Goal: Communication & Community: Participate in discussion

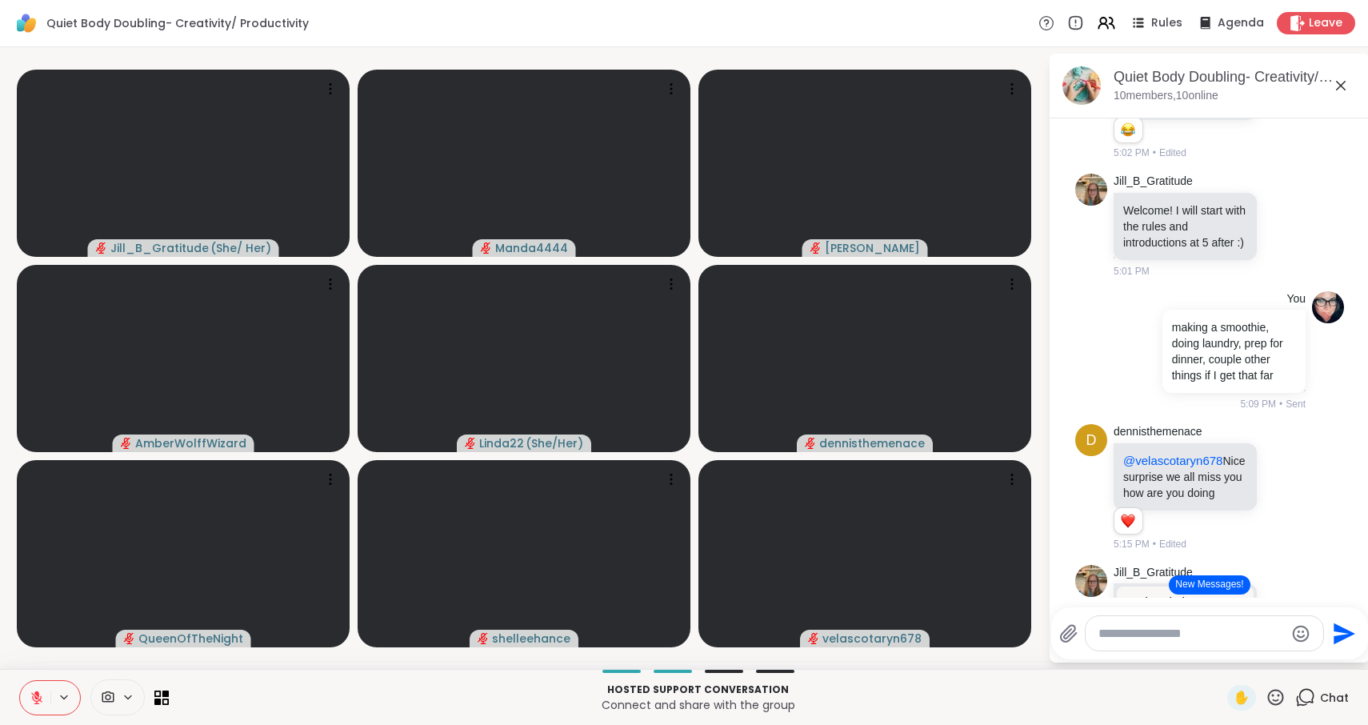
scroll to position [324, 0]
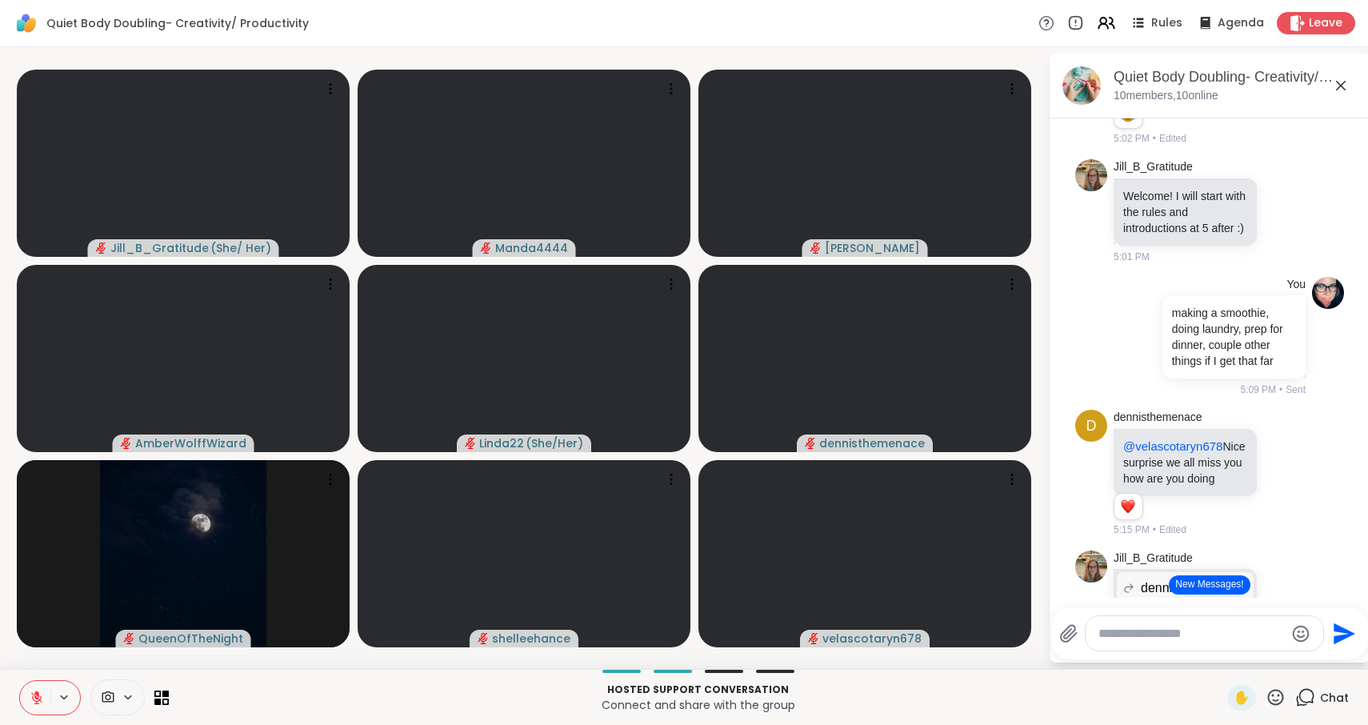
click at [38, 695] on icon at bounding box center [36, 693] width 5 height 6
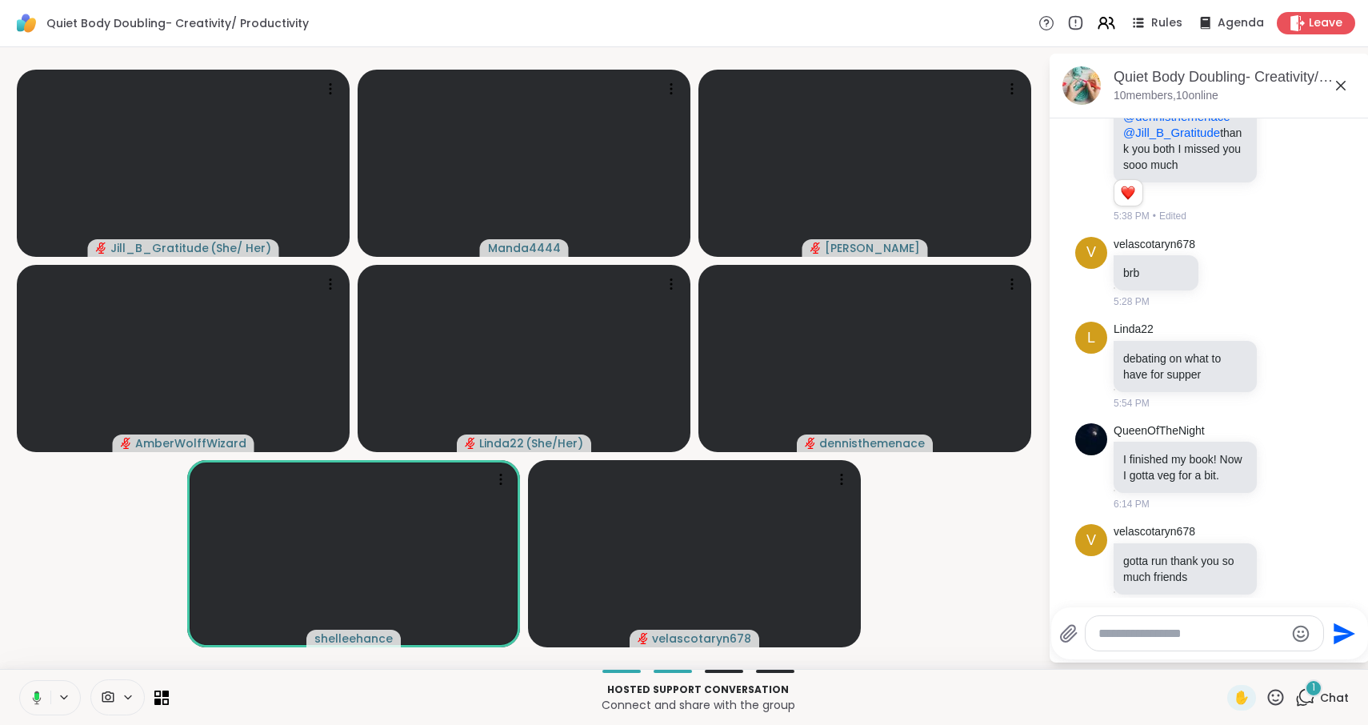
scroll to position [1516, 0]
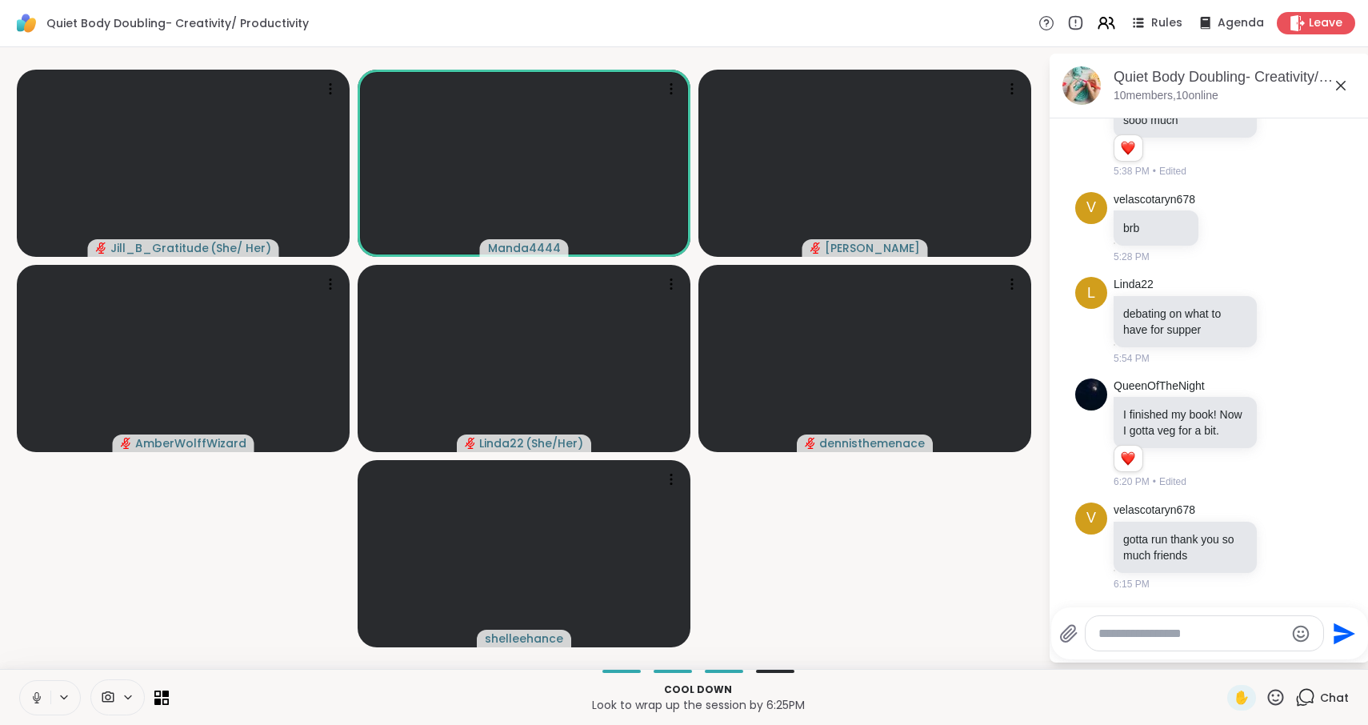
click at [30, 692] on icon at bounding box center [37, 697] width 14 height 14
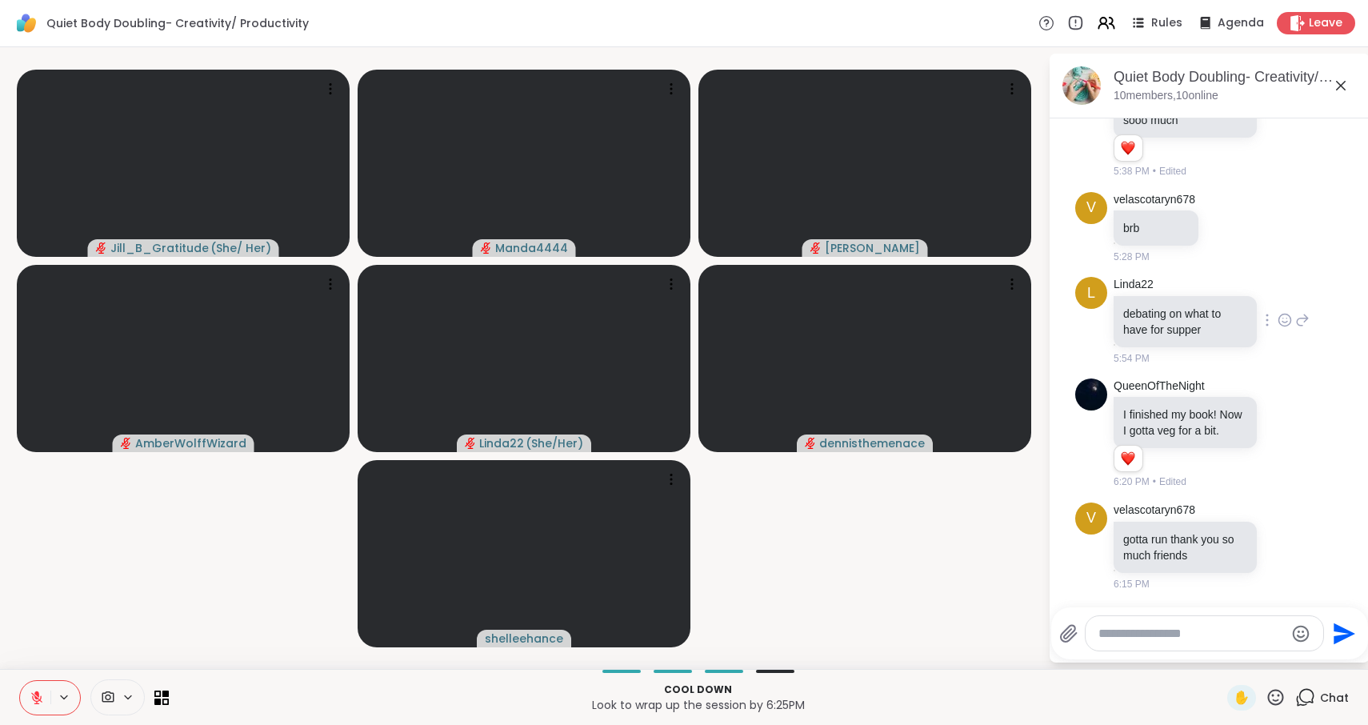
click at [1305, 330] on icon at bounding box center [1302, 319] width 14 height 19
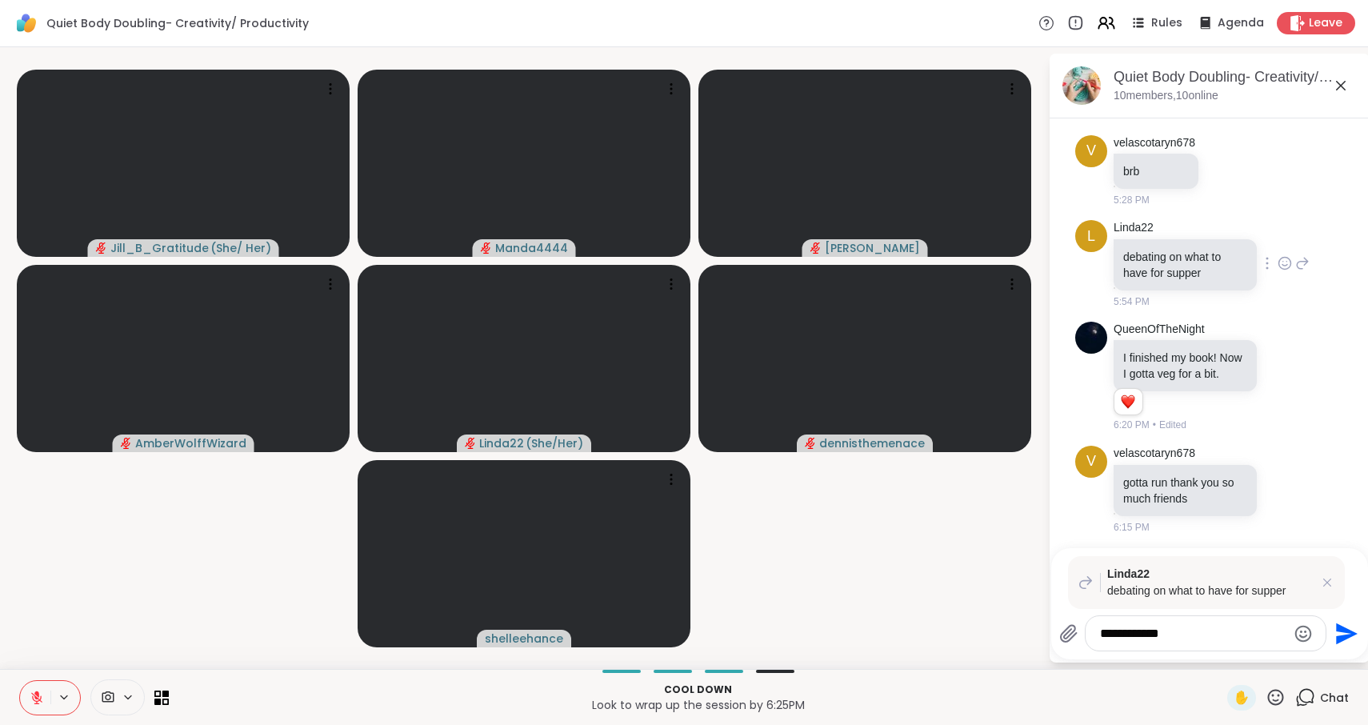
type textarea "**********"
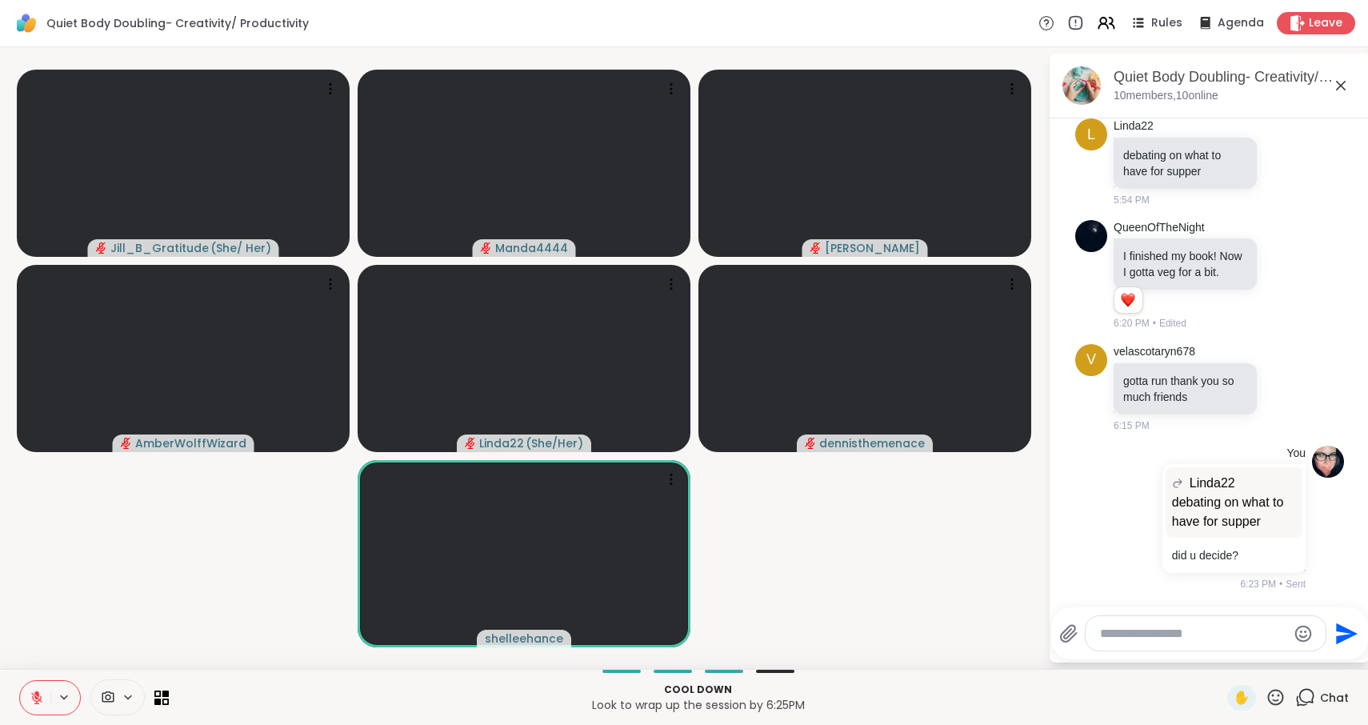
click at [36, 698] on icon at bounding box center [36, 697] width 11 height 11
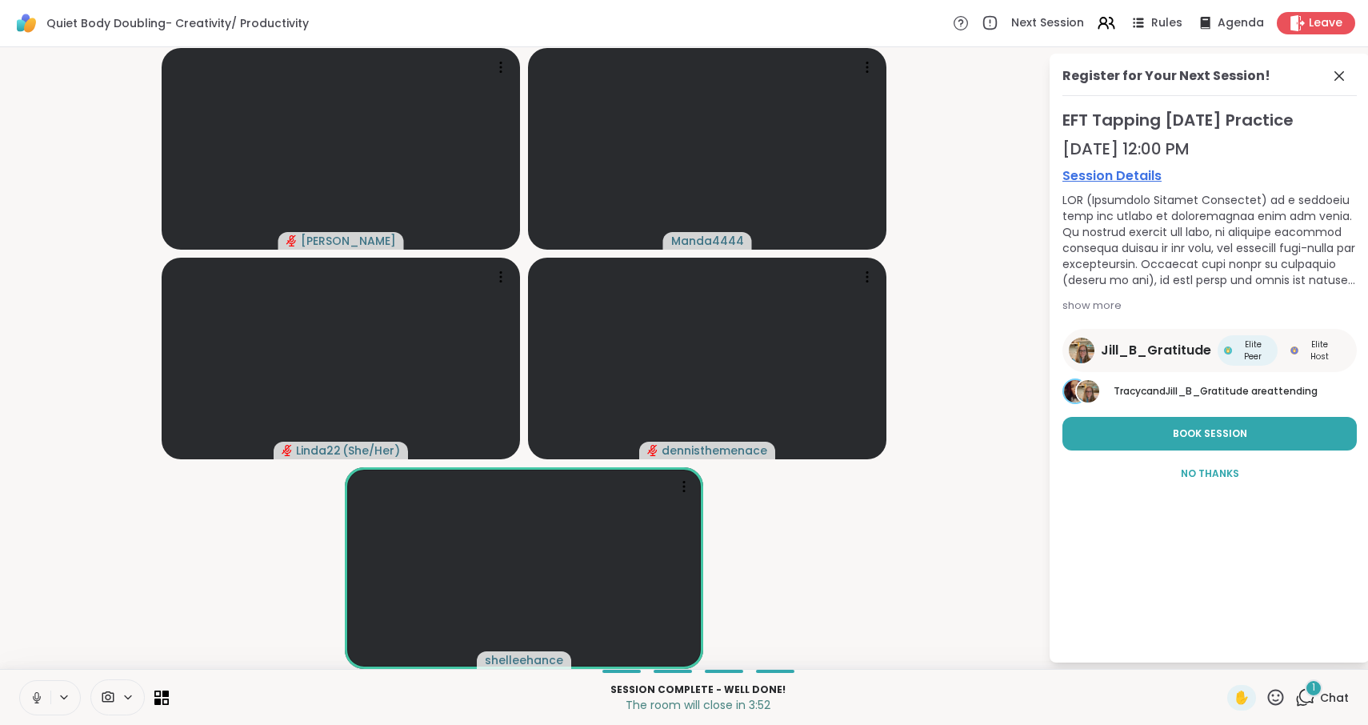
click at [1311, 688] on div "1" at bounding box center [1314, 688] width 18 height 18
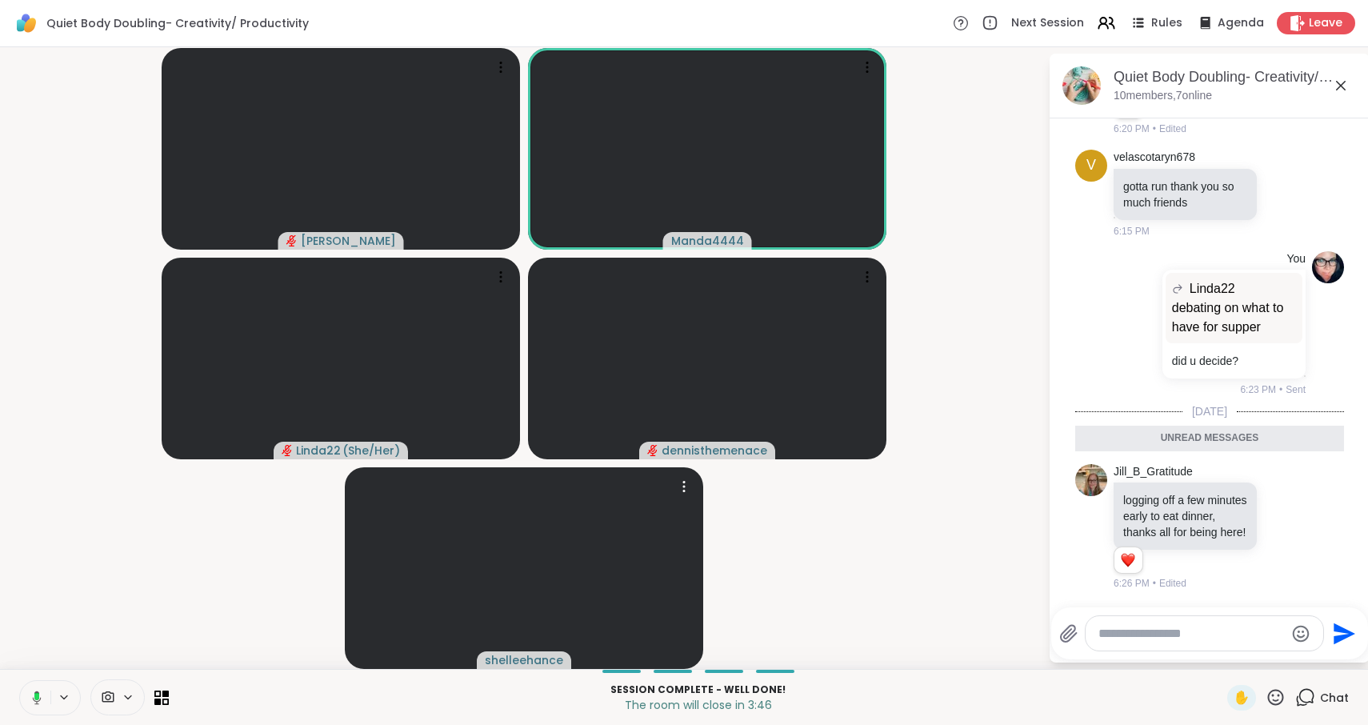
scroll to position [1908, 0]
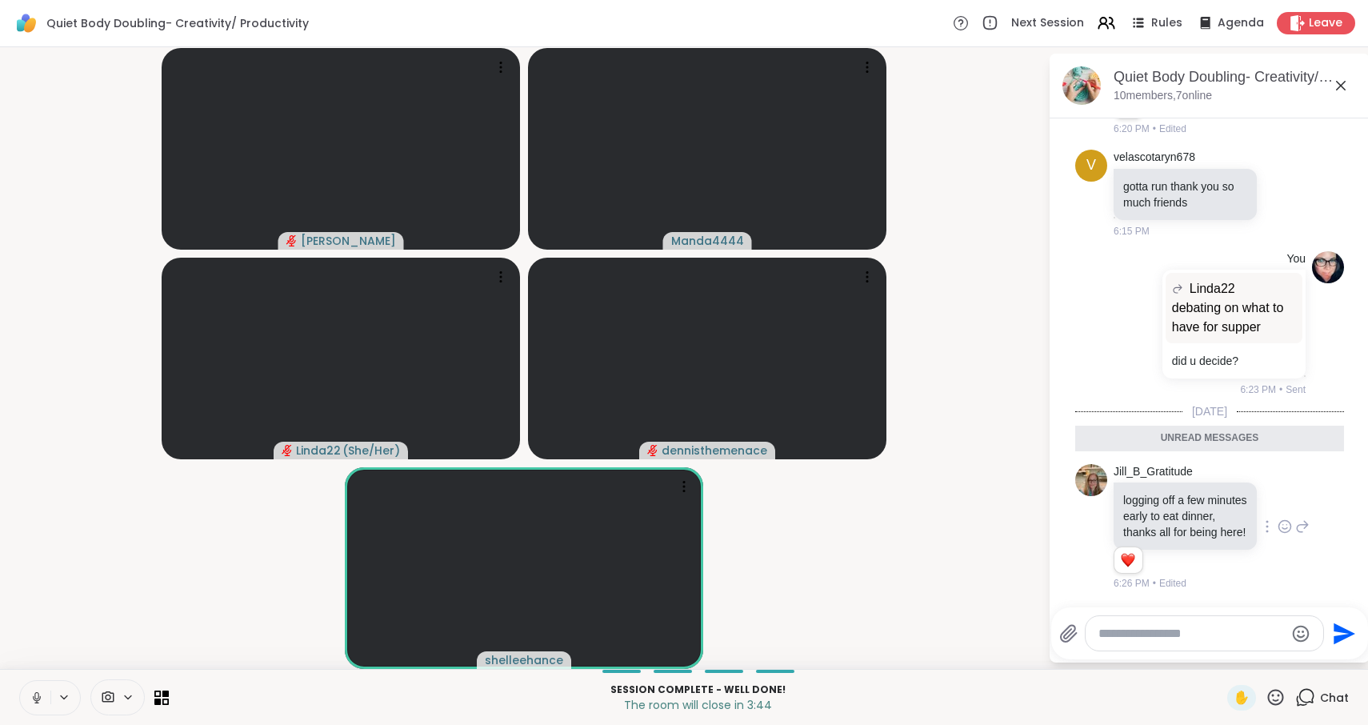
click at [1281, 518] on icon at bounding box center [1285, 526] width 14 height 16
click at [1167, 496] on button "Select Reaction: Heart" at bounding box center [1158, 501] width 32 height 32
click at [1340, 88] on icon at bounding box center [1340, 85] width 19 height 19
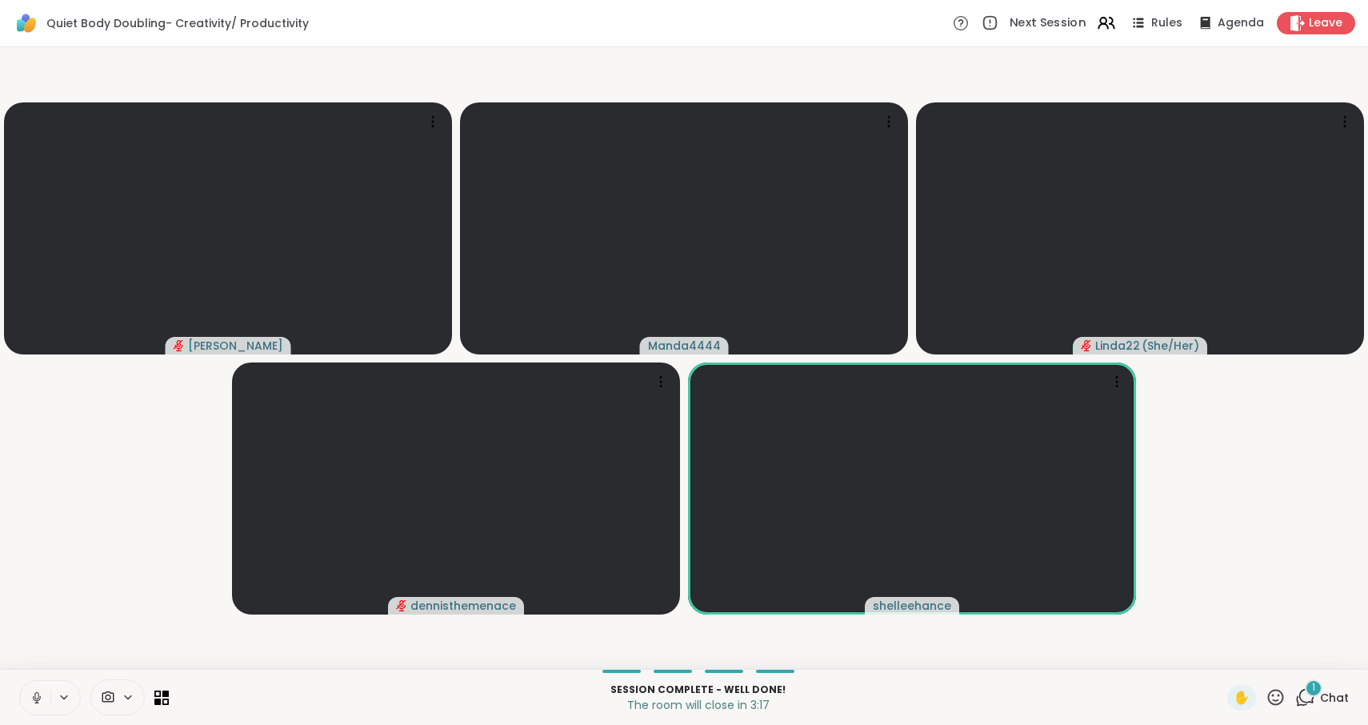
click at [1047, 25] on span "Next Session" at bounding box center [1048, 23] width 77 height 17
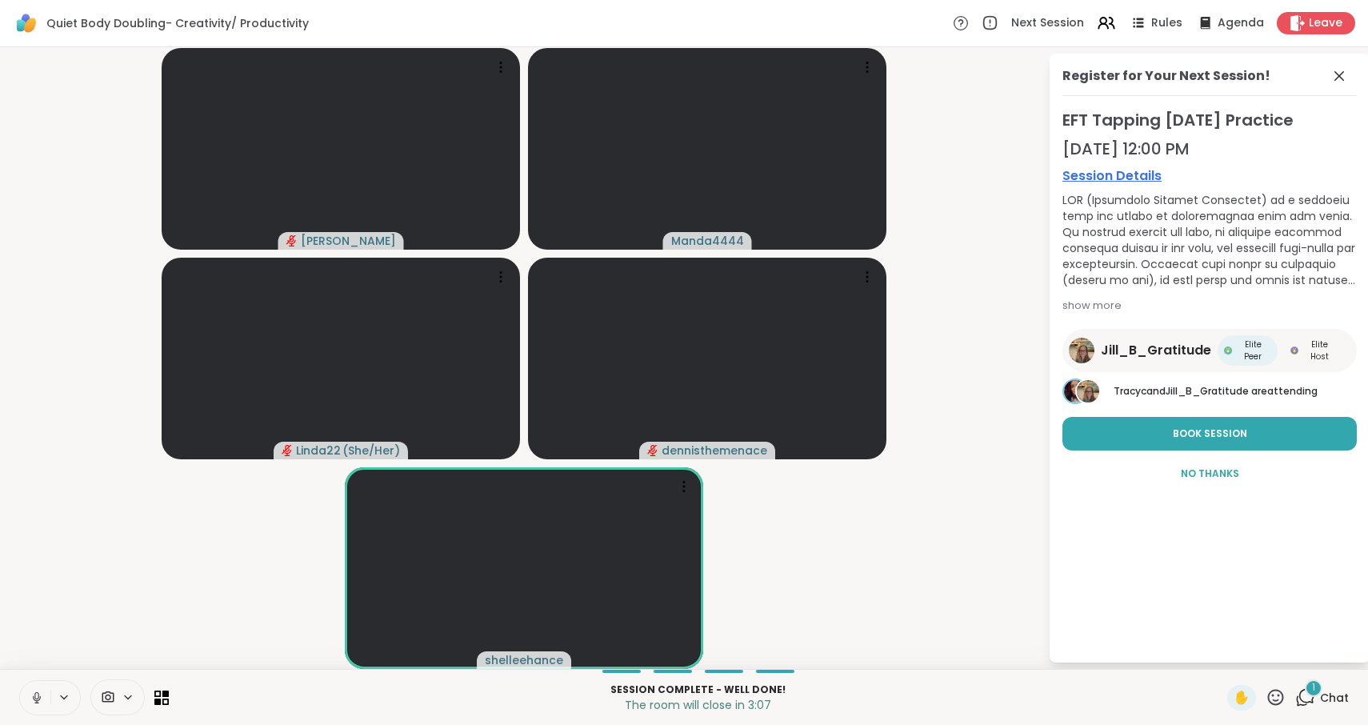
click at [1099, 308] on div "show more" at bounding box center [1210, 306] width 294 height 16
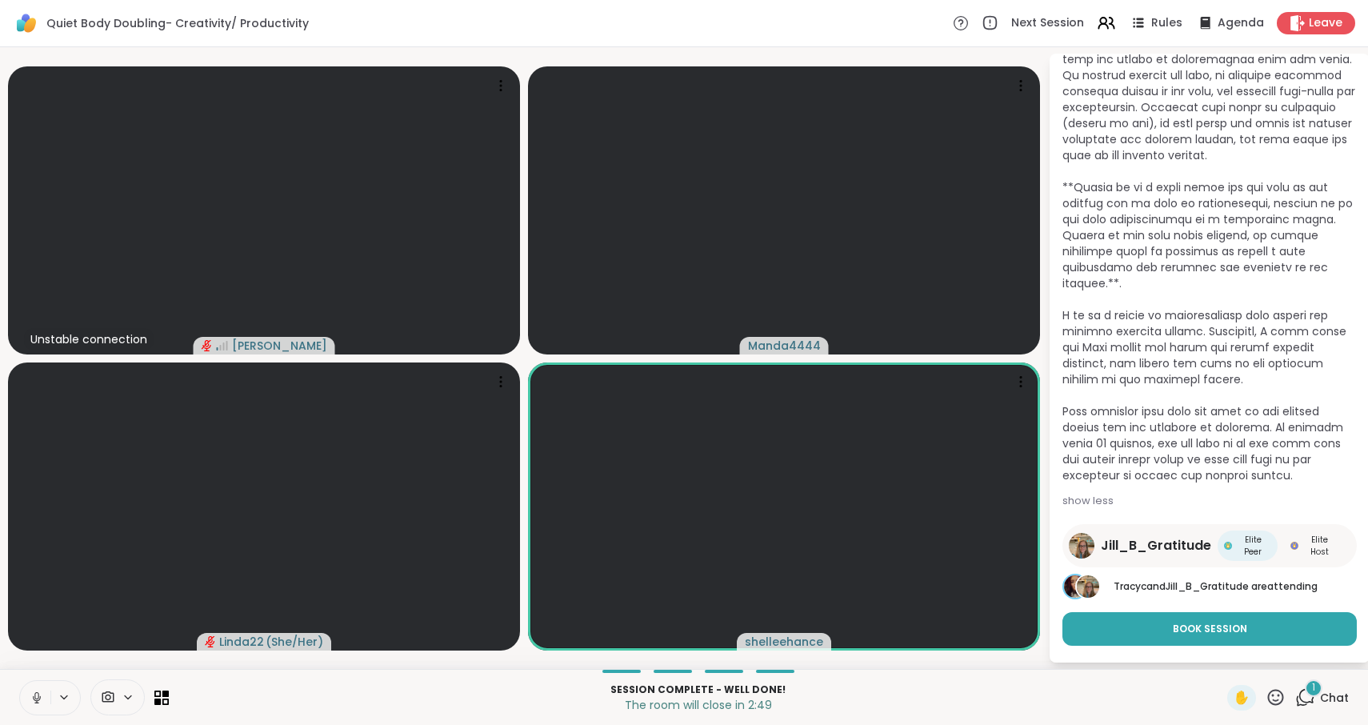
scroll to position [188, 0]
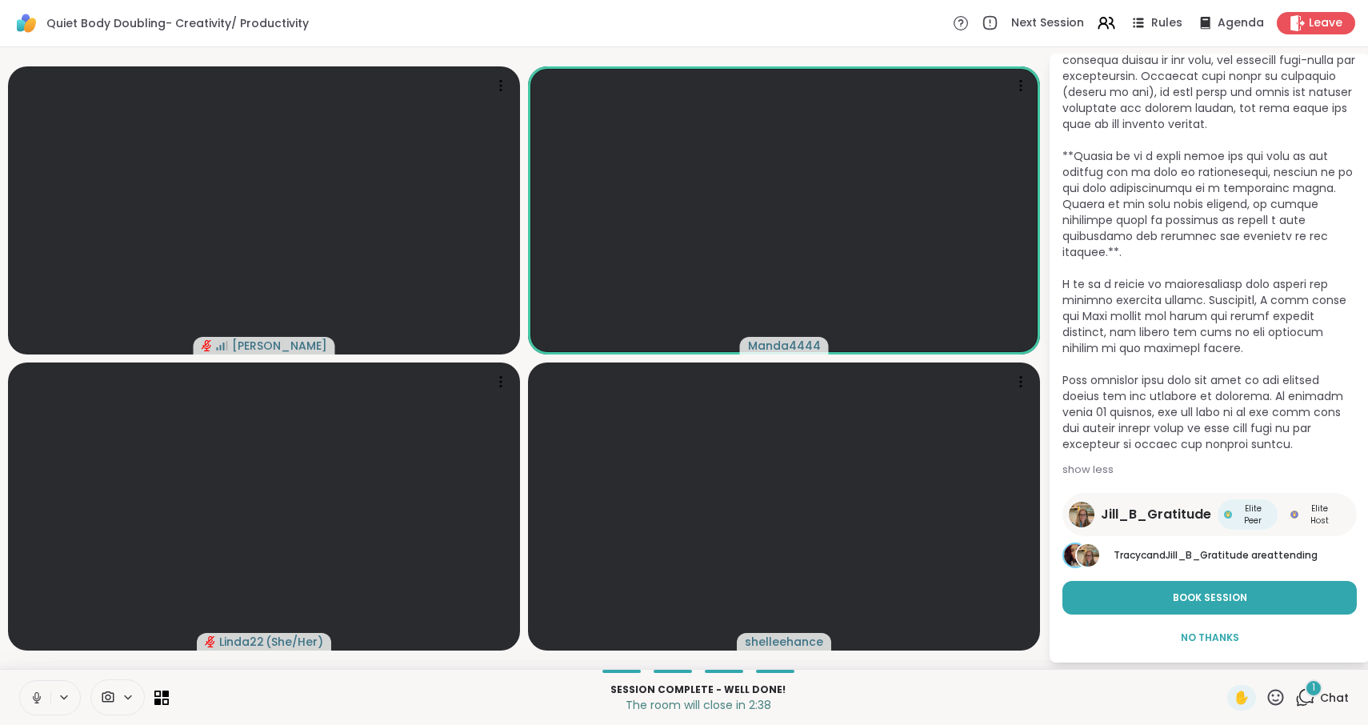
click at [1311, 695] on div "1" at bounding box center [1314, 688] width 18 height 18
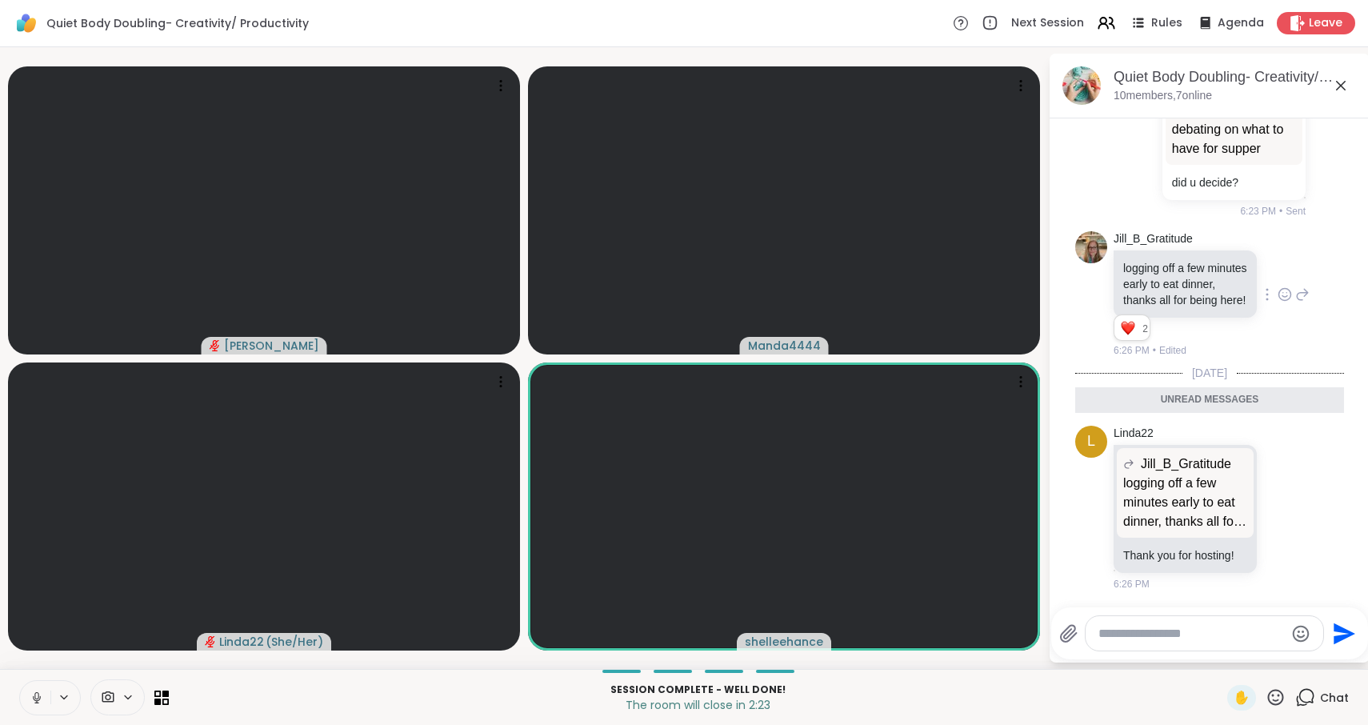
scroll to position [2087, 0]
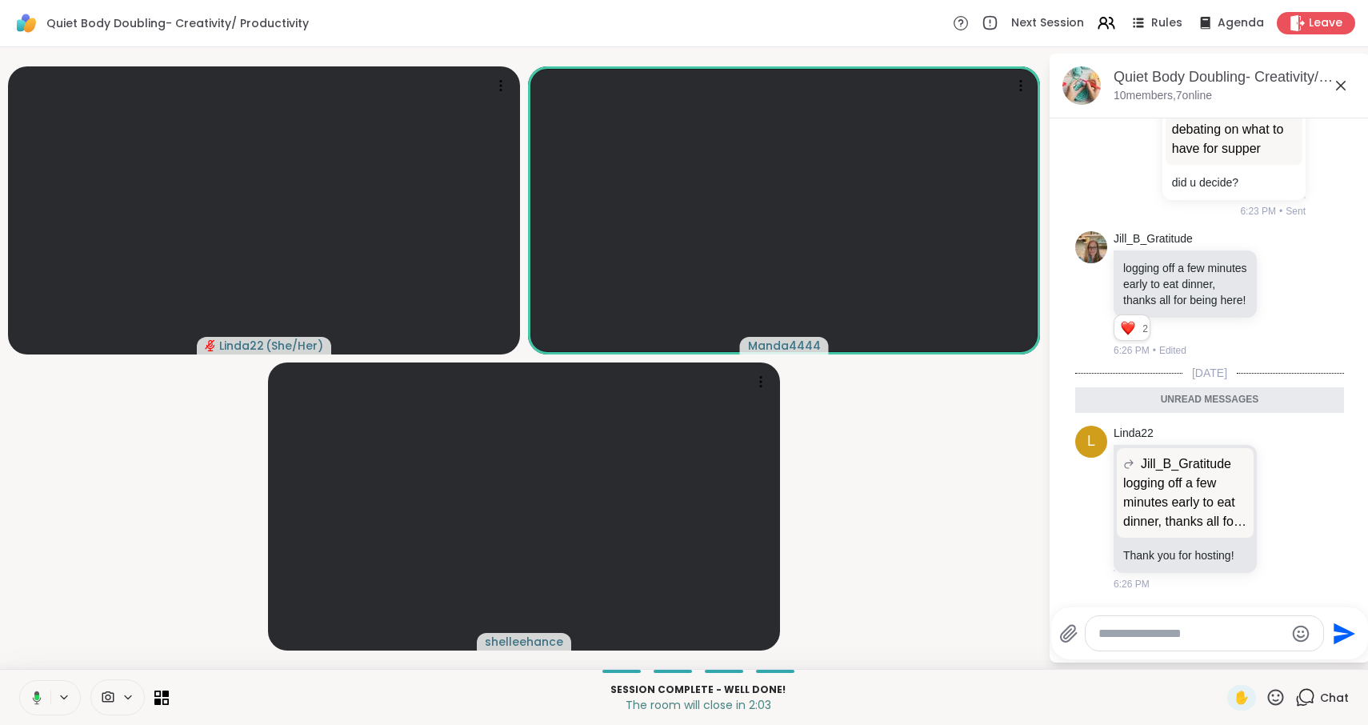
click at [1343, 89] on icon at bounding box center [1341, 86] width 10 height 10
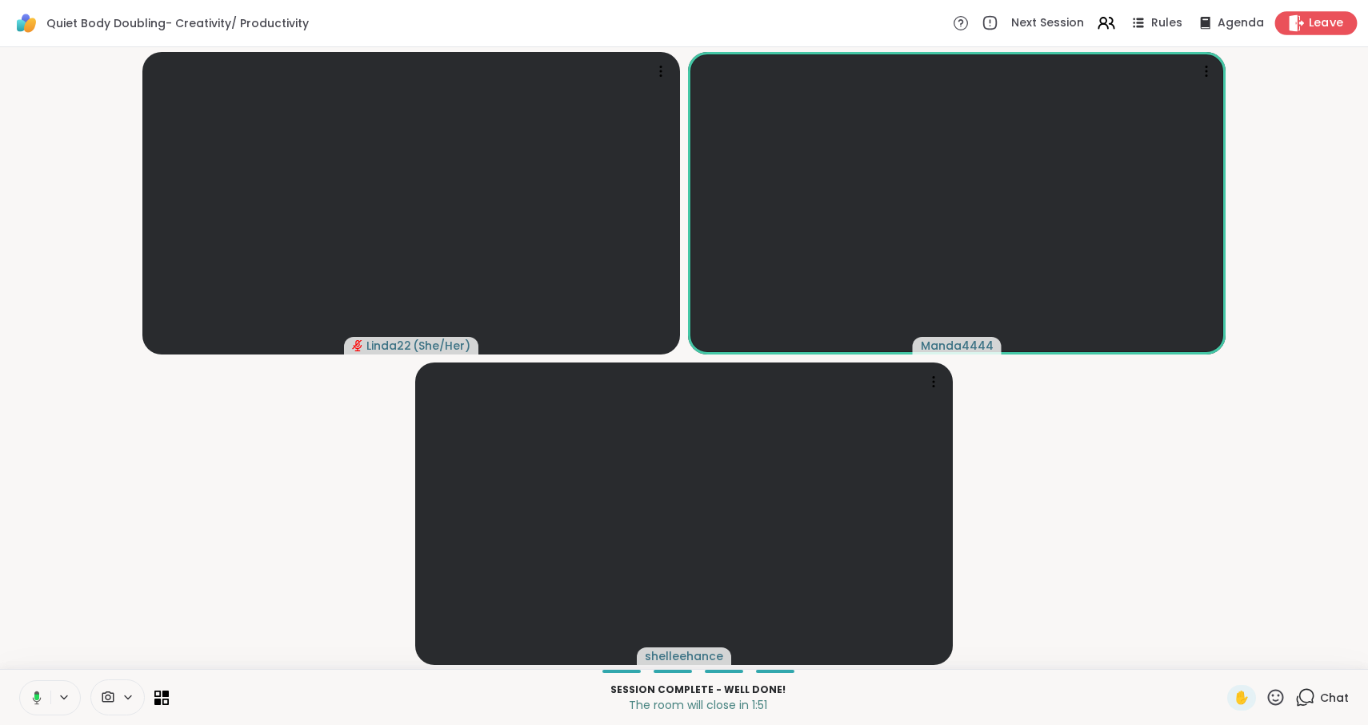
click at [1336, 26] on span "Leave" at bounding box center [1326, 23] width 35 height 17
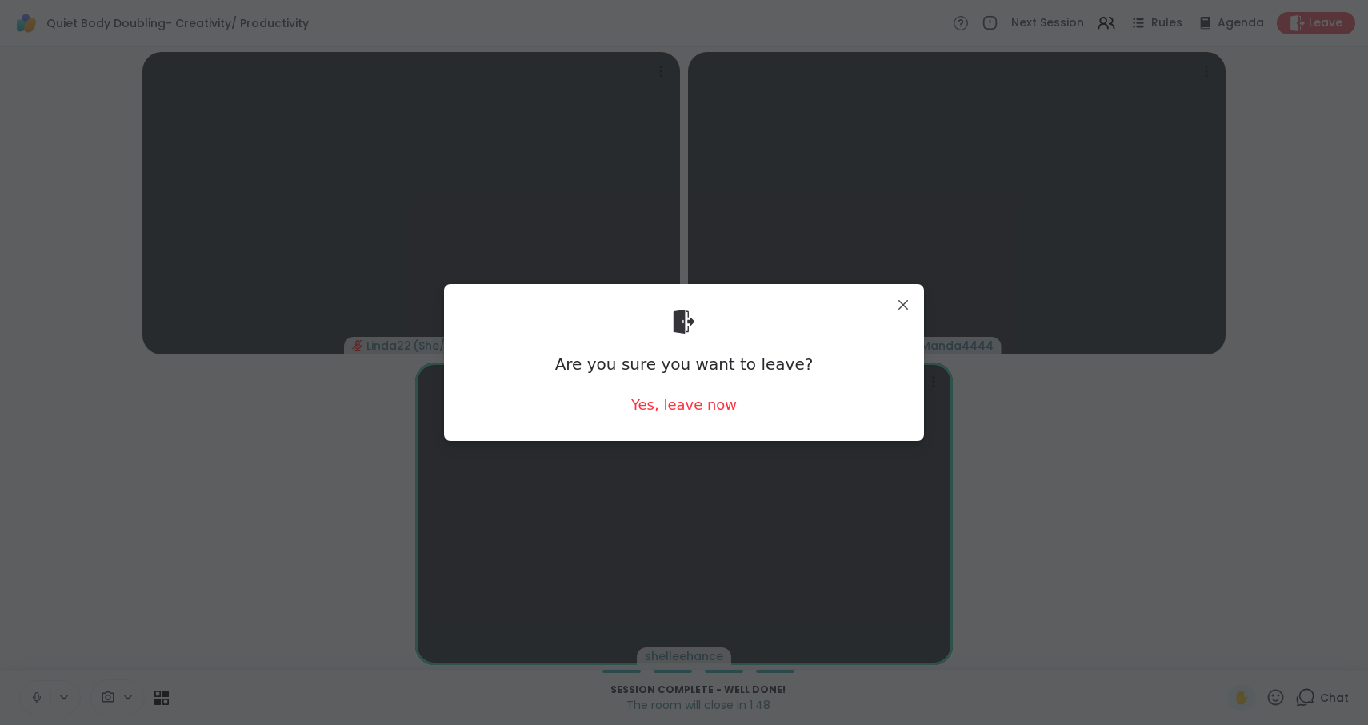
click at [687, 411] on div "Yes, leave now" at bounding box center [684, 404] width 106 height 20
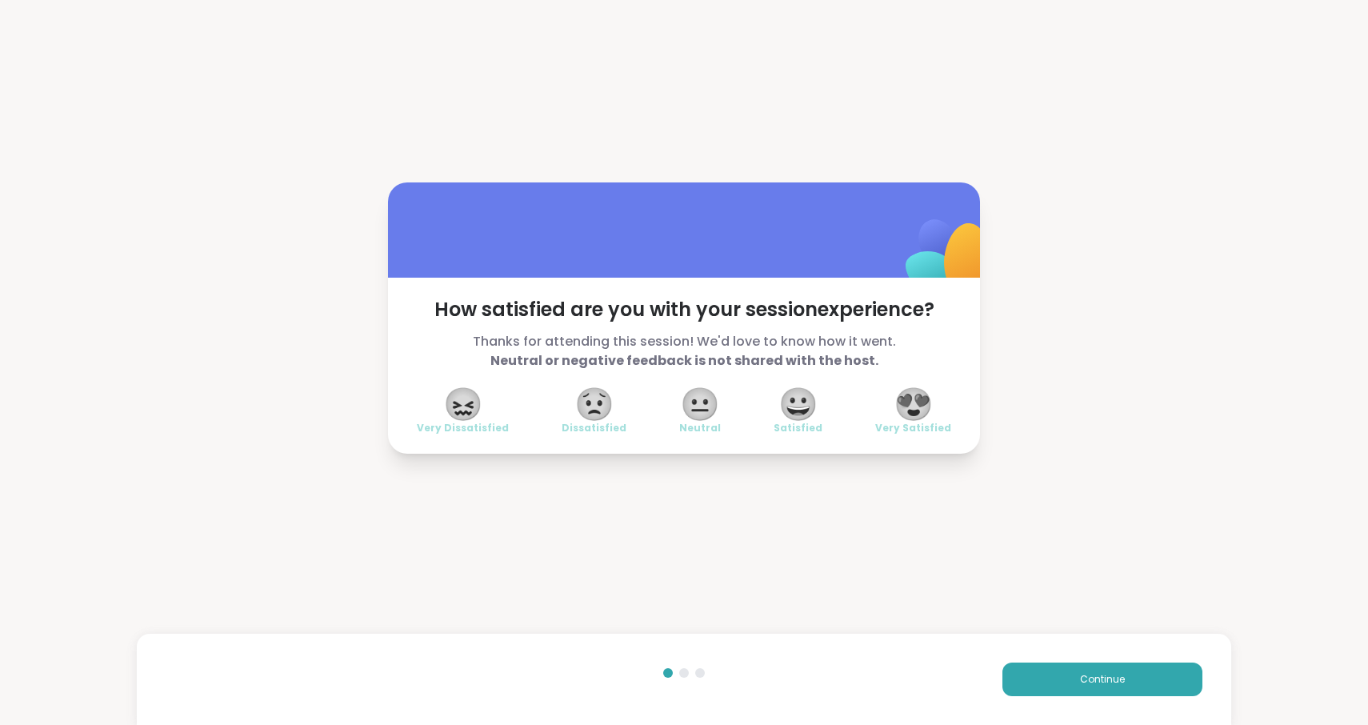
click at [921, 410] on span "😍" at bounding box center [914, 404] width 40 height 29
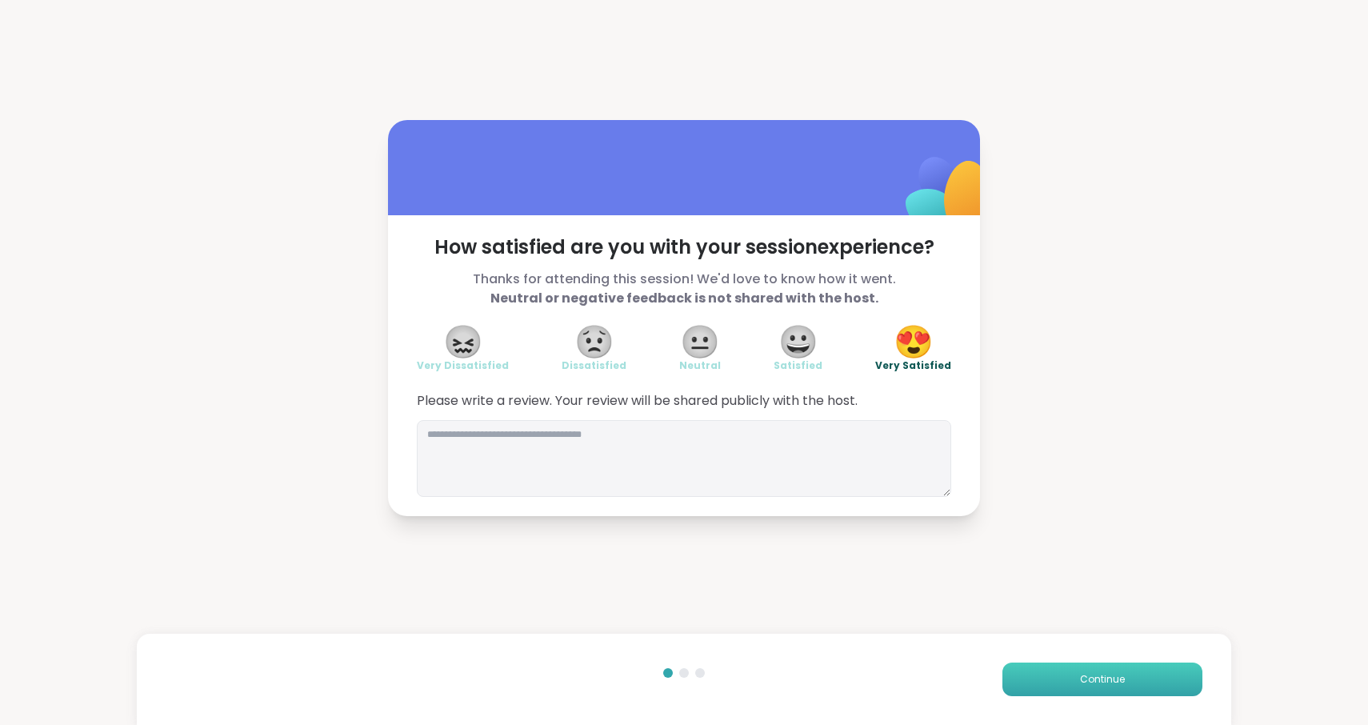
click at [1120, 678] on span "Continue" at bounding box center [1102, 679] width 45 height 14
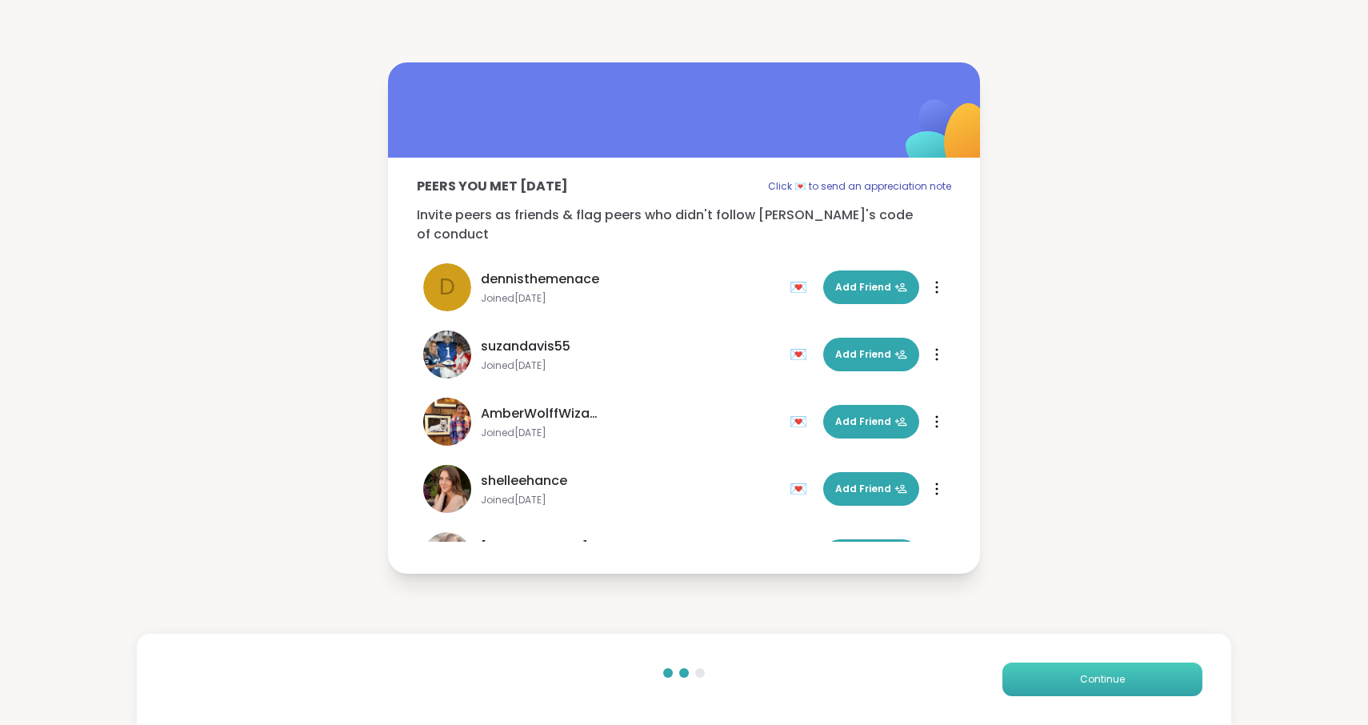
click at [1119, 680] on span "Continue" at bounding box center [1102, 679] width 45 height 14
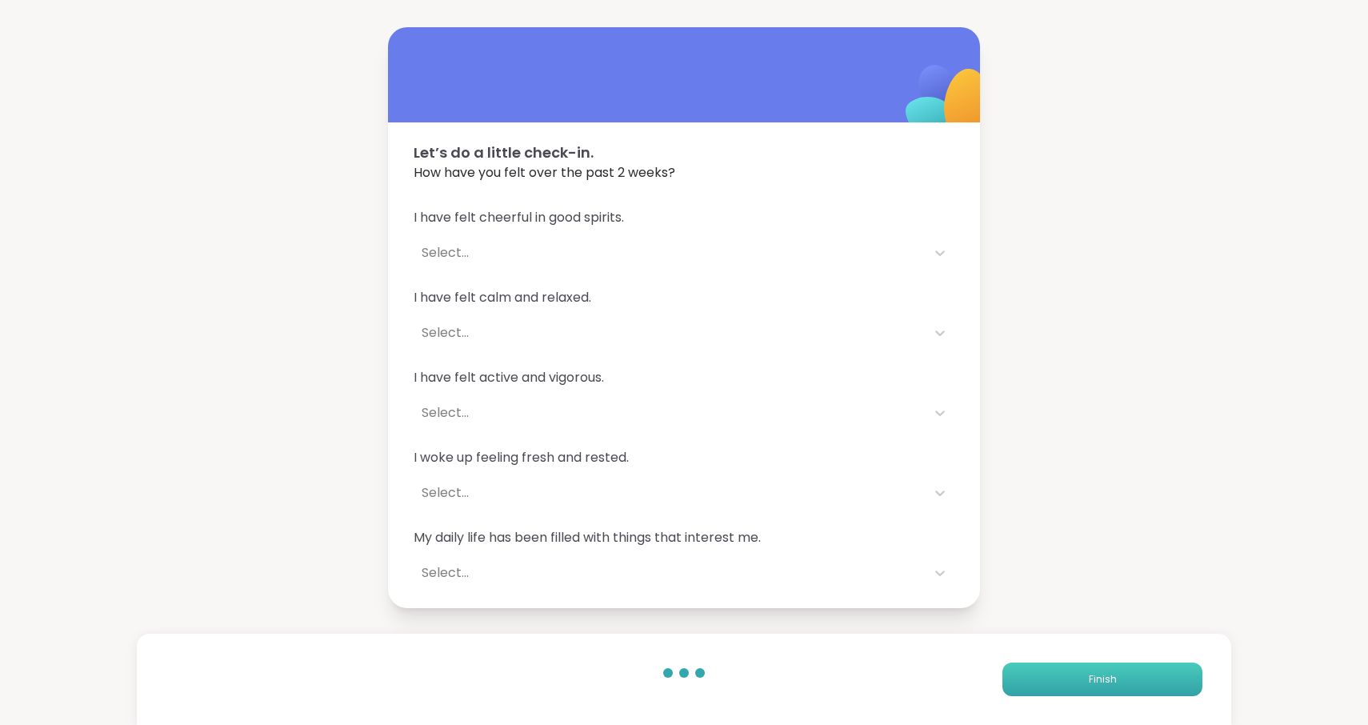
click at [1119, 680] on button "Finish" at bounding box center [1103, 679] width 200 height 34
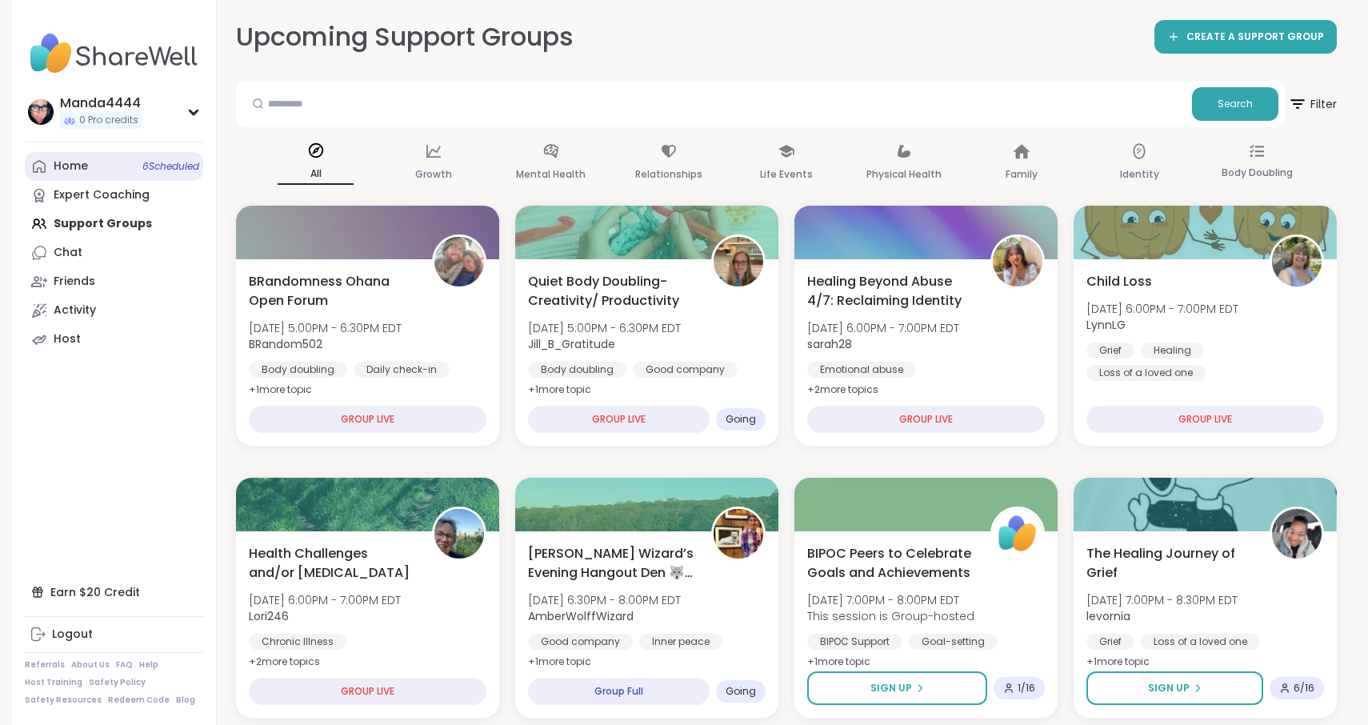
click at [80, 163] on div "Home 6 Scheduled" at bounding box center [71, 166] width 34 height 16
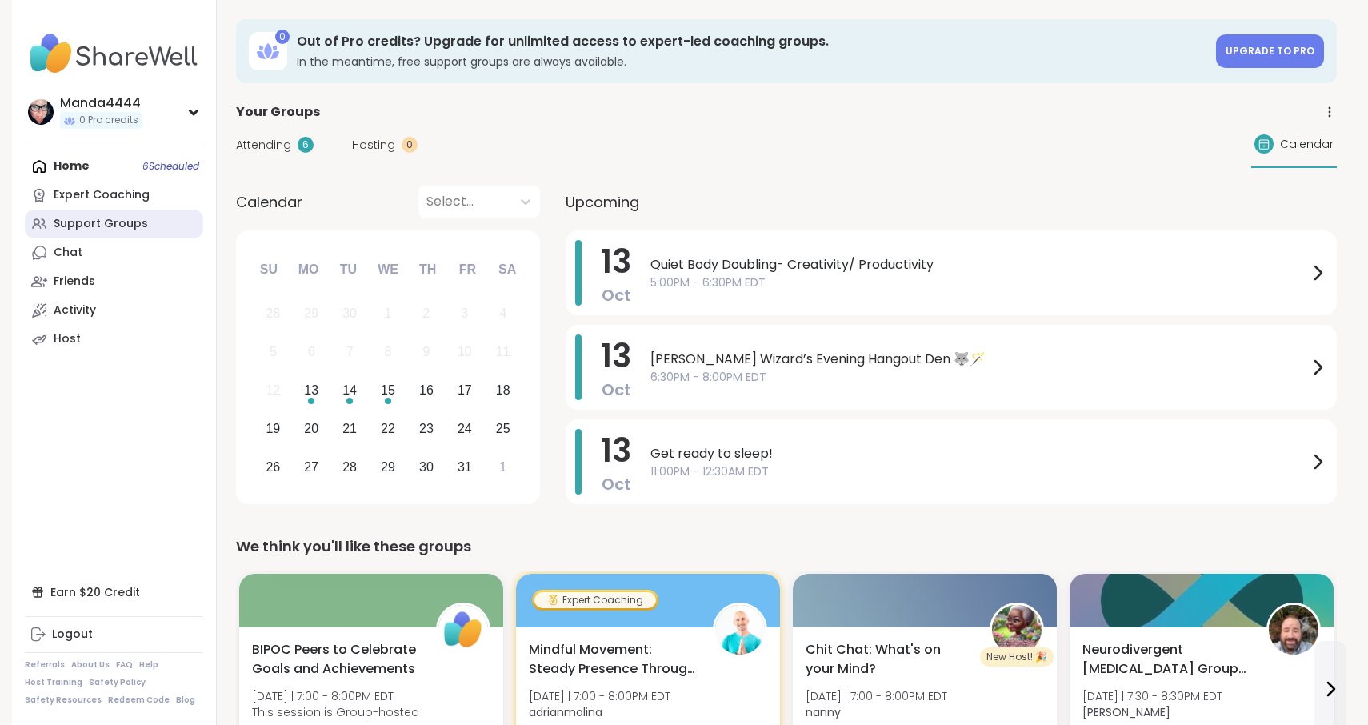
click at [97, 228] on div "Support Groups" at bounding box center [101, 224] width 94 height 16
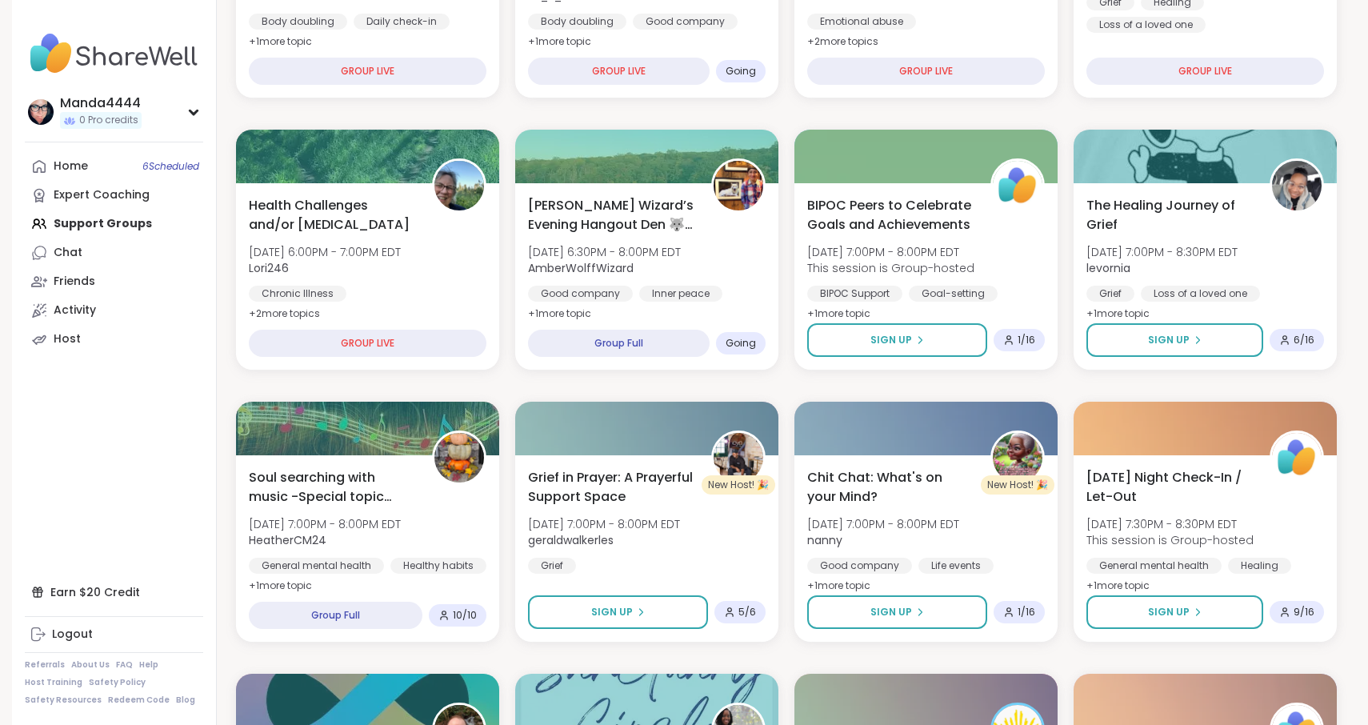
scroll to position [346, 0]
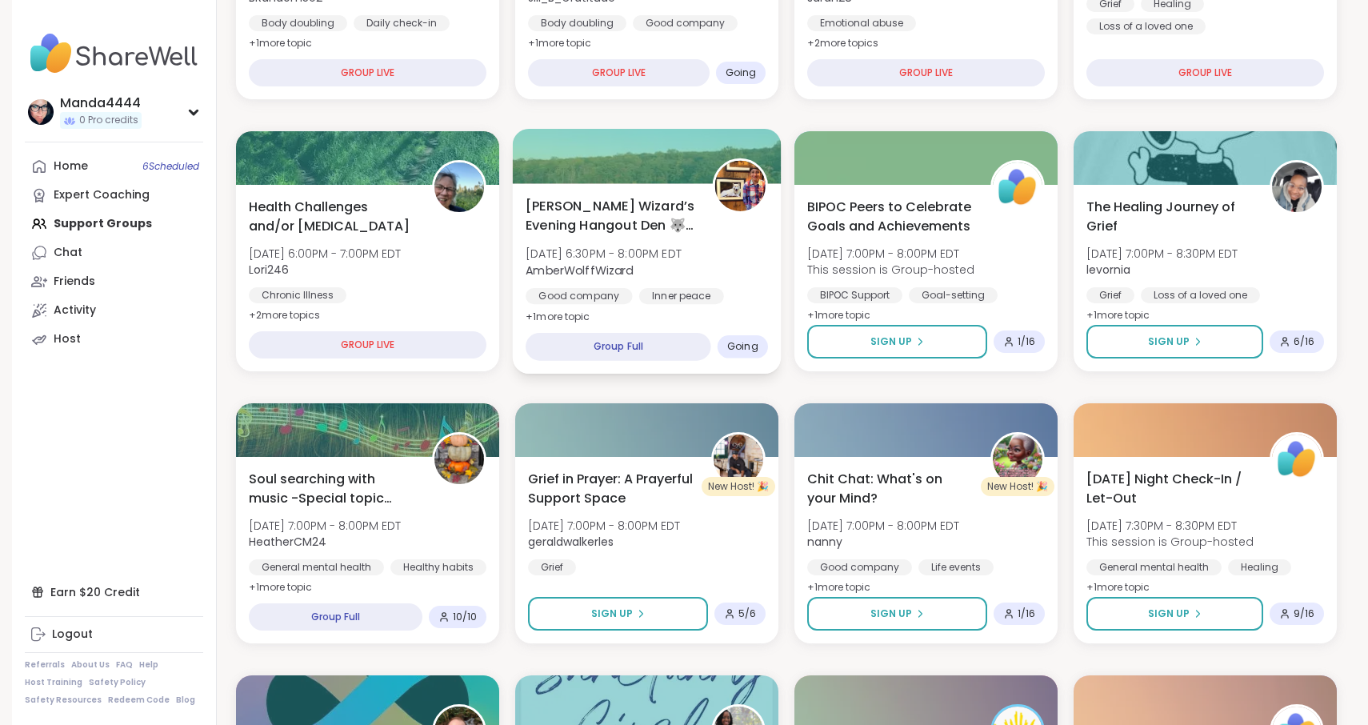
click at [581, 321] on span "+ 1 more topic" at bounding box center [558, 316] width 65 height 13
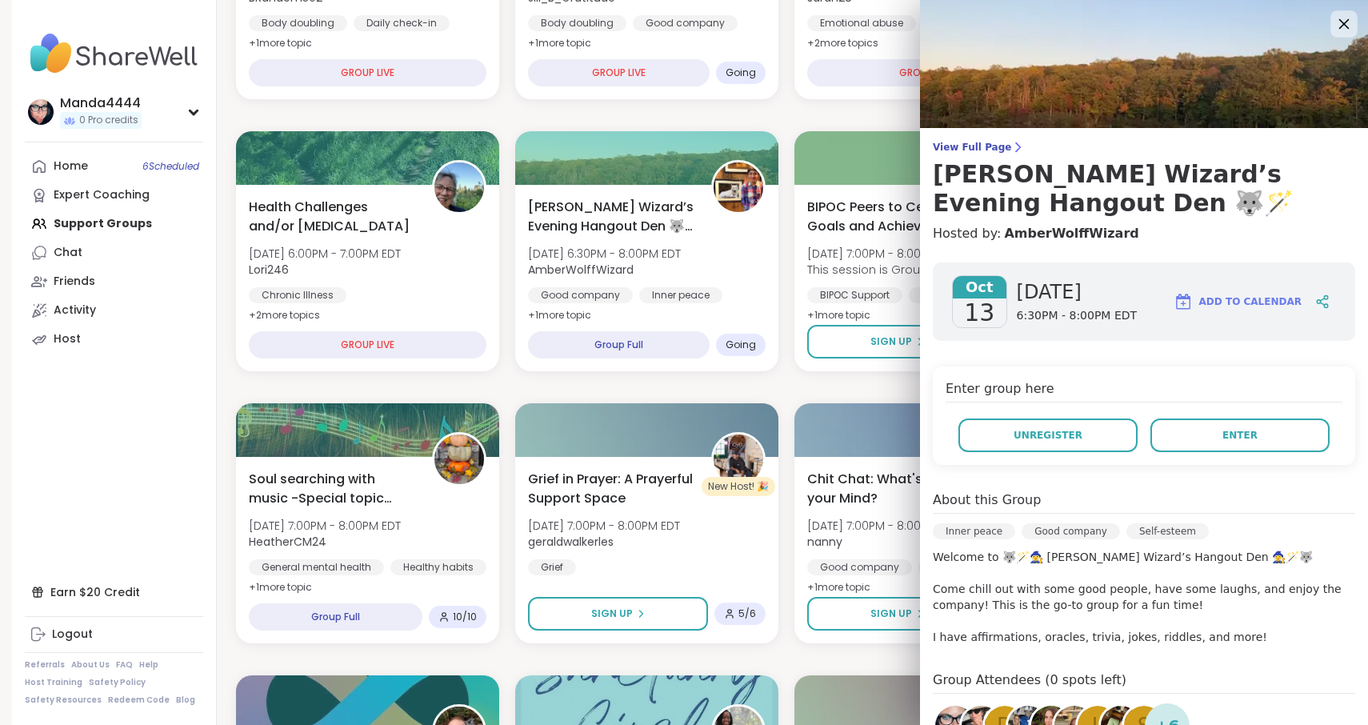
click at [1346, 22] on icon at bounding box center [1344, 24] width 10 height 10
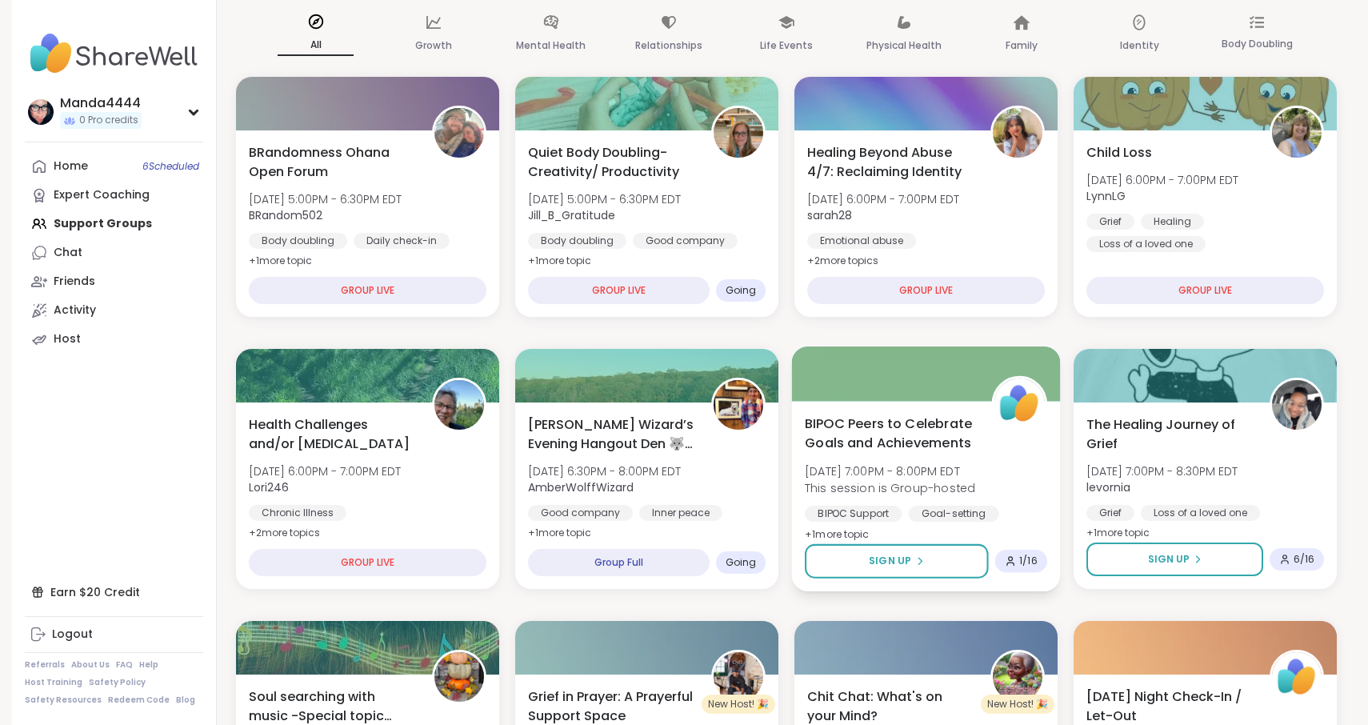
scroll to position [0, 0]
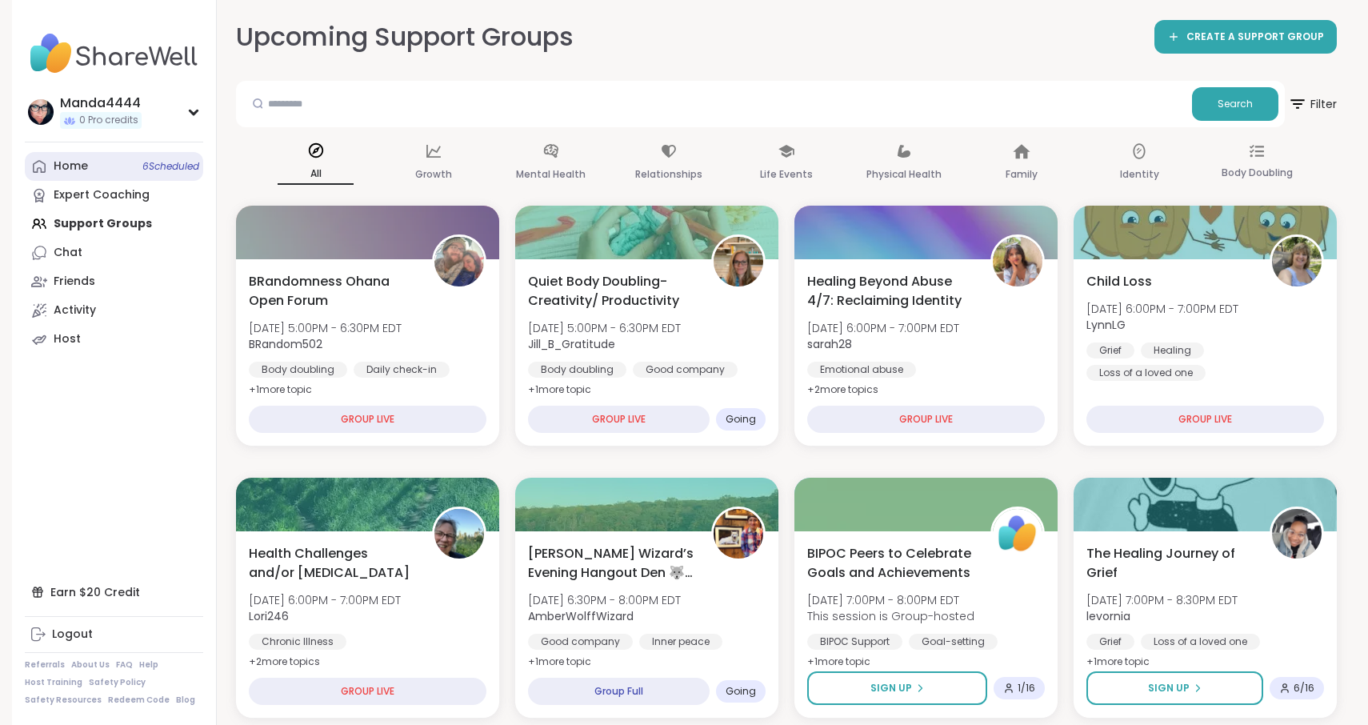
click at [86, 175] on link "Home 6 Scheduled" at bounding box center [114, 166] width 178 height 29
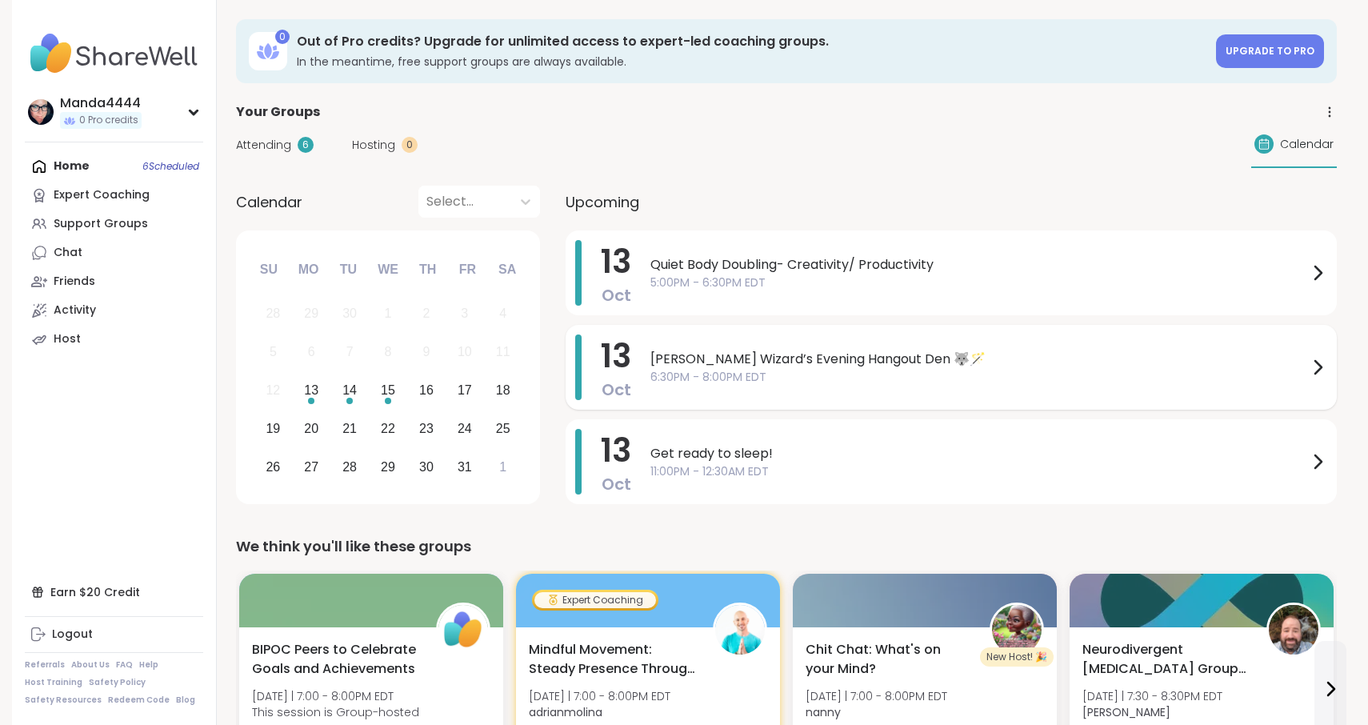
click at [982, 364] on span "[PERSON_NAME] Wizard’s Evening Hangout Den 🐺🪄" at bounding box center [979, 359] width 658 height 19
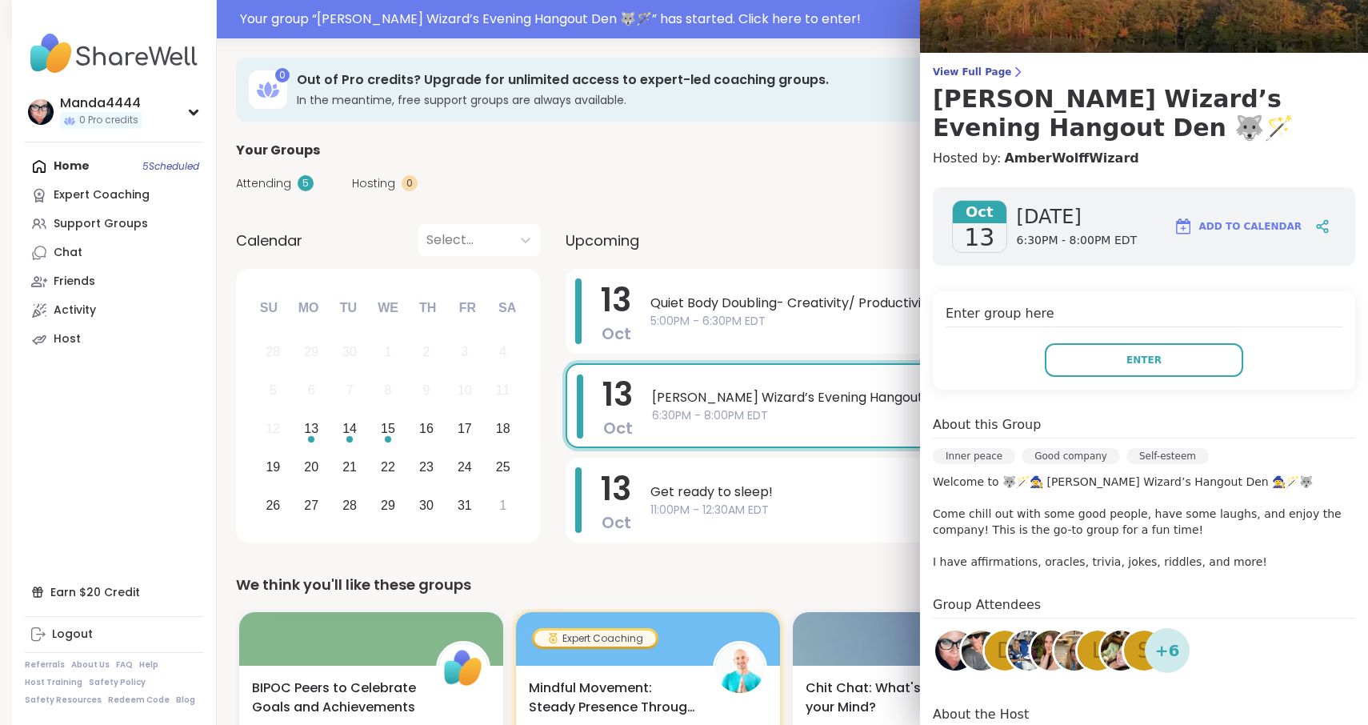
scroll to position [235, 0]
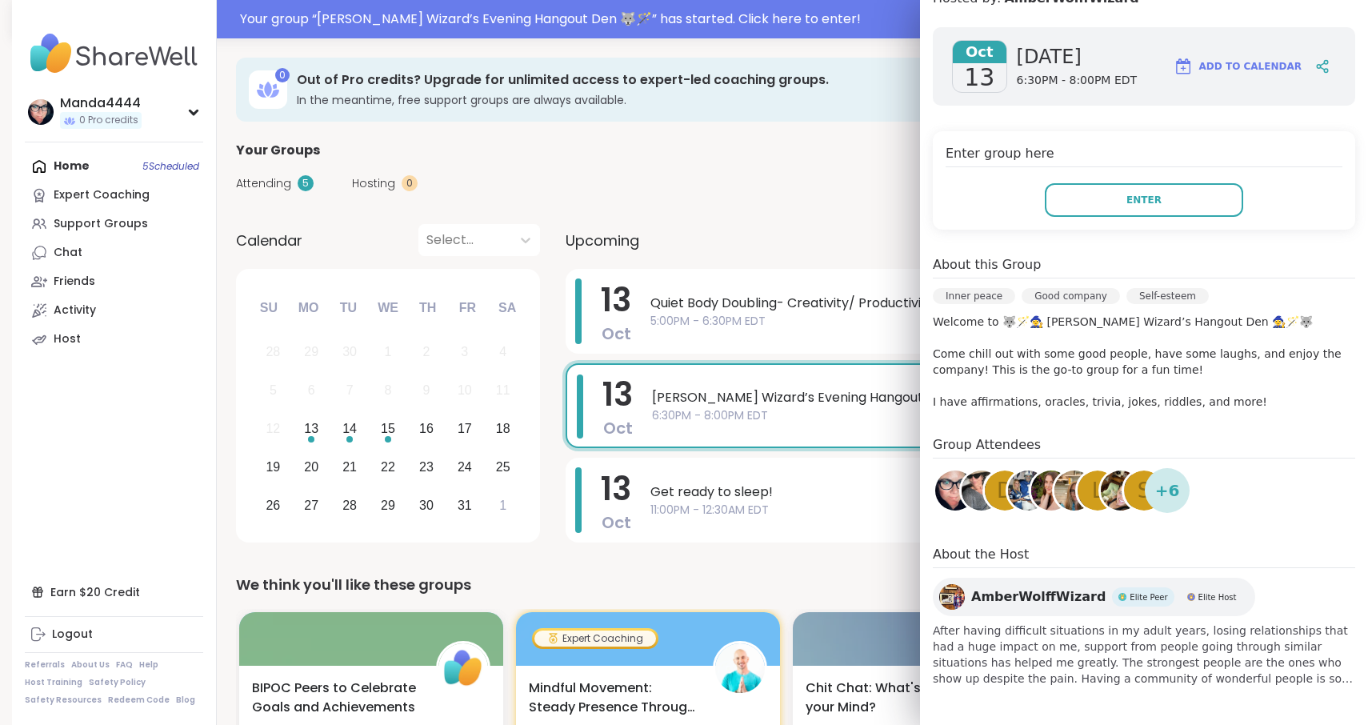
click at [1176, 482] on span "+ 6" at bounding box center [1167, 490] width 25 height 24
click at [948, 496] on img at bounding box center [955, 490] width 40 height 40
click at [975, 486] on img at bounding box center [982, 490] width 40 height 40
click at [997, 495] on div "d" at bounding box center [1005, 490] width 40 height 40
click at [1020, 491] on img at bounding box center [1028, 490] width 40 height 40
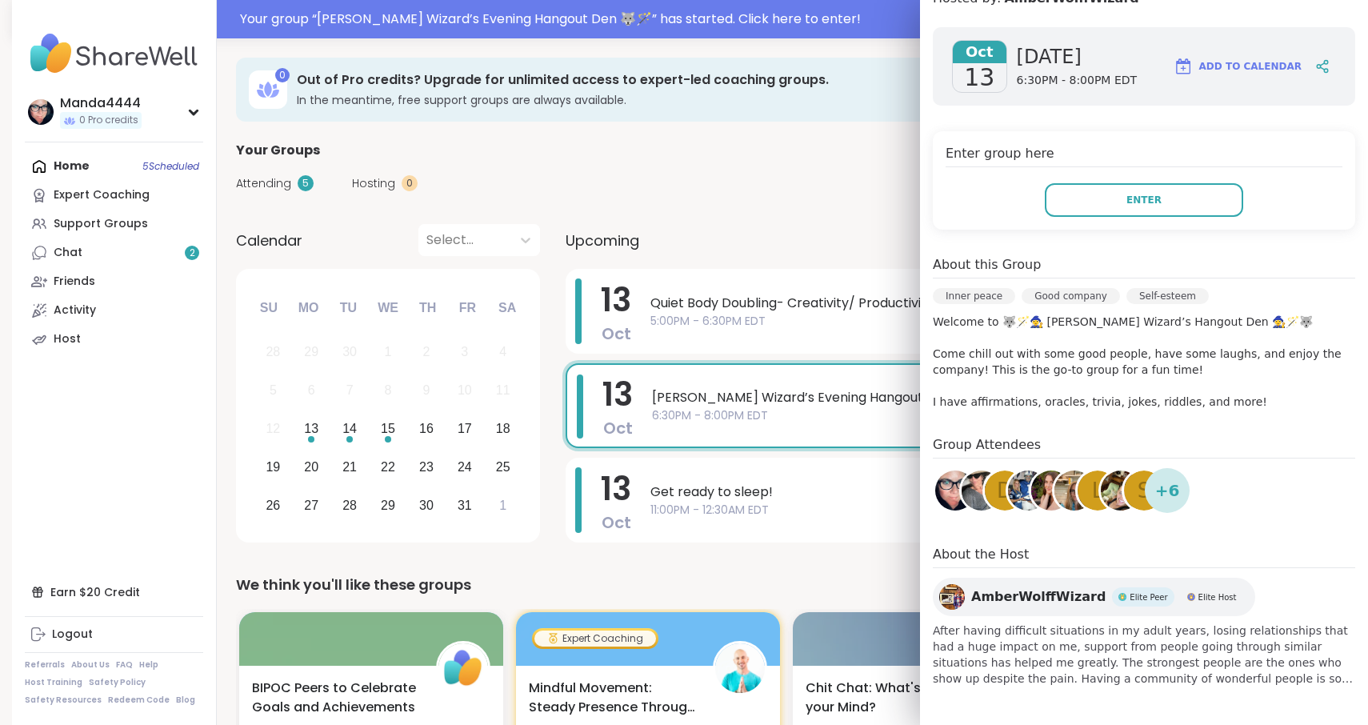
click at [1046, 496] on img at bounding box center [1051, 490] width 40 height 40
click at [1066, 494] on img at bounding box center [1075, 490] width 40 height 40
click at [1091, 495] on div "L" at bounding box center [1098, 490] width 40 height 40
click at [1112, 494] on img at bounding box center [1121, 490] width 40 height 40
click at [1132, 498] on div "s" at bounding box center [1144, 490] width 40 height 40
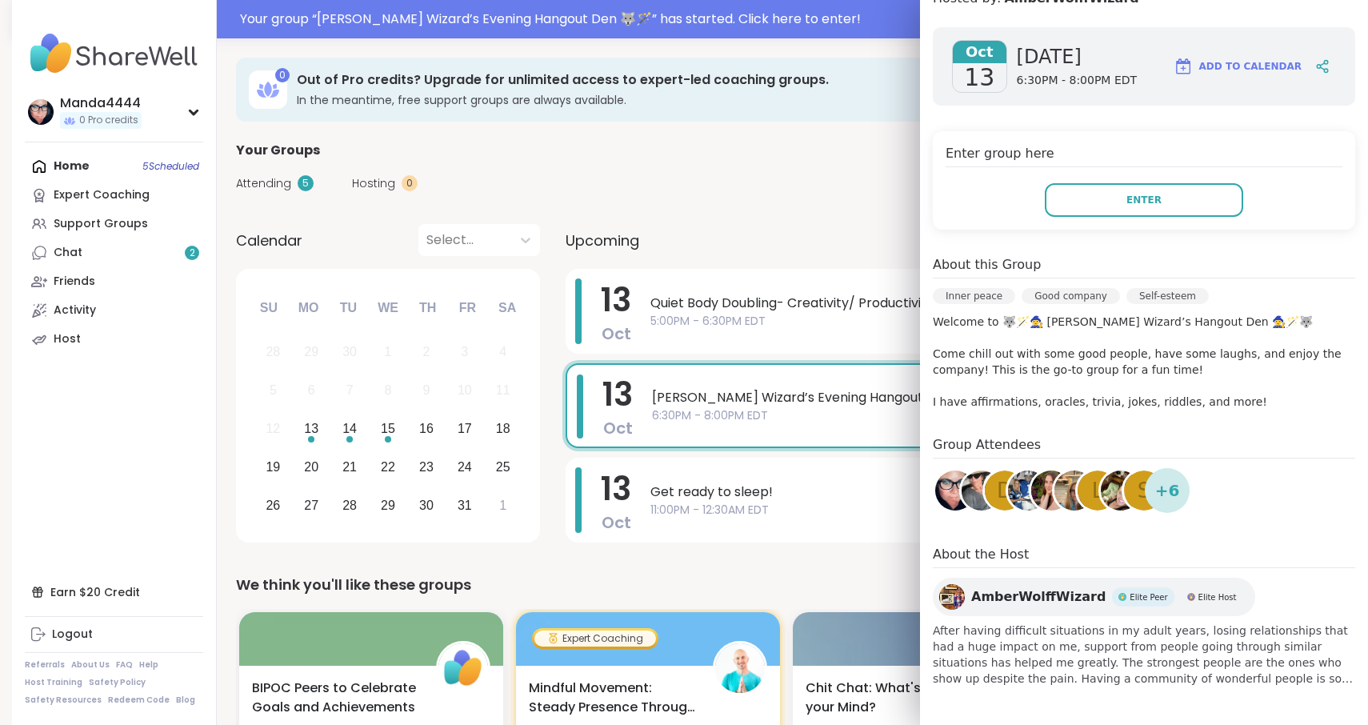
scroll to position [0, 0]
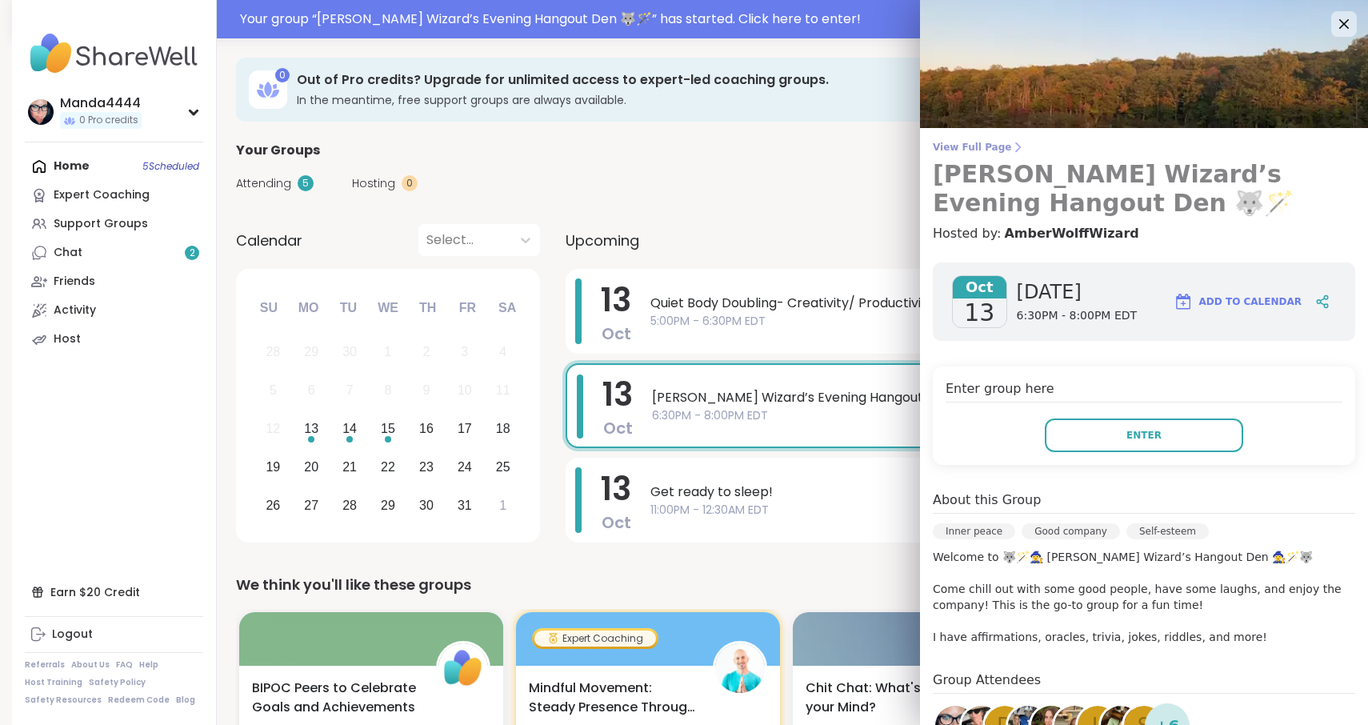
click at [986, 146] on span "View Full Page" at bounding box center [1144, 147] width 422 height 13
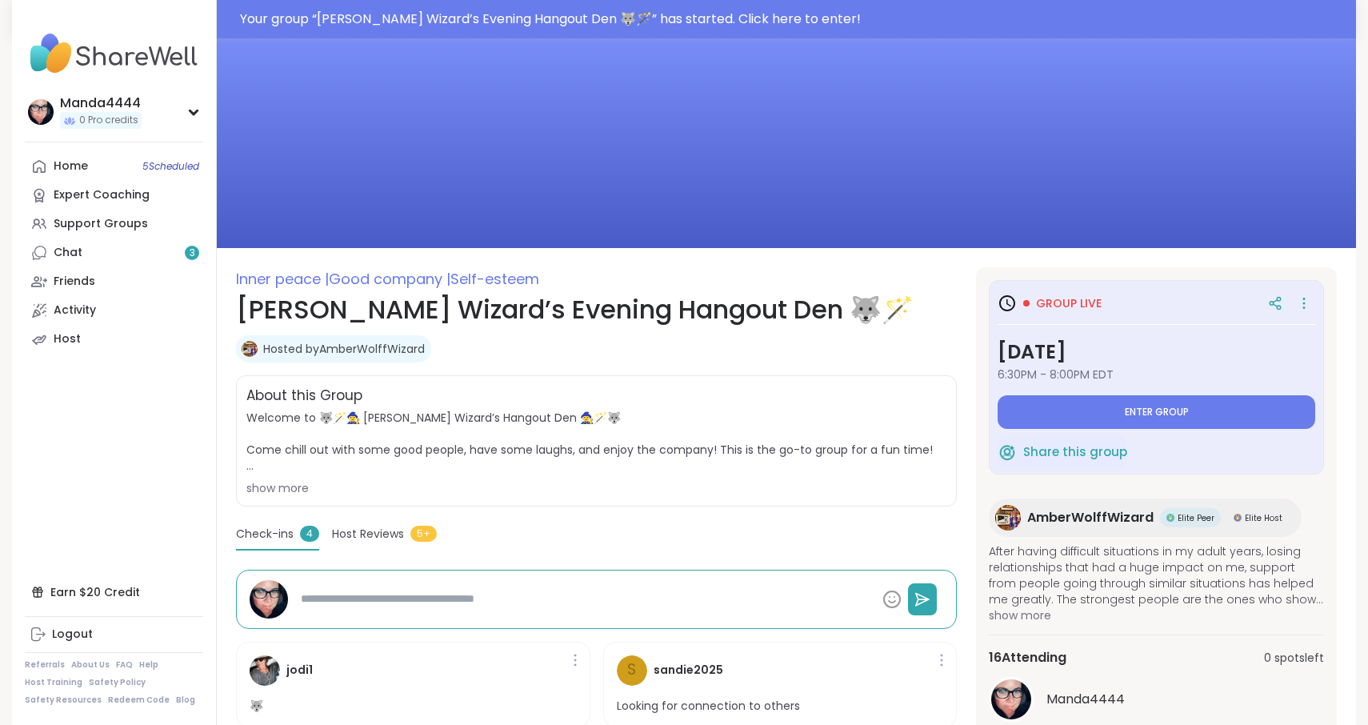
scroll to position [202, 0]
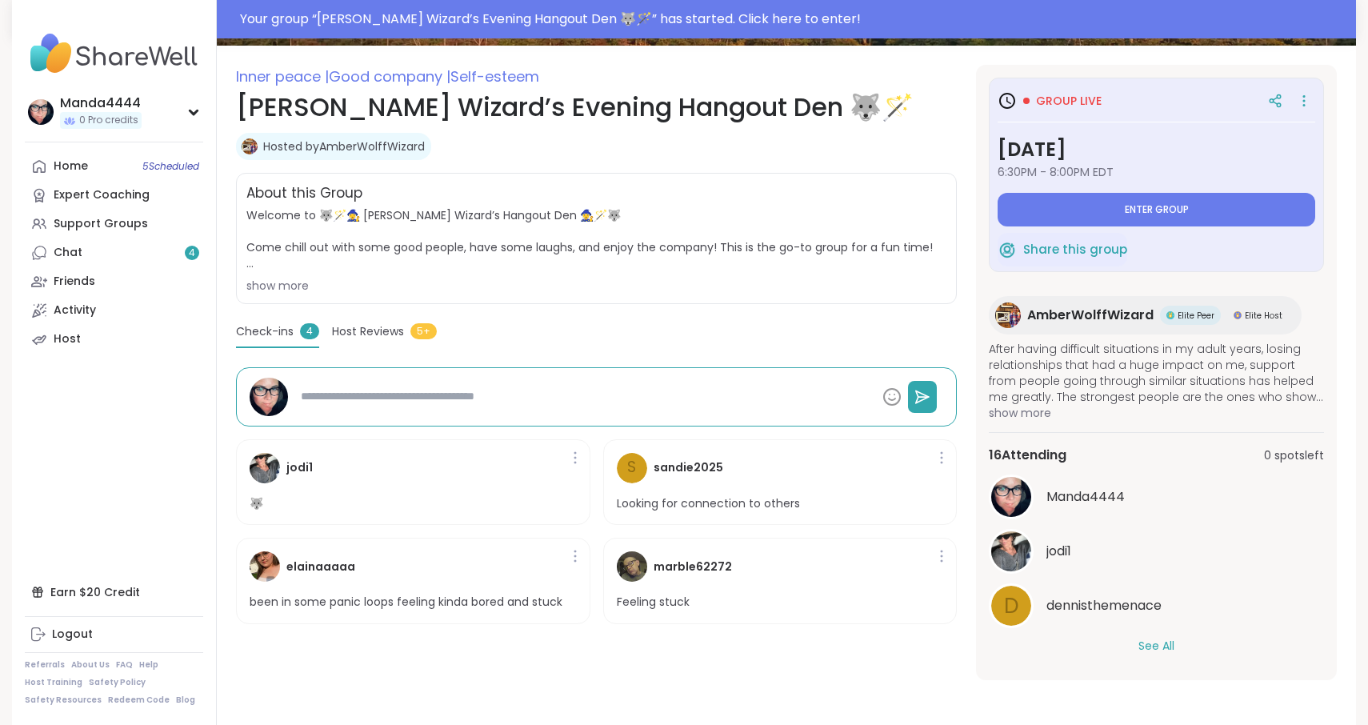
click at [1153, 642] on button "See All" at bounding box center [1157, 646] width 36 height 17
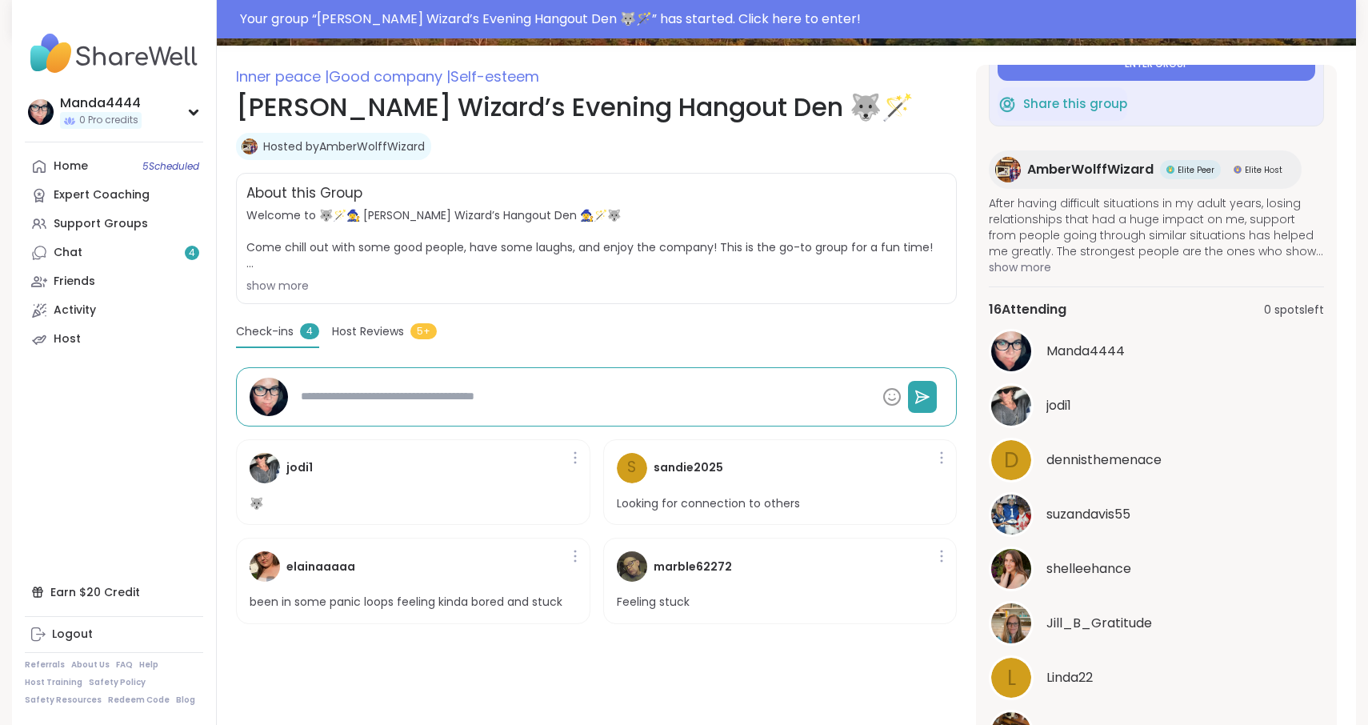
scroll to position [0, 0]
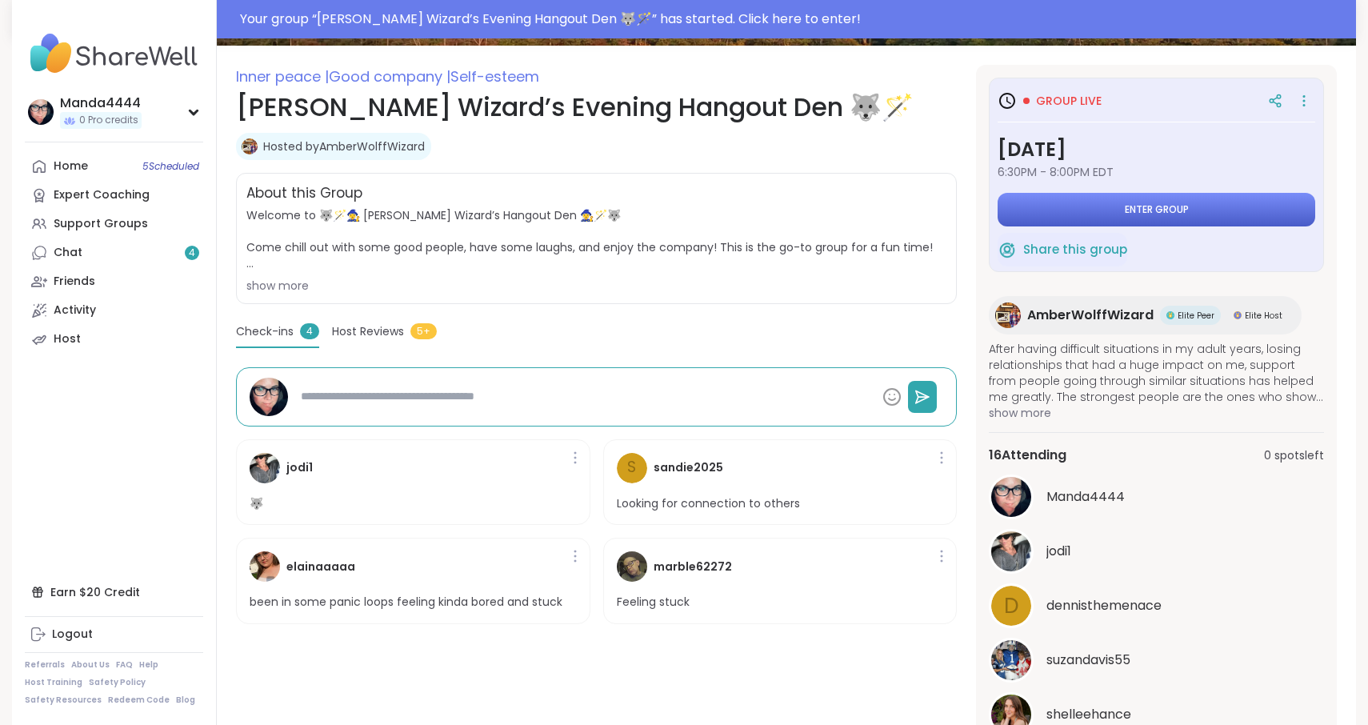
click at [1159, 218] on button "Enter group" at bounding box center [1157, 210] width 318 height 34
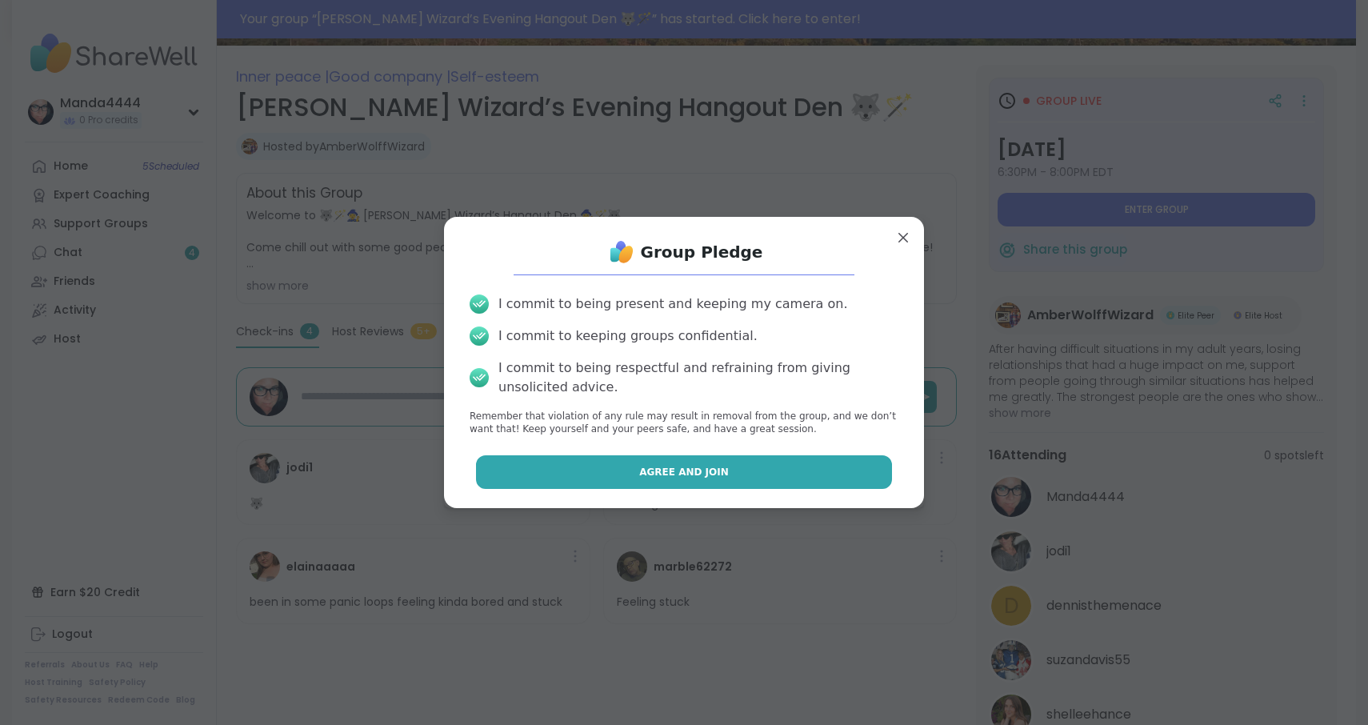
click at [702, 471] on span "Agree and Join" at bounding box center [684, 472] width 90 height 14
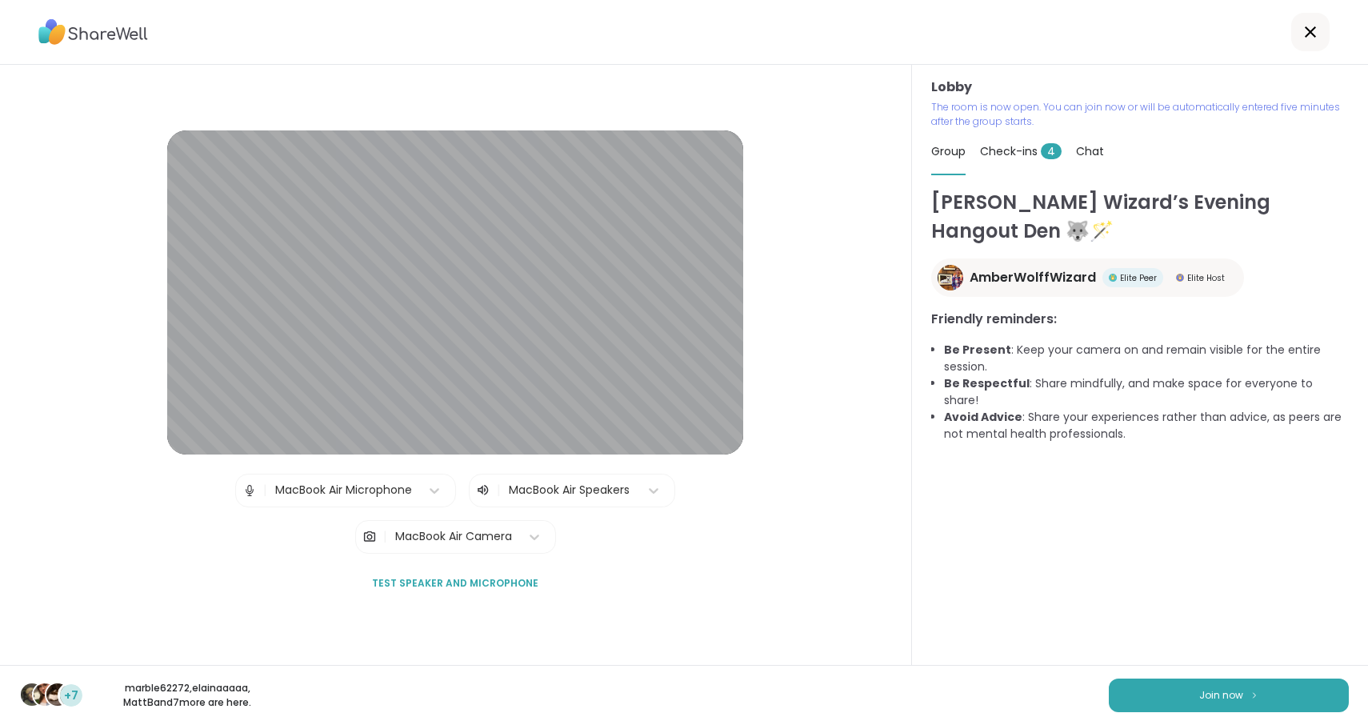
click at [1009, 154] on span "Check-ins 4" at bounding box center [1021, 151] width 82 height 16
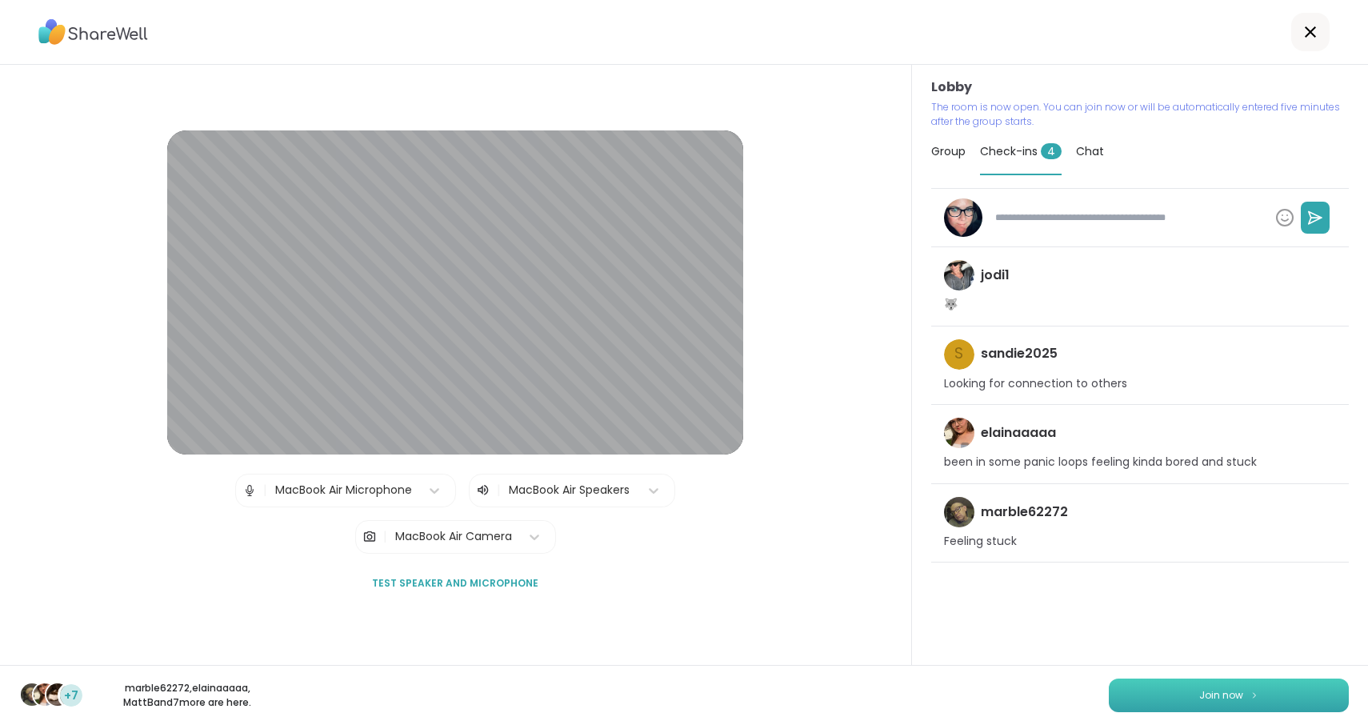
click at [1211, 690] on span "Join now" at bounding box center [1221, 695] width 44 height 14
type textarea "*"
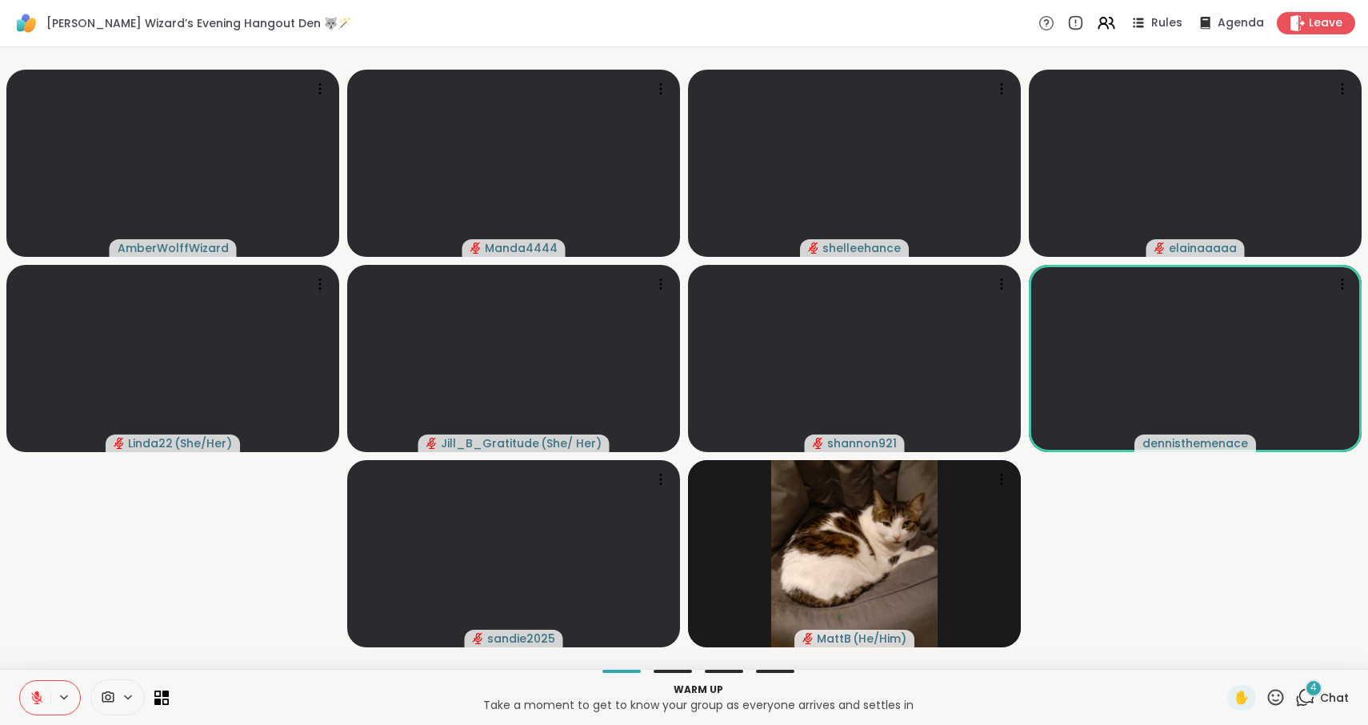
click at [1310, 693] on div "4" at bounding box center [1314, 688] width 18 height 18
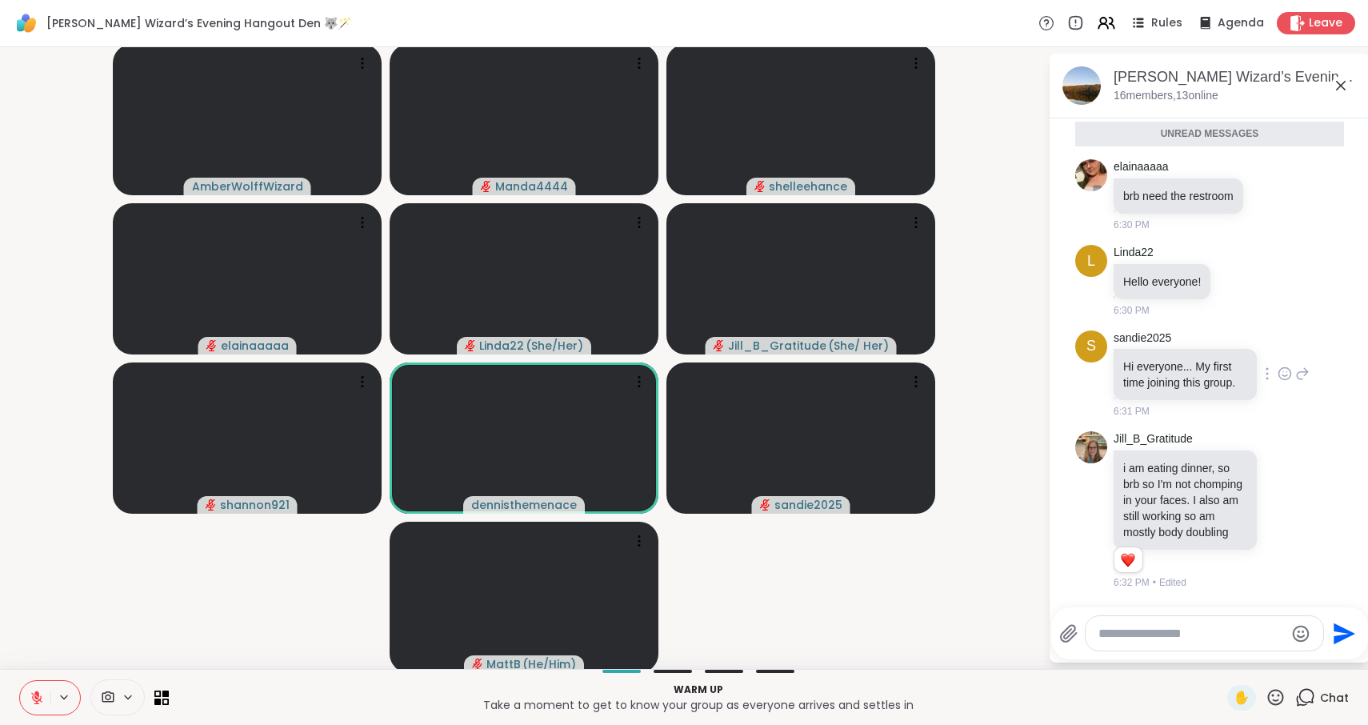
scroll to position [34, 0]
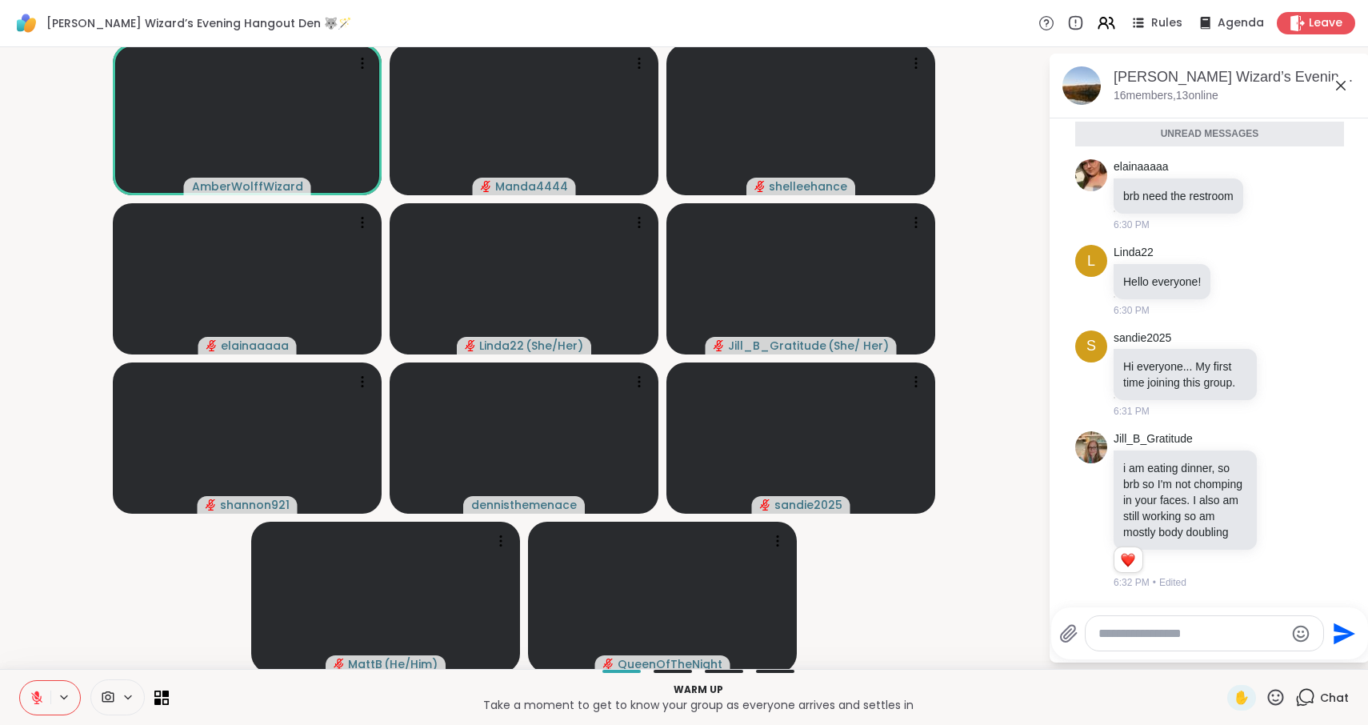
click at [1341, 90] on icon at bounding box center [1340, 85] width 19 height 19
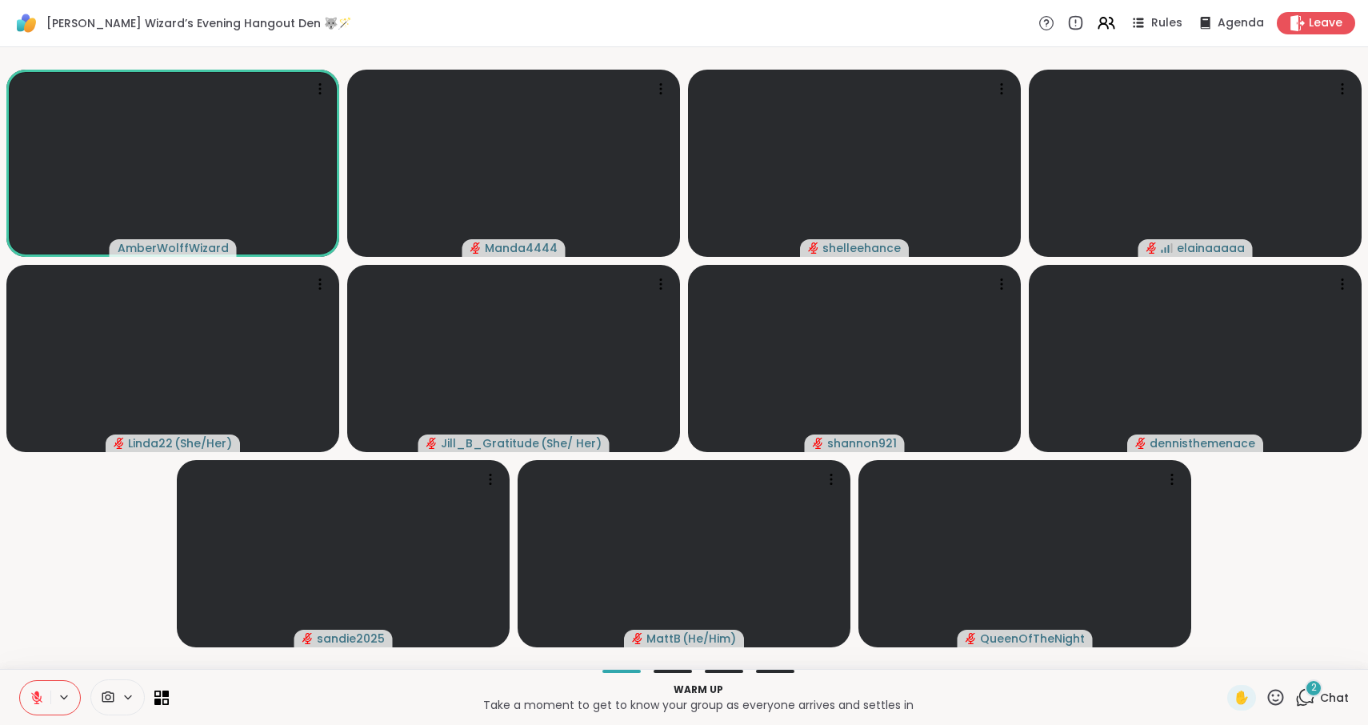
click at [37, 691] on icon at bounding box center [36, 693] width 5 height 6
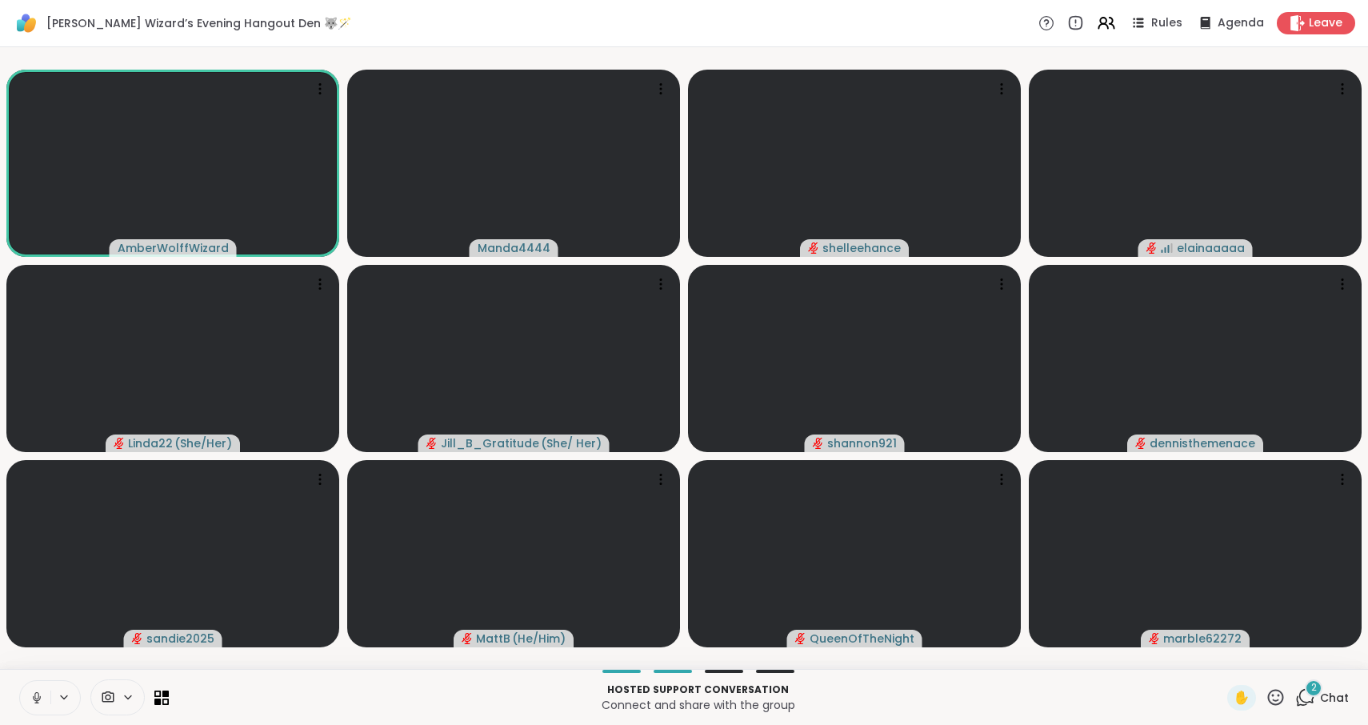
click at [1281, 699] on icon at bounding box center [1276, 697] width 20 height 20
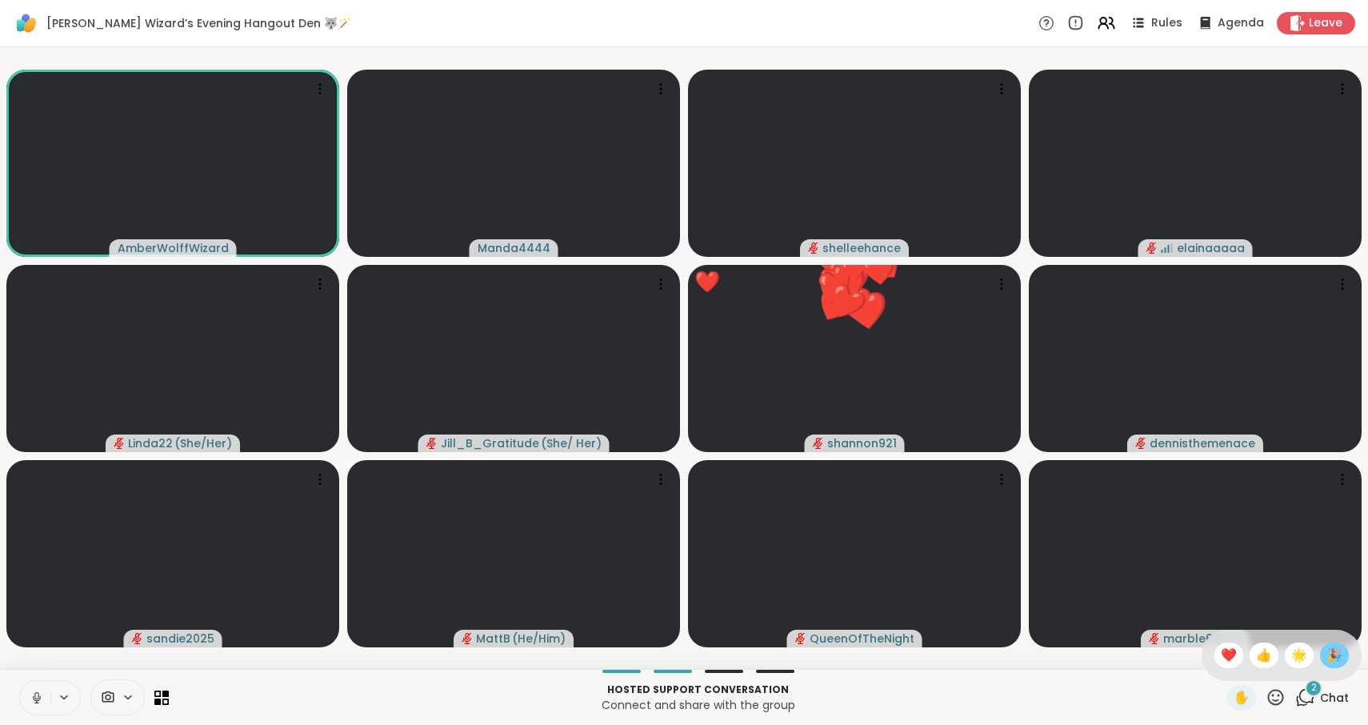
click at [1337, 658] on span "🎉" at bounding box center [1335, 655] width 16 height 19
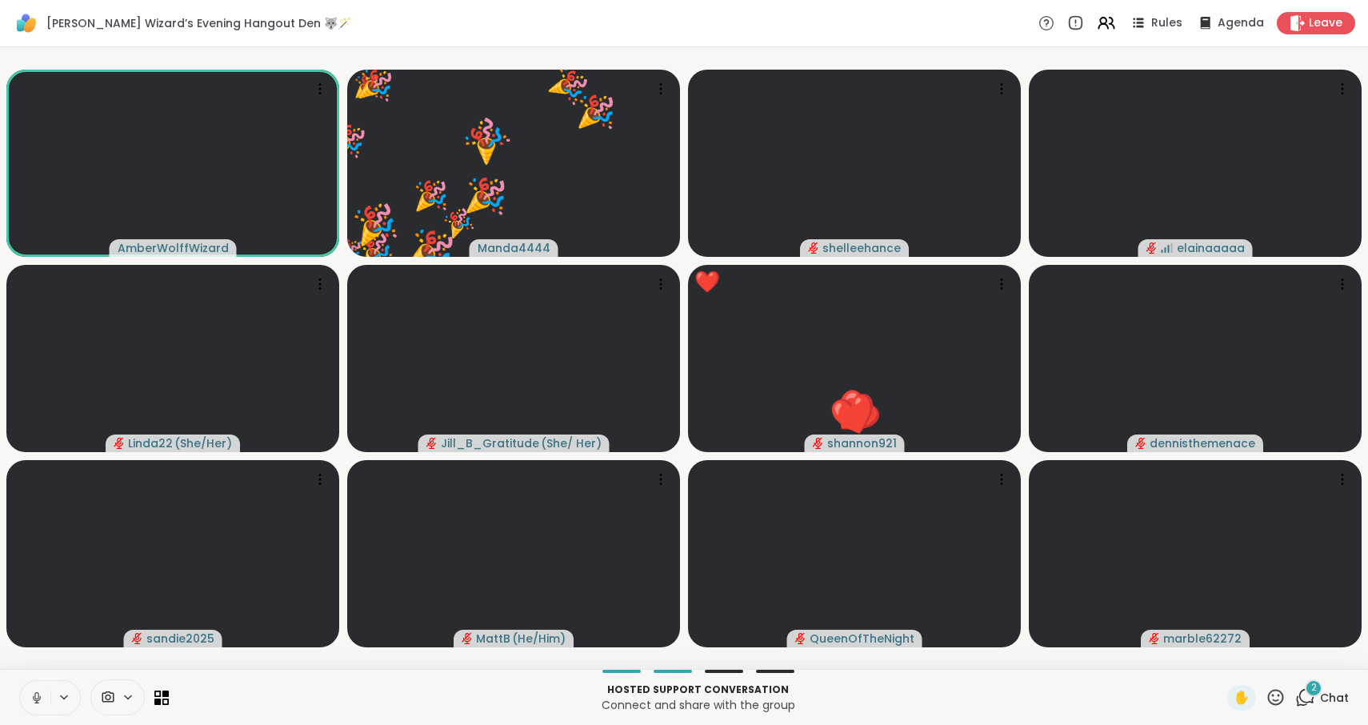
click at [1315, 693] on span "2" at bounding box center [1314, 688] width 6 height 14
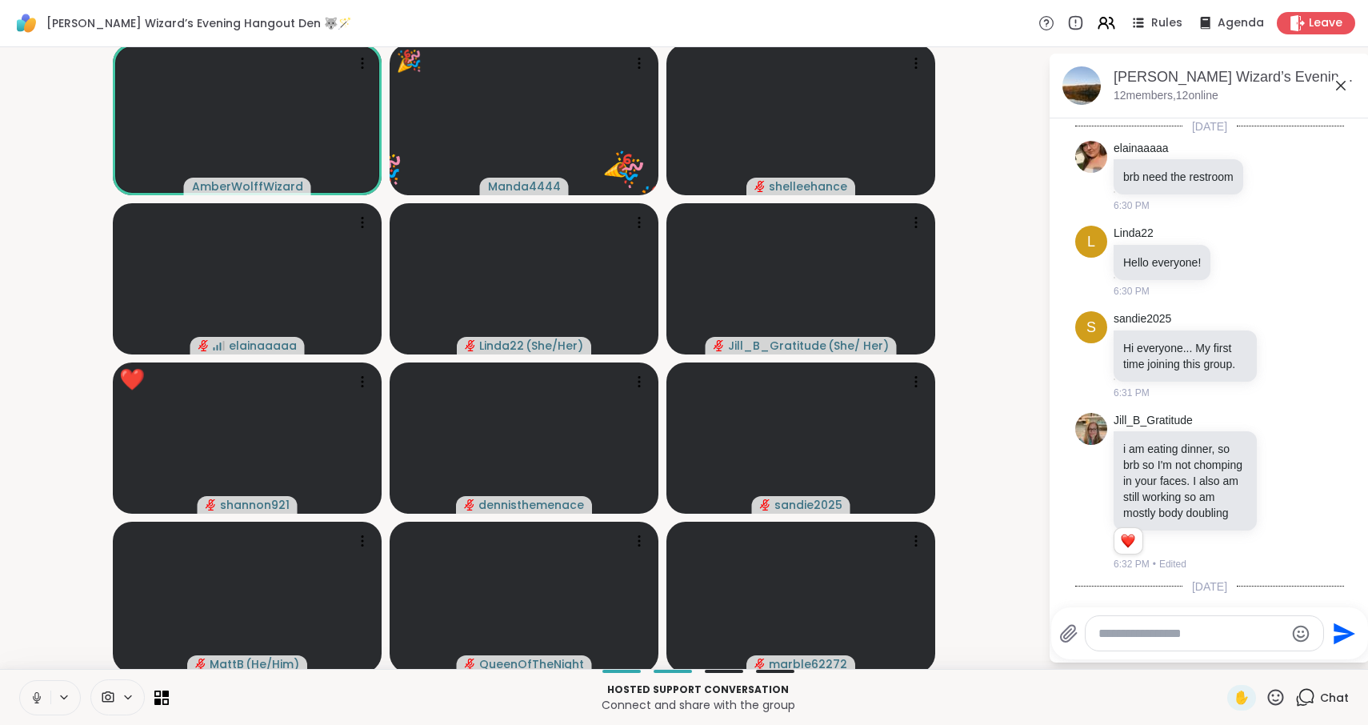
scroll to position [546, 0]
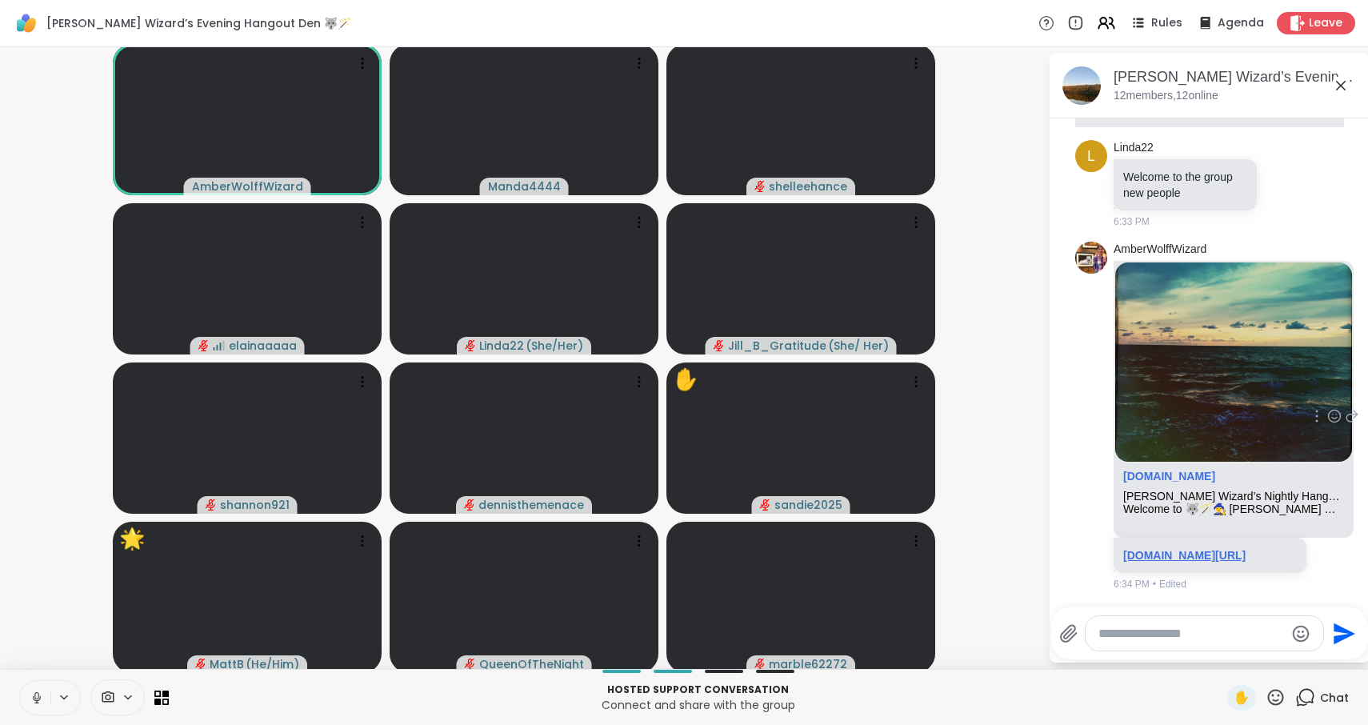
click at [1185, 549] on link "sharewellnow.com/session/71912bec-e2d6-4c2f-9f6b-fc5fb19a068c" at bounding box center [1184, 555] width 122 height 13
click at [38, 699] on icon at bounding box center [37, 697] width 14 height 14
click at [35, 693] on icon at bounding box center [36, 693] width 5 height 6
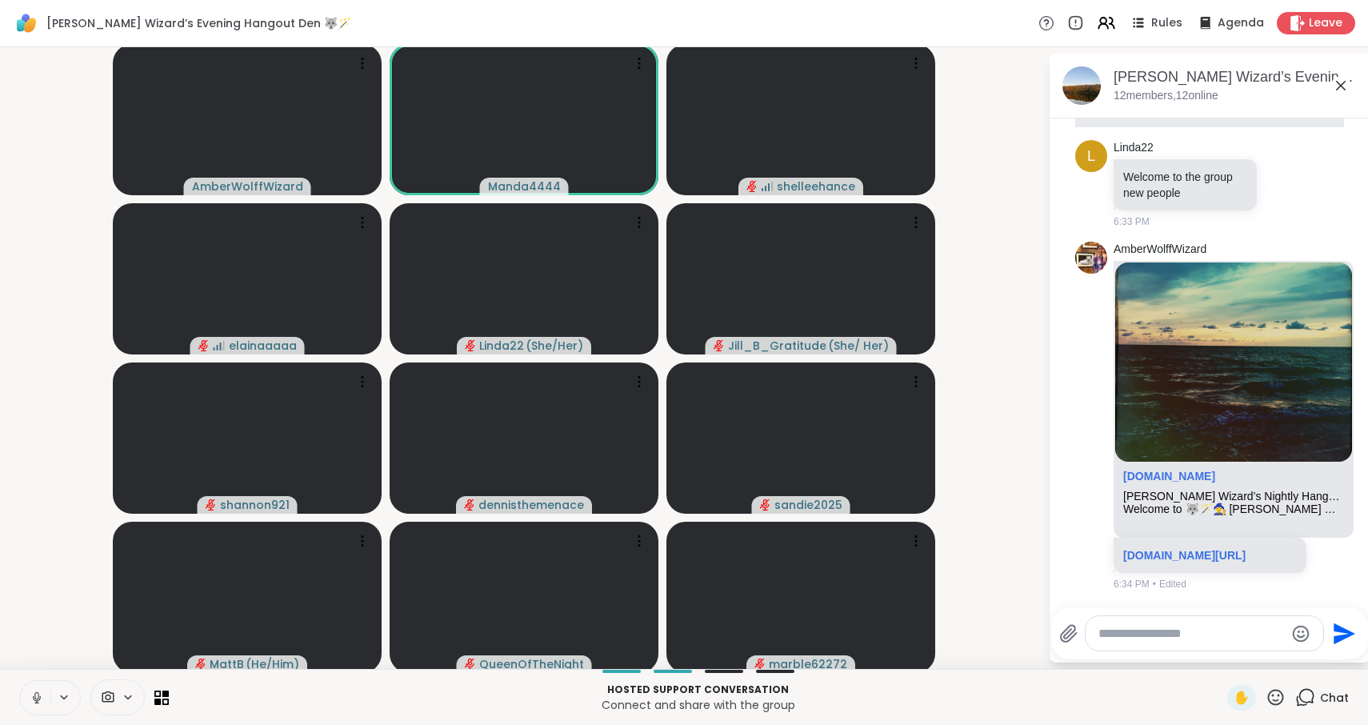
click at [38, 694] on icon at bounding box center [37, 697] width 14 height 14
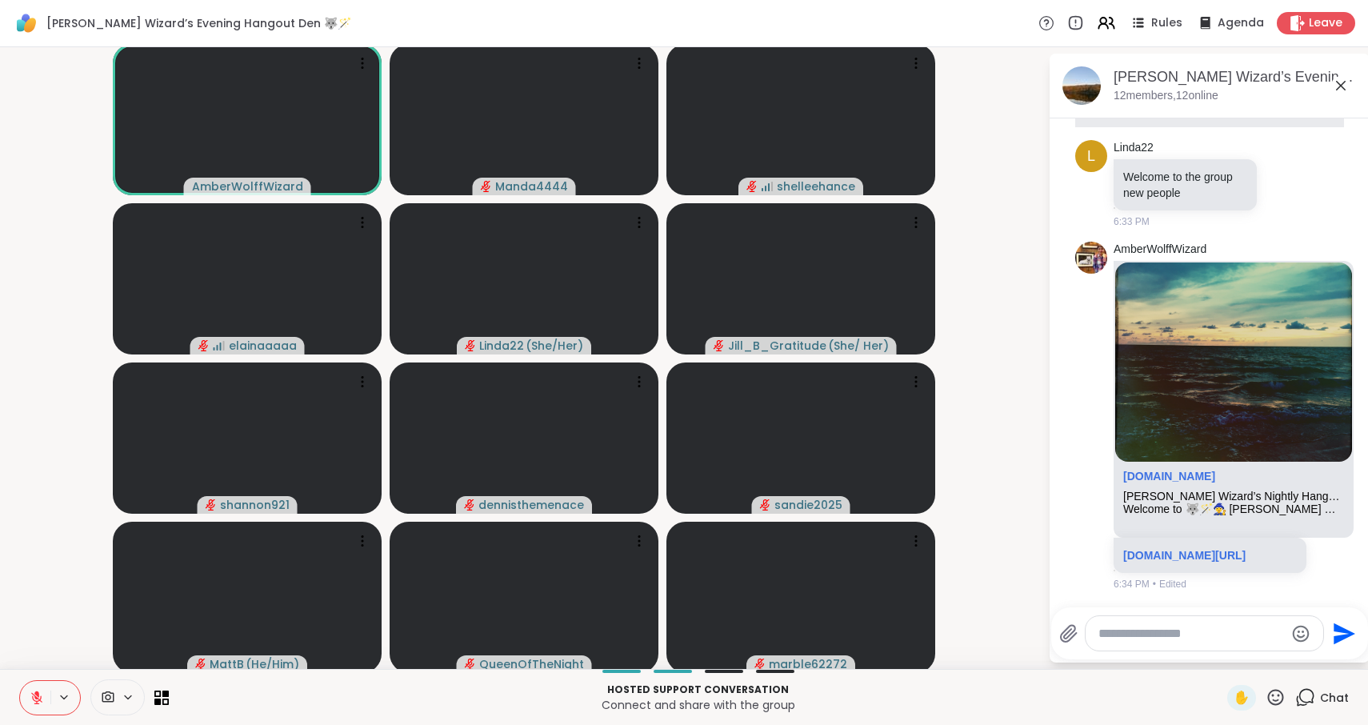
click at [1279, 702] on icon at bounding box center [1276, 697] width 20 height 20
click at [1237, 654] on span "❤️" at bounding box center [1229, 655] width 16 height 19
click at [1280, 695] on icon at bounding box center [1276, 697] width 16 height 16
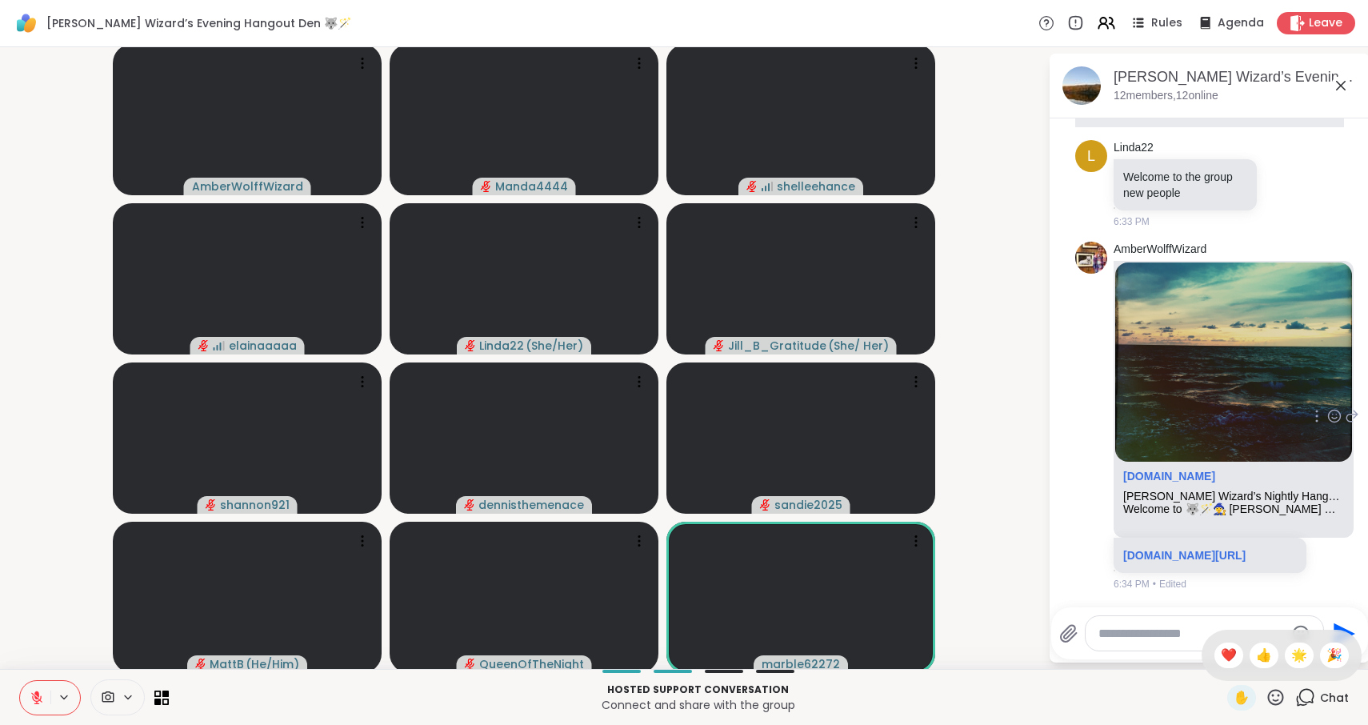
click at [1077, 512] on div "AmberWolffWizard sharewellnow.com Wolff Wizard’s Nightly Hangout Den 🐺🪄 Welcome…" at bounding box center [1209, 416] width 269 height 362
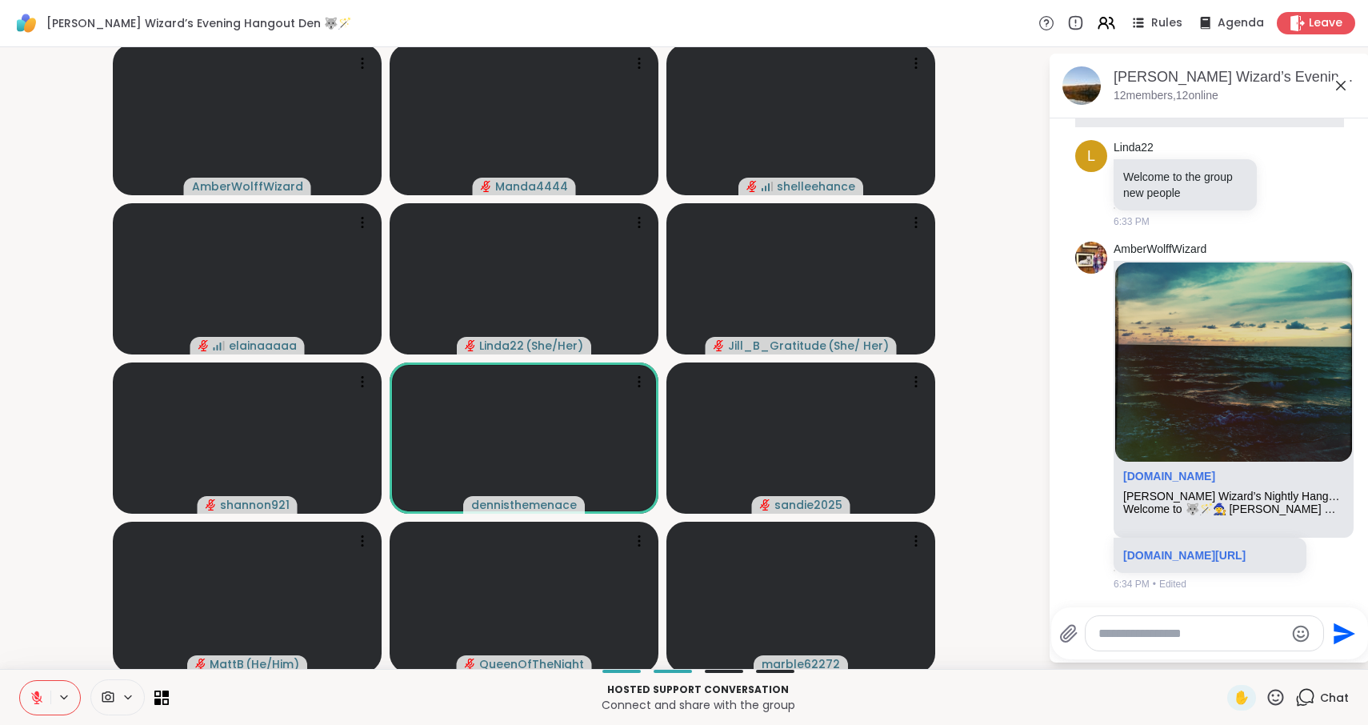
click at [1343, 89] on icon at bounding box center [1341, 86] width 10 height 10
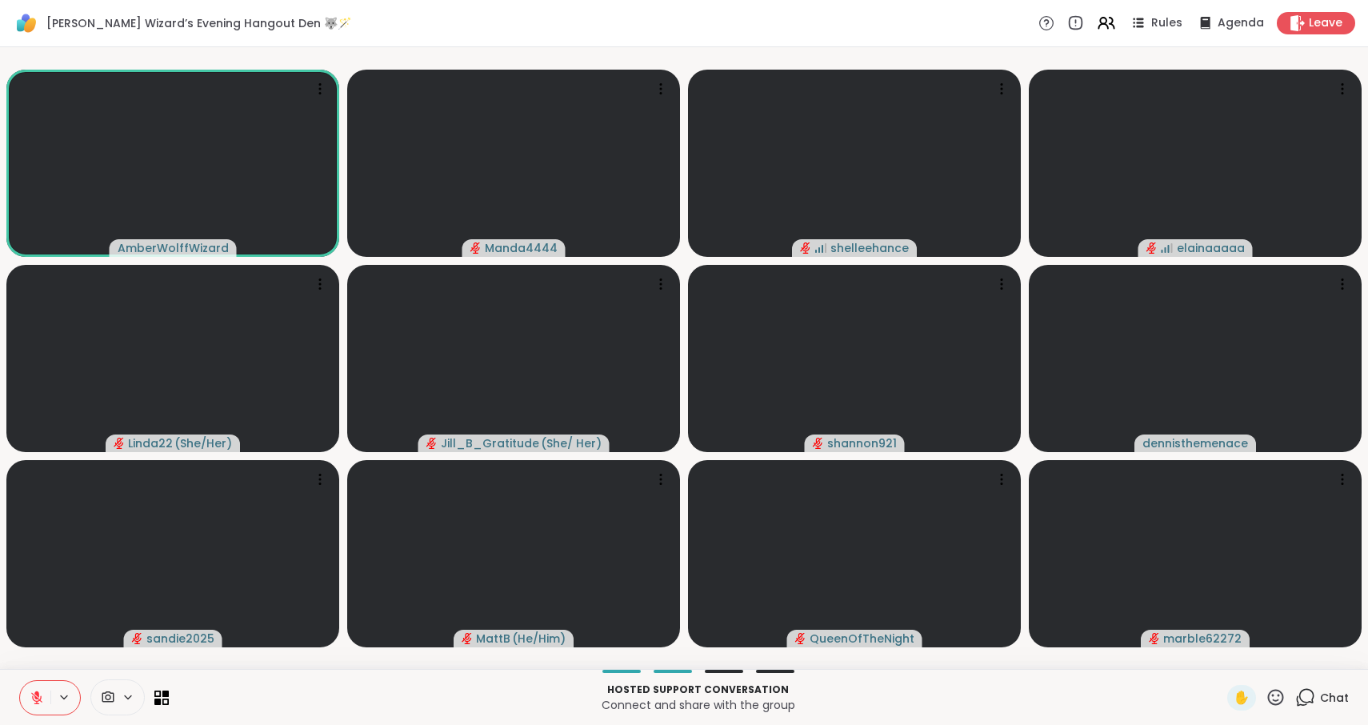
click at [35, 700] on icon at bounding box center [36, 697] width 11 height 11
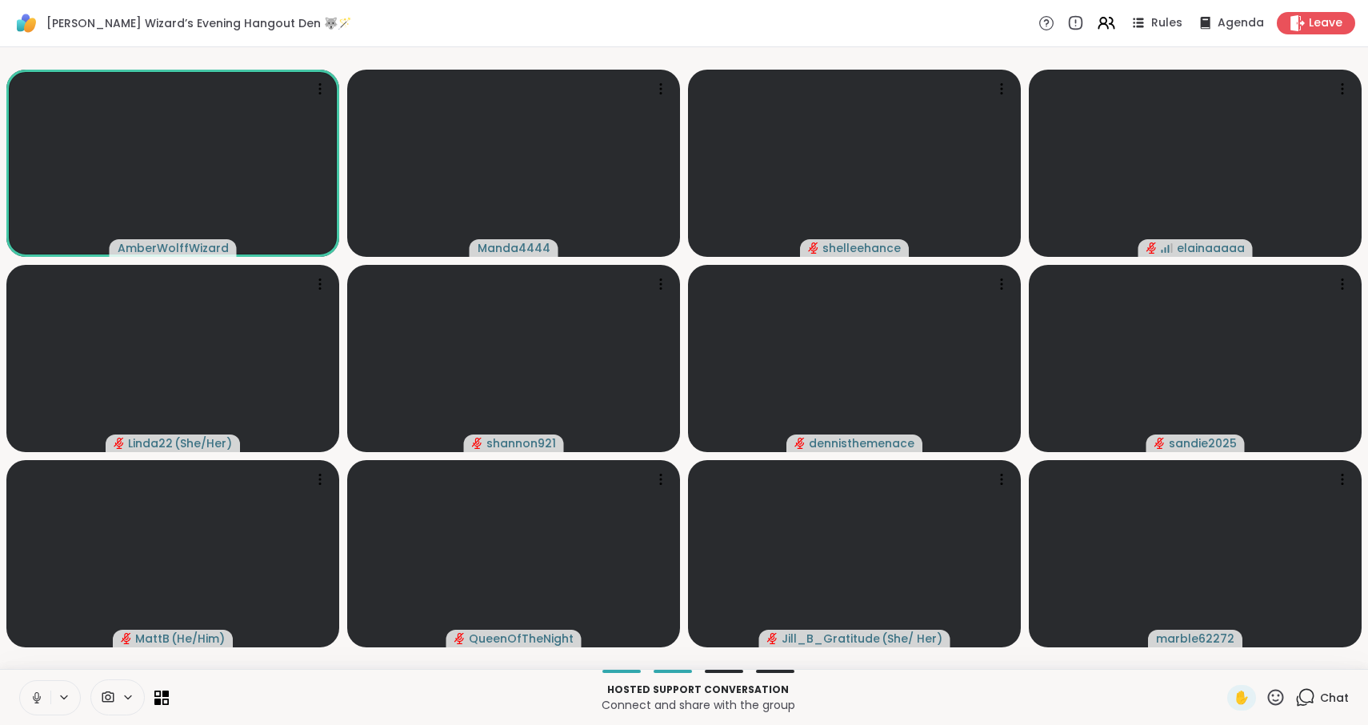
click at [35, 700] on icon at bounding box center [37, 697] width 8 height 5
click at [35, 700] on icon at bounding box center [36, 697] width 11 height 11
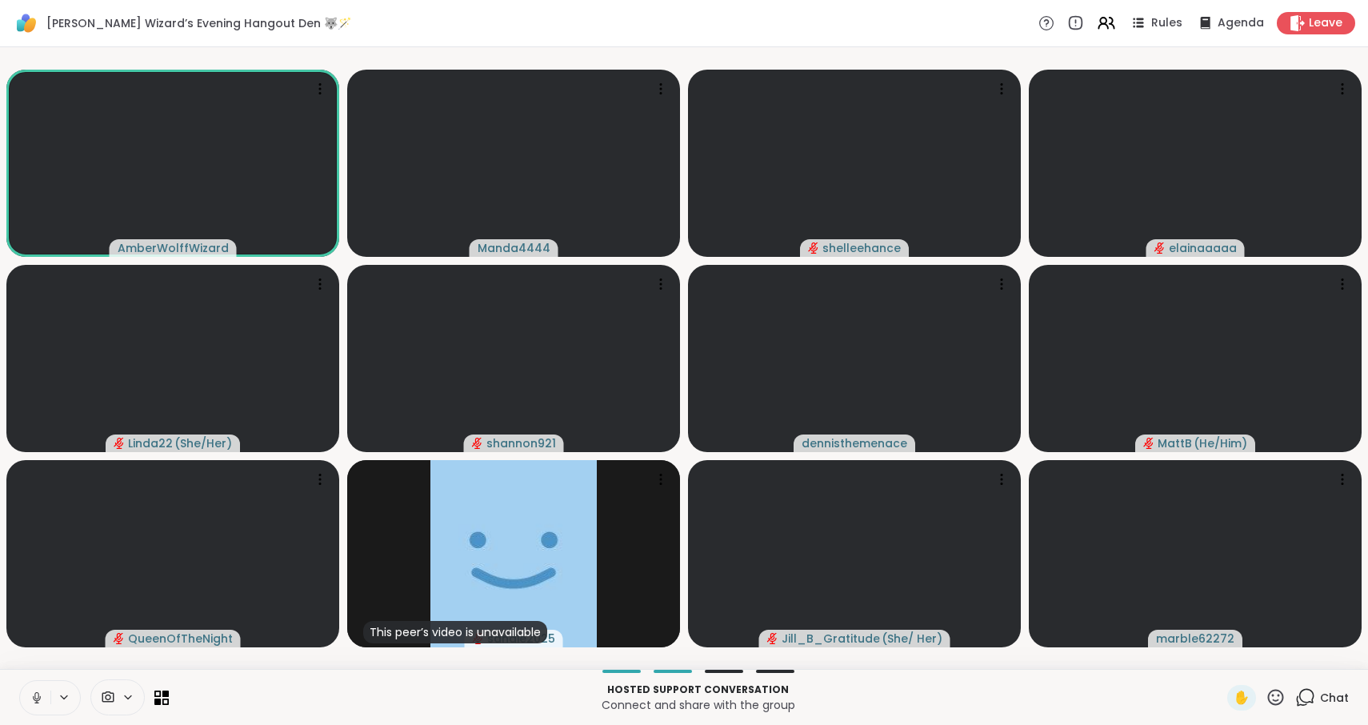
click at [35, 695] on icon at bounding box center [36, 695] width 4 height 7
click at [1324, 699] on span "Chat" at bounding box center [1334, 698] width 29 height 16
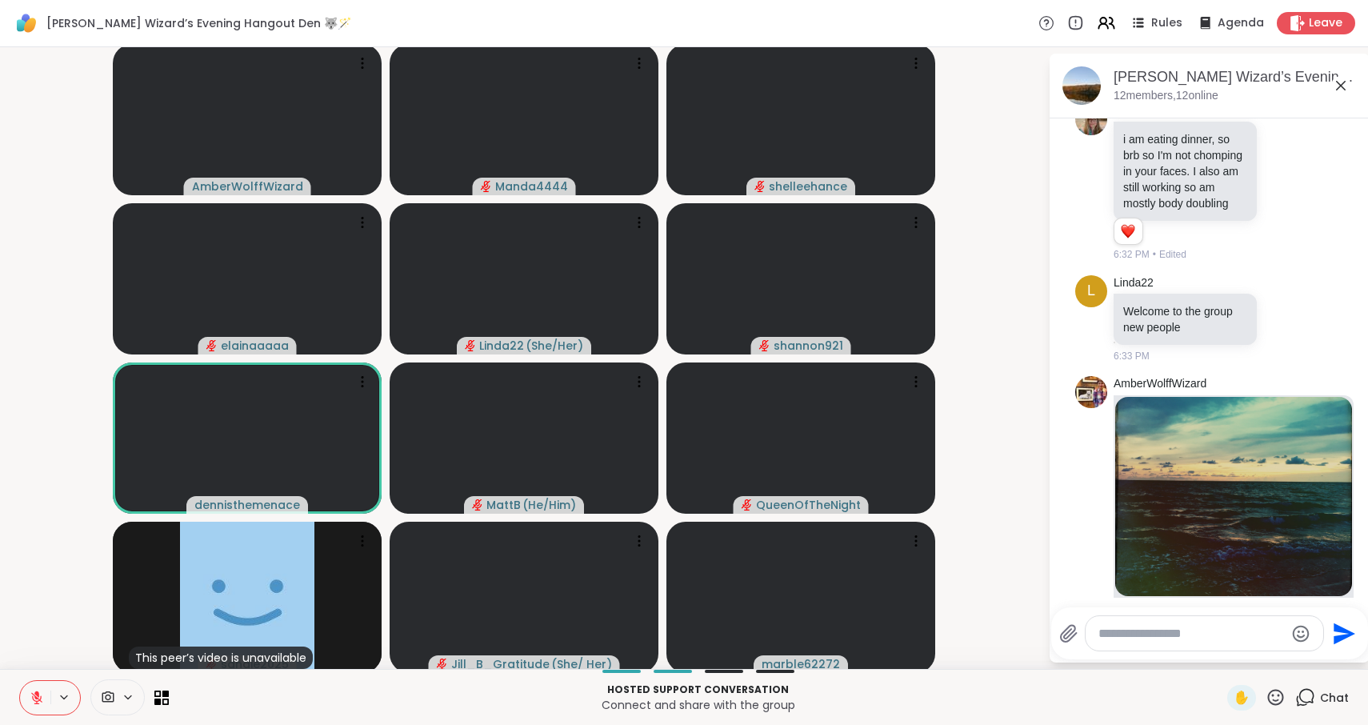
scroll to position [493, 0]
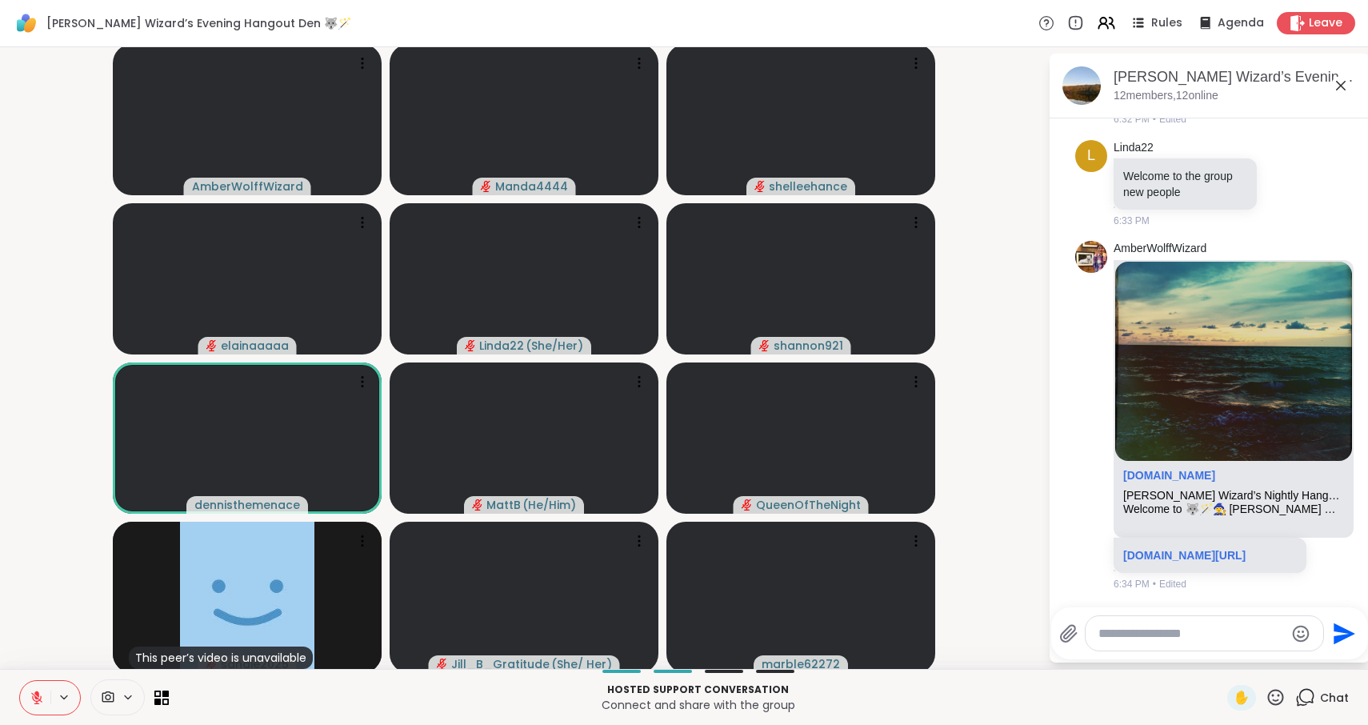
click at [1347, 88] on icon at bounding box center [1340, 85] width 19 height 19
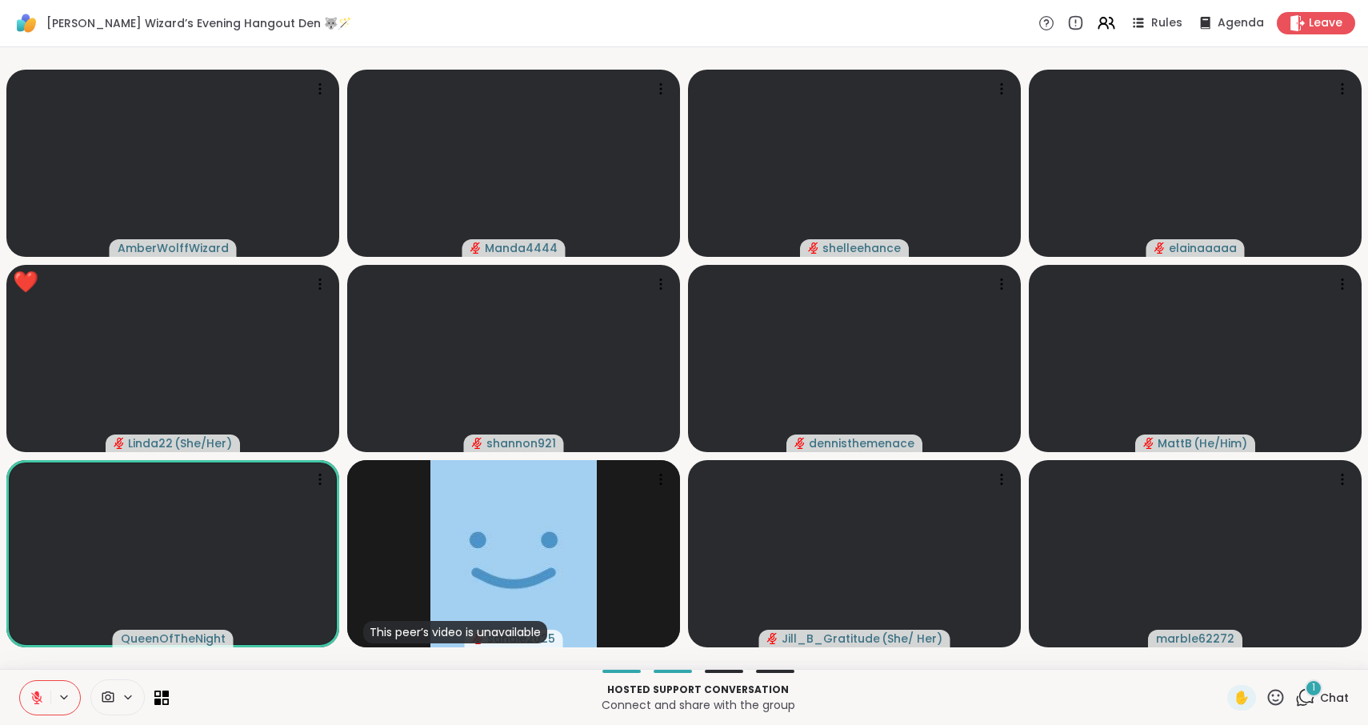
click at [43, 694] on icon at bounding box center [37, 697] width 14 height 14
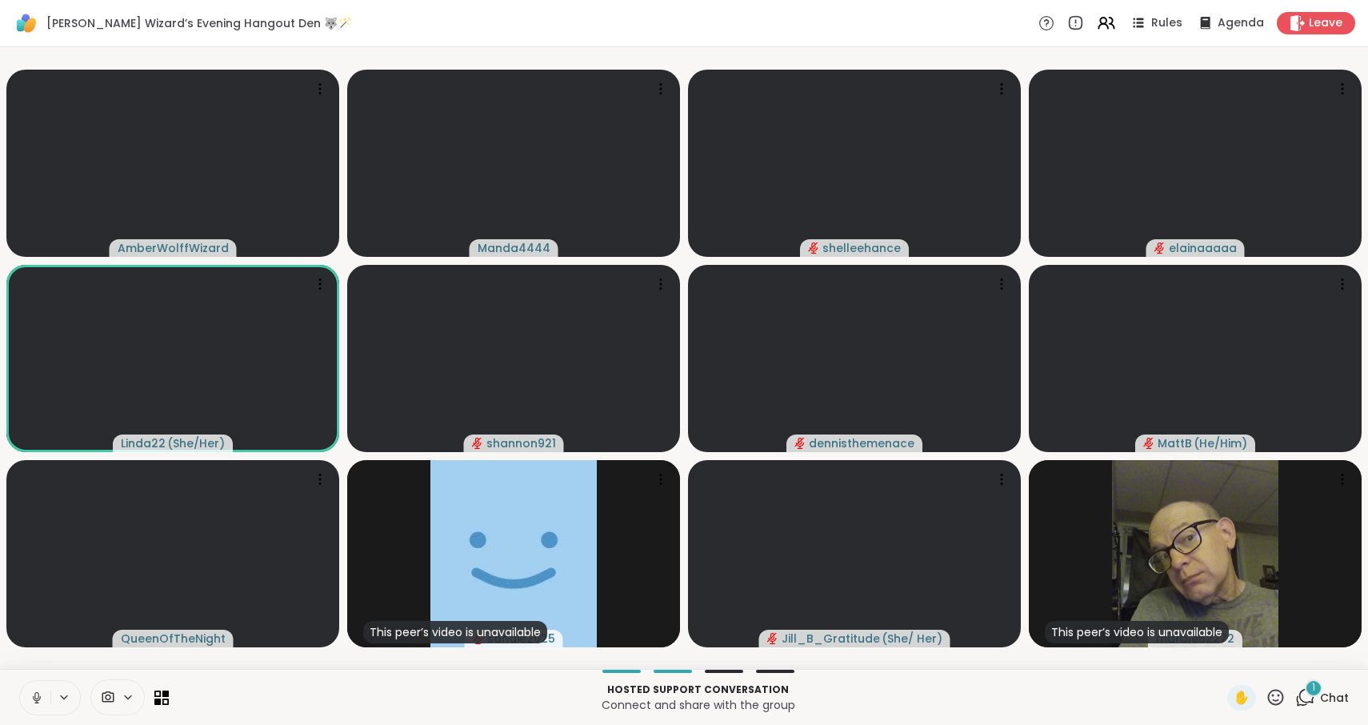
click at [38, 699] on icon at bounding box center [37, 697] width 14 height 14
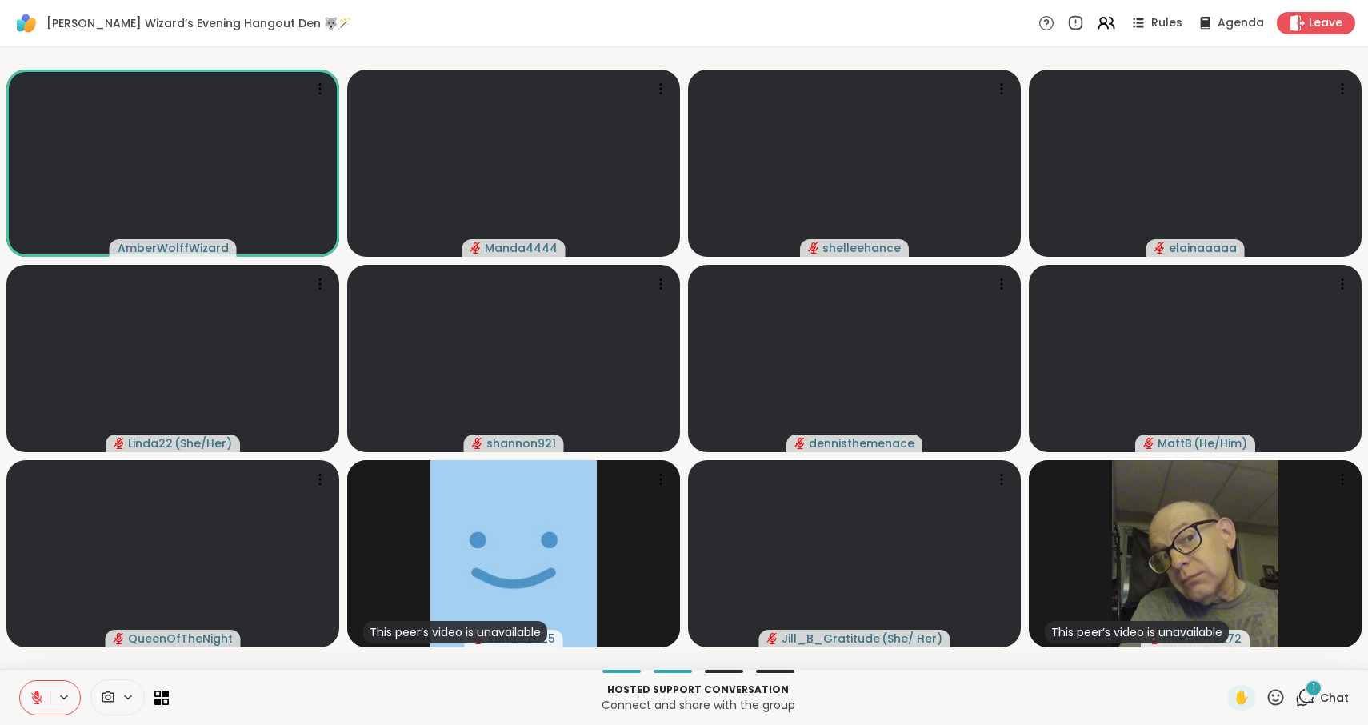
click at [37, 699] on icon at bounding box center [37, 697] width 14 height 14
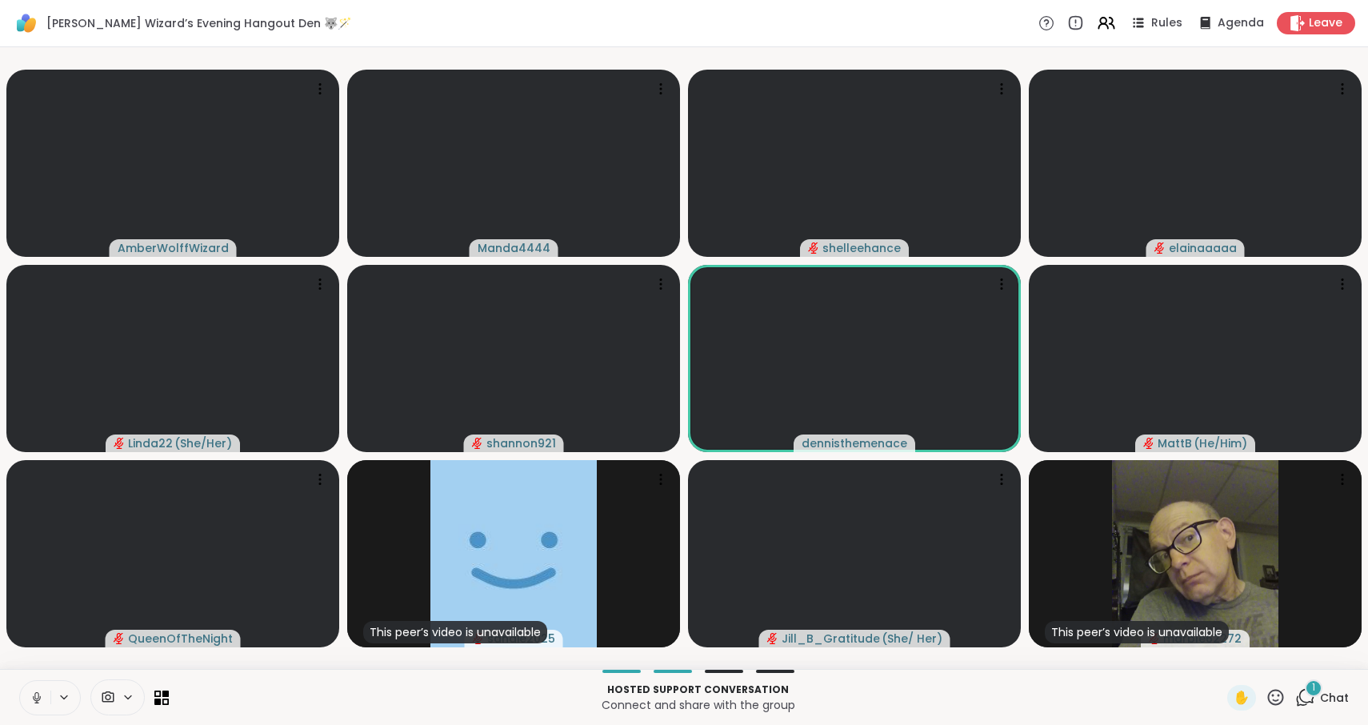
click at [37, 699] on icon at bounding box center [37, 697] width 14 height 14
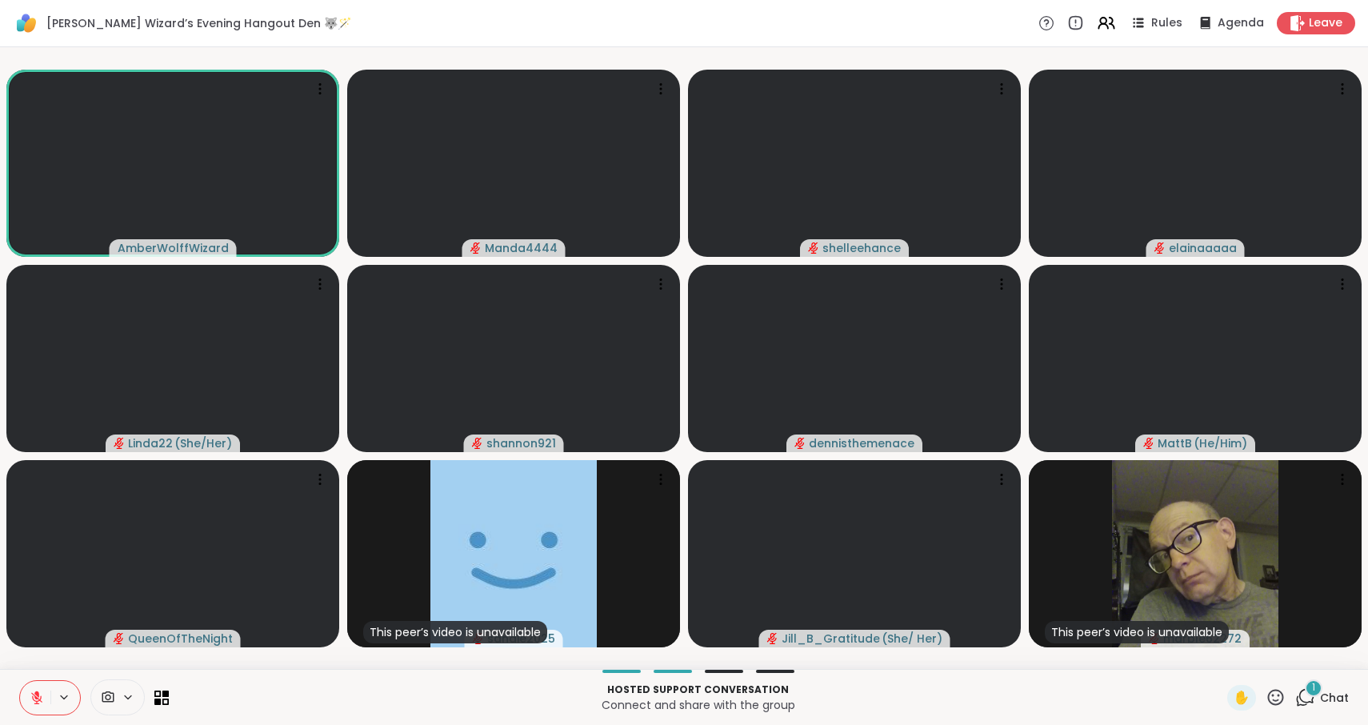
click at [40, 696] on icon at bounding box center [37, 697] width 14 height 14
click at [40, 696] on icon at bounding box center [34, 697] width 14 height 14
click at [34, 695] on icon at bounding box center [36, 697] width 11 height 11
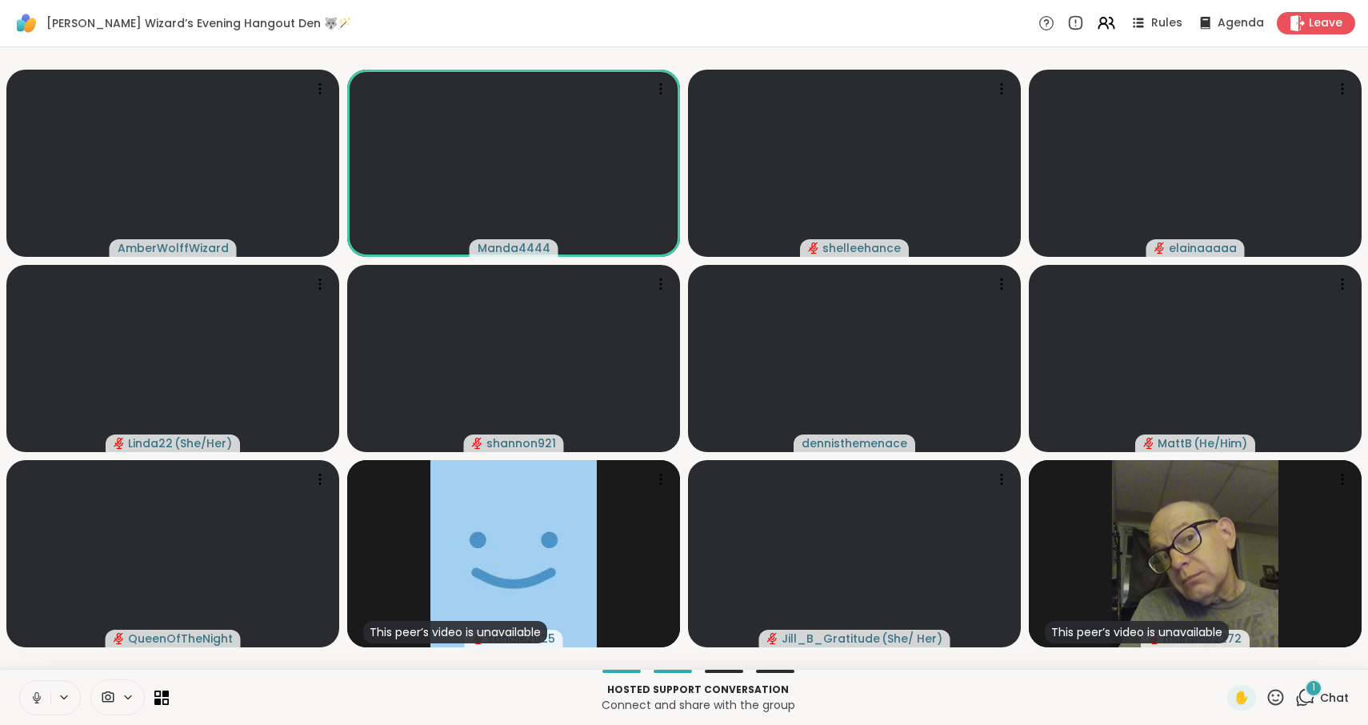
click at [34, 695] on icon at bounding box center [37, 697] width 14 height 14
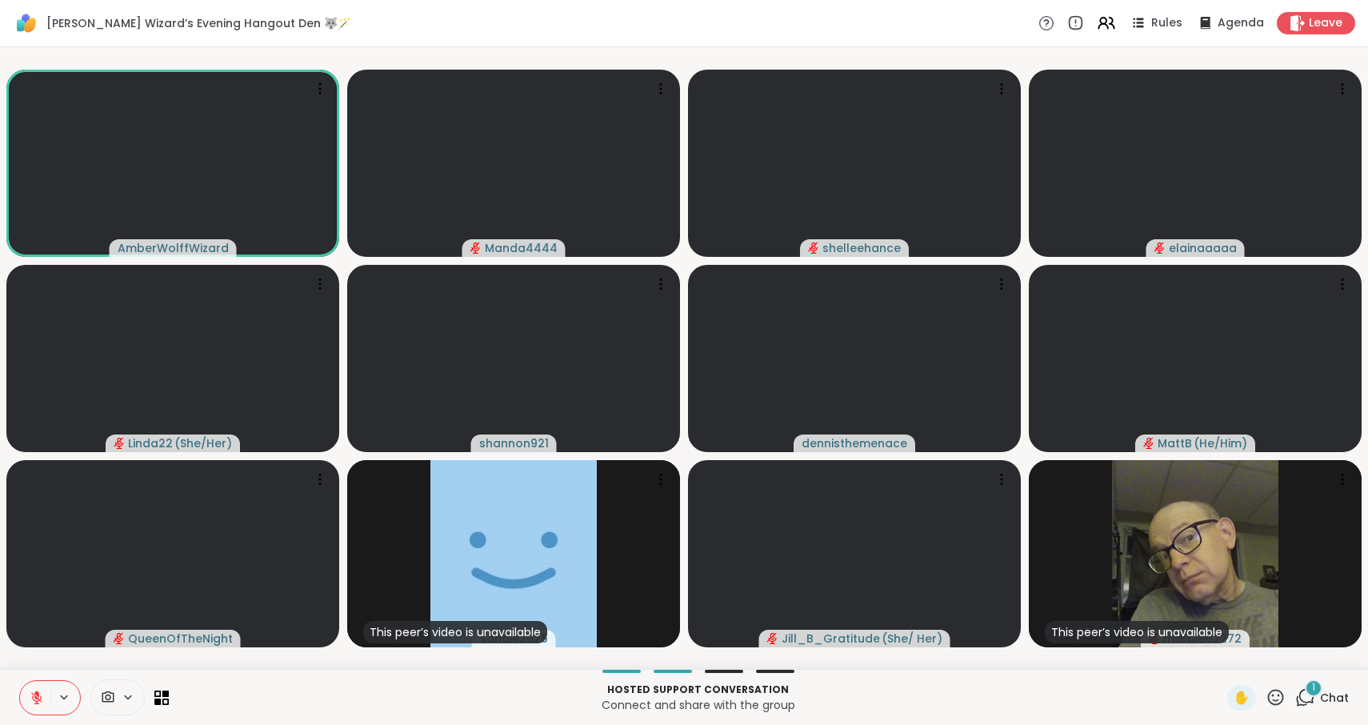
click at [34, 695] on icon at bounding box center [36, 697] width 11 height 11
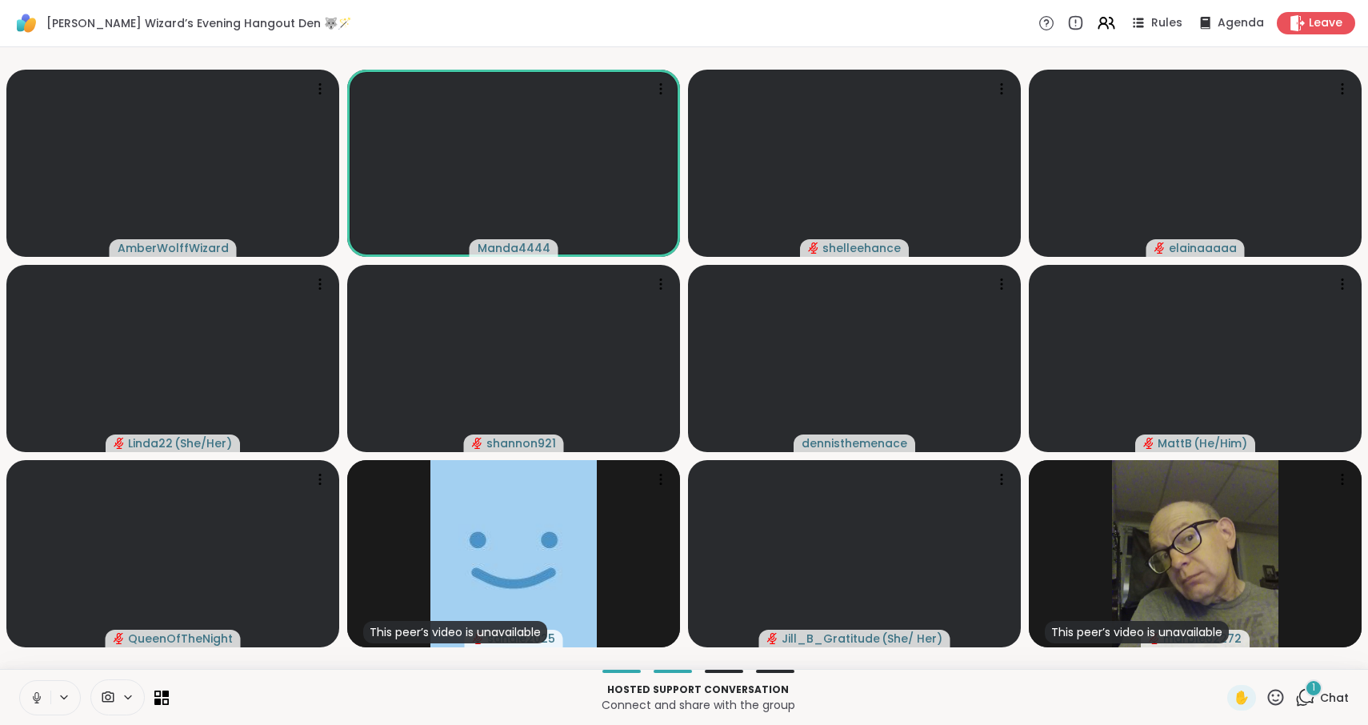
click at [34, 695] on icon at bounding box center [37, 697] width 14 height 14
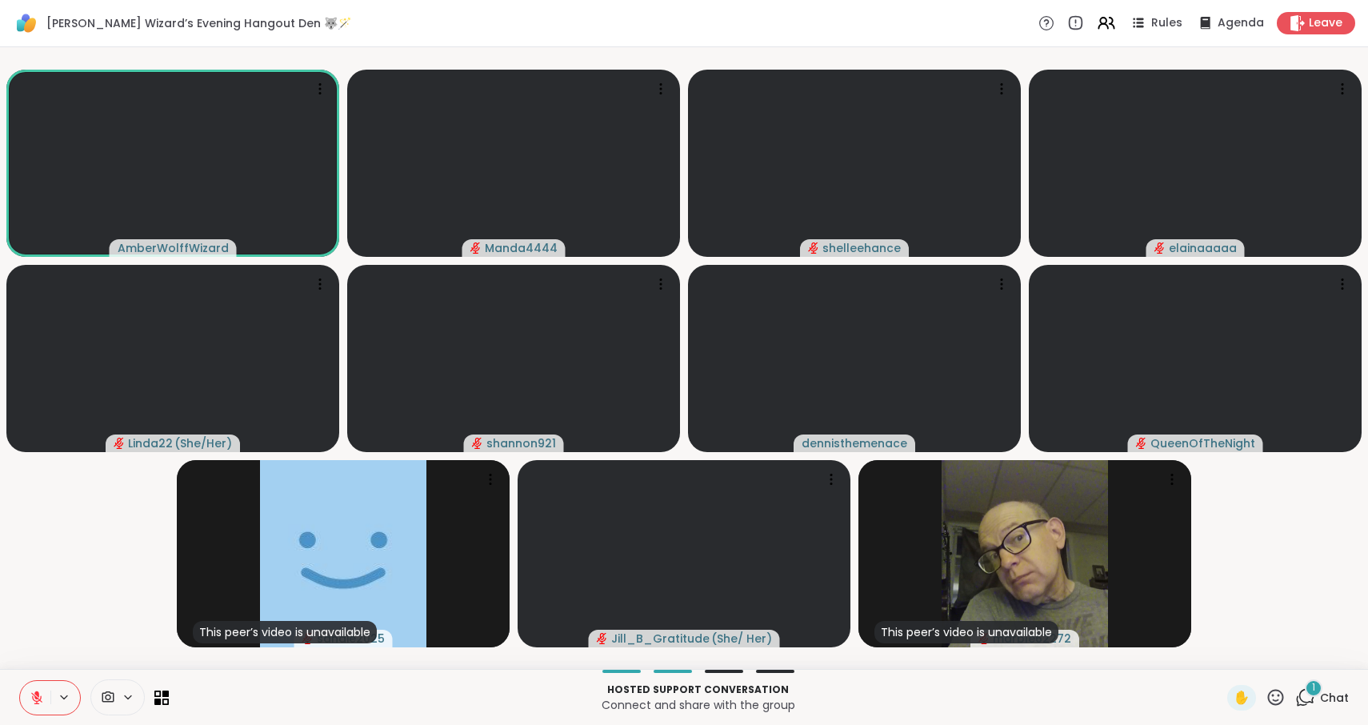
click at [34, 695] on icon at bounding box center [36, 697] width 11 height 11
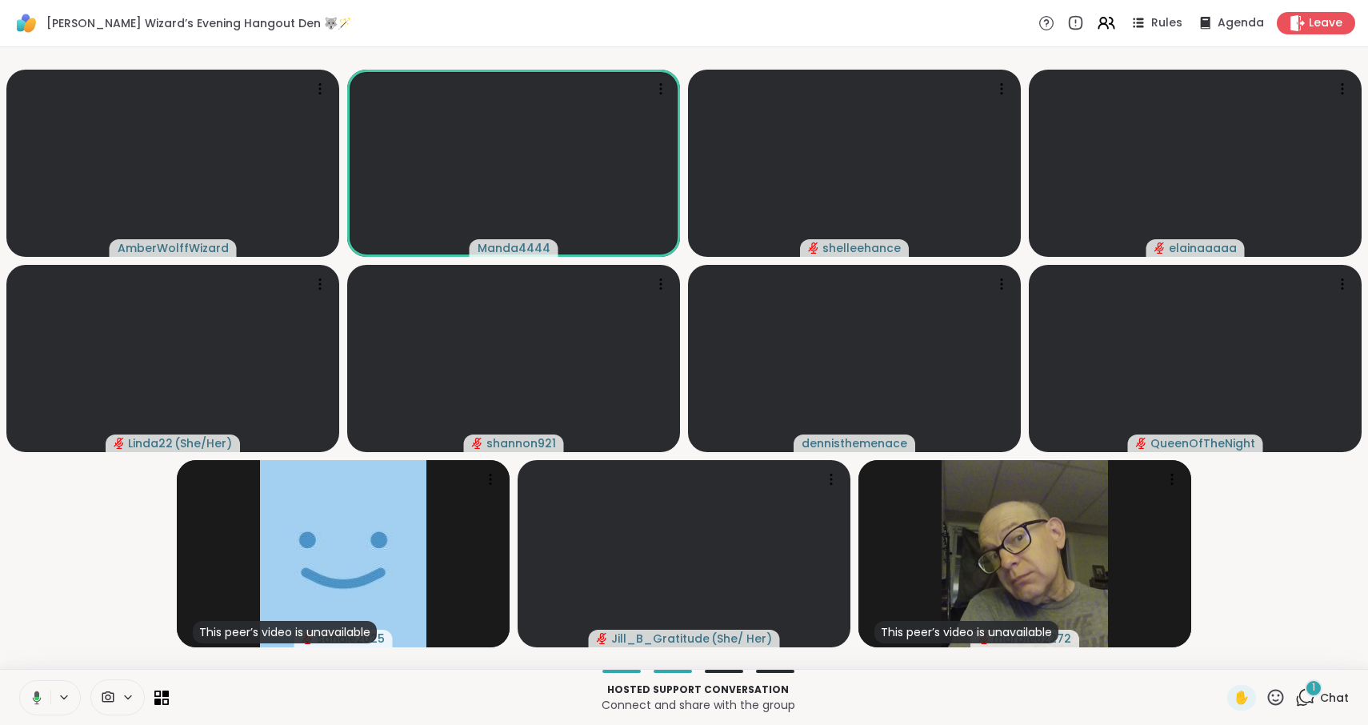
click at [34, 692] on icon at bounding box center [34, 697] width 14 height 14
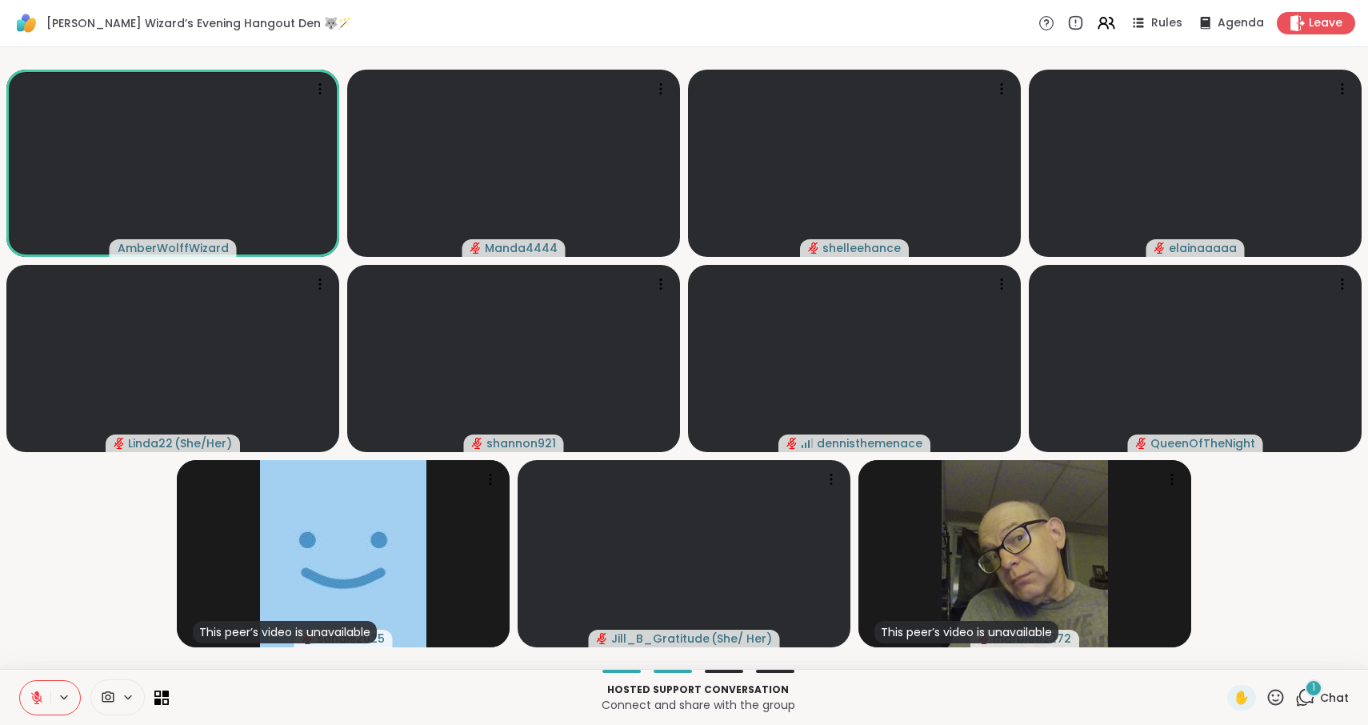
click at [34, 692] on icon at bounding box center [37, 697] width 14 height 14
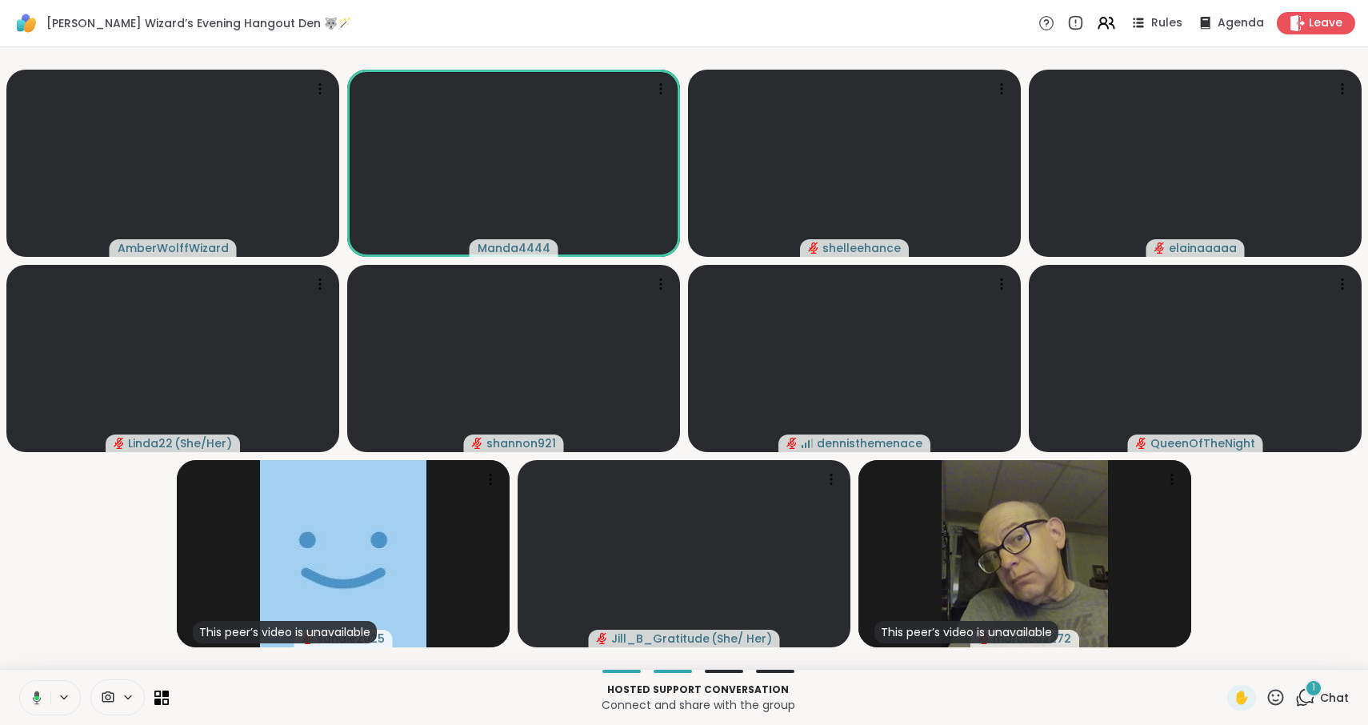
click at [34, 692] on icon at bounding box center [34, 697] width 14 height 14
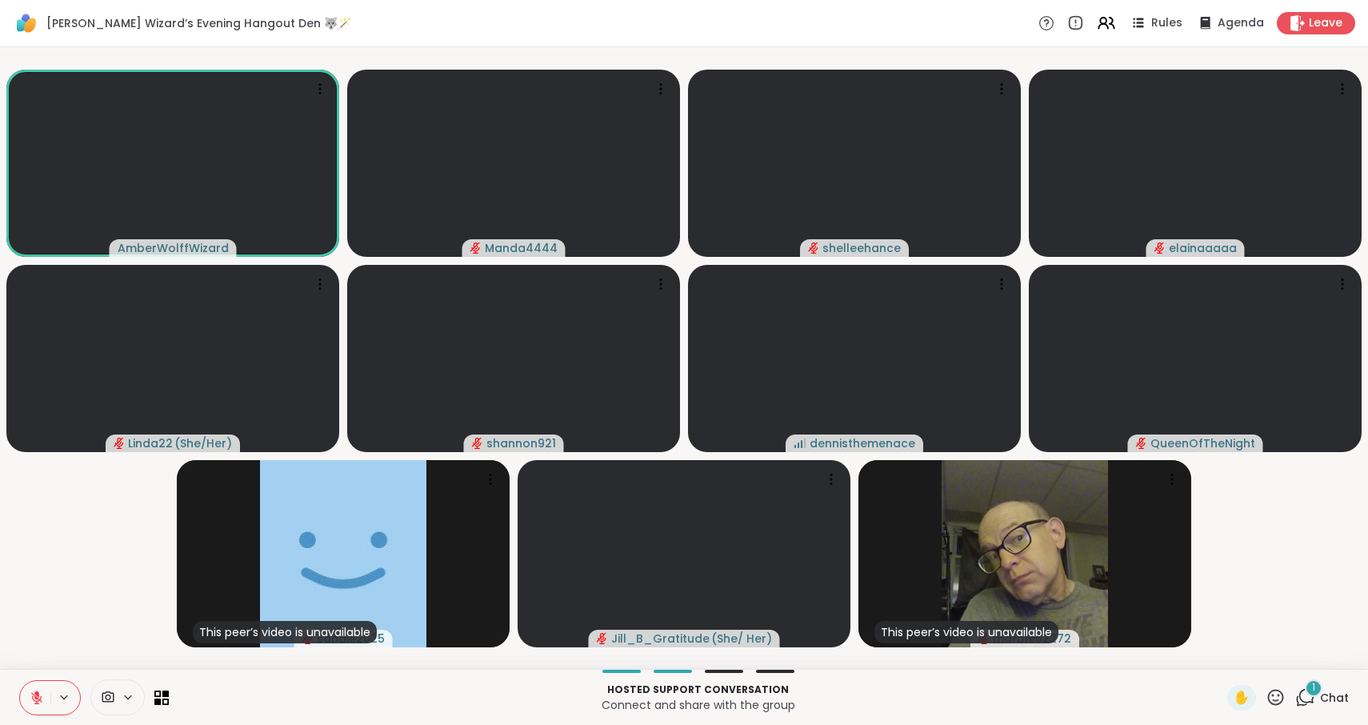
click at [34, 692] on icon at bounding box center [37, 697] width 14 height 14
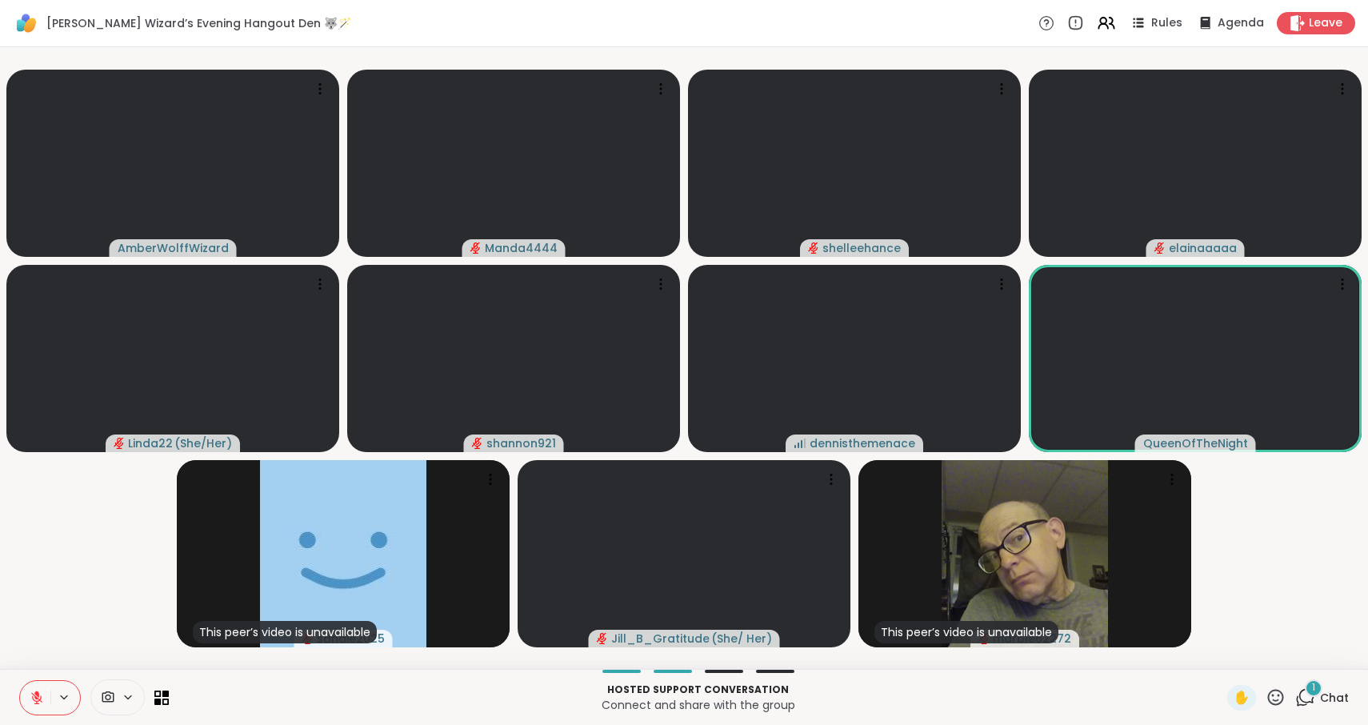
click at [34, 692] on icon at bounding box center [37, 697] width 14 height 14
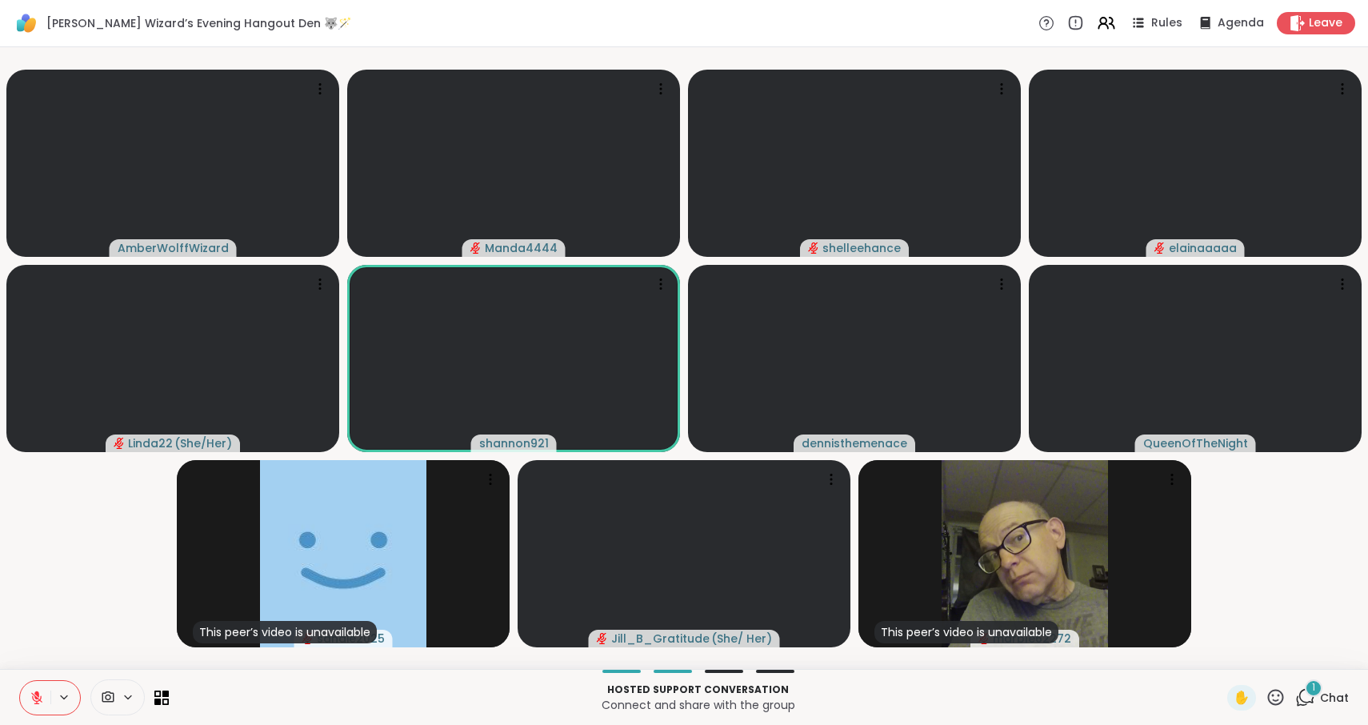
click at [34, 692] on icon at bounding box center [37, 697] width 14 height 14
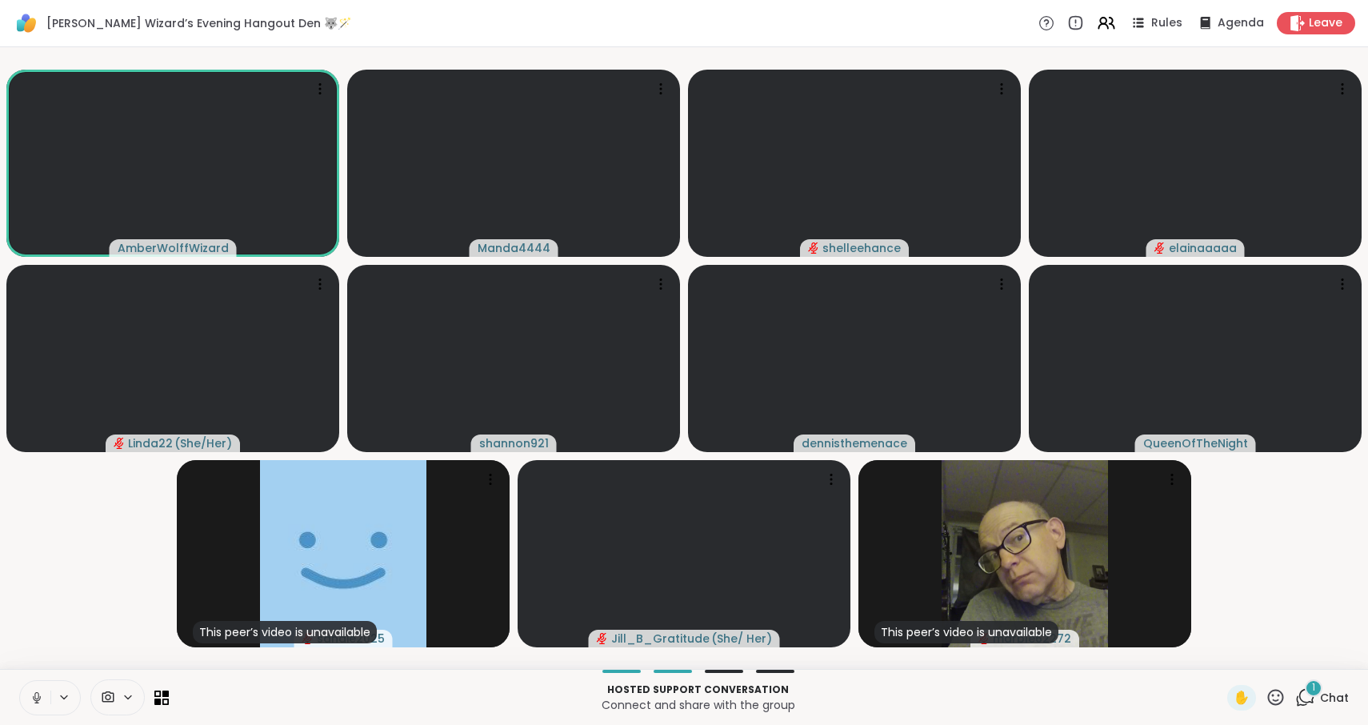
click at [32, 692] on icon at bounding box center [37, 697] width 14 height 14
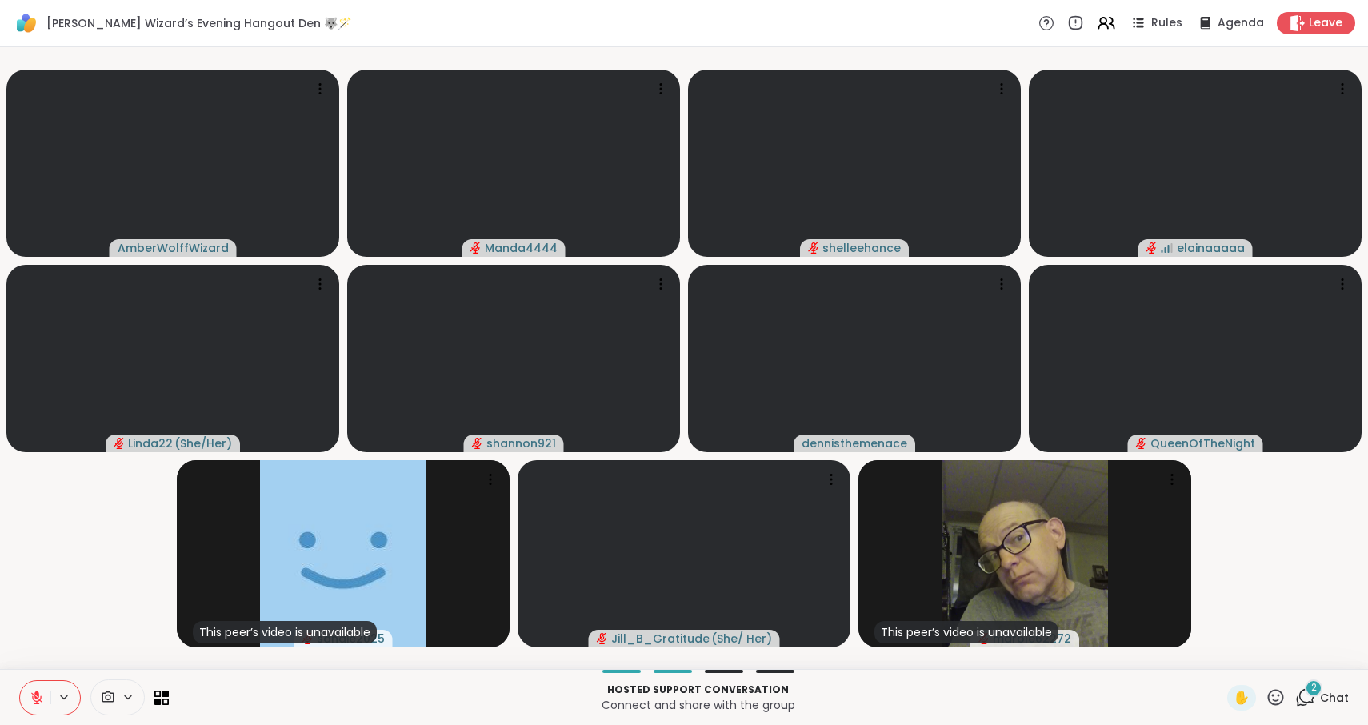
click at [32, 692] on icon at bounding box center [37, 697] width 14 height 14
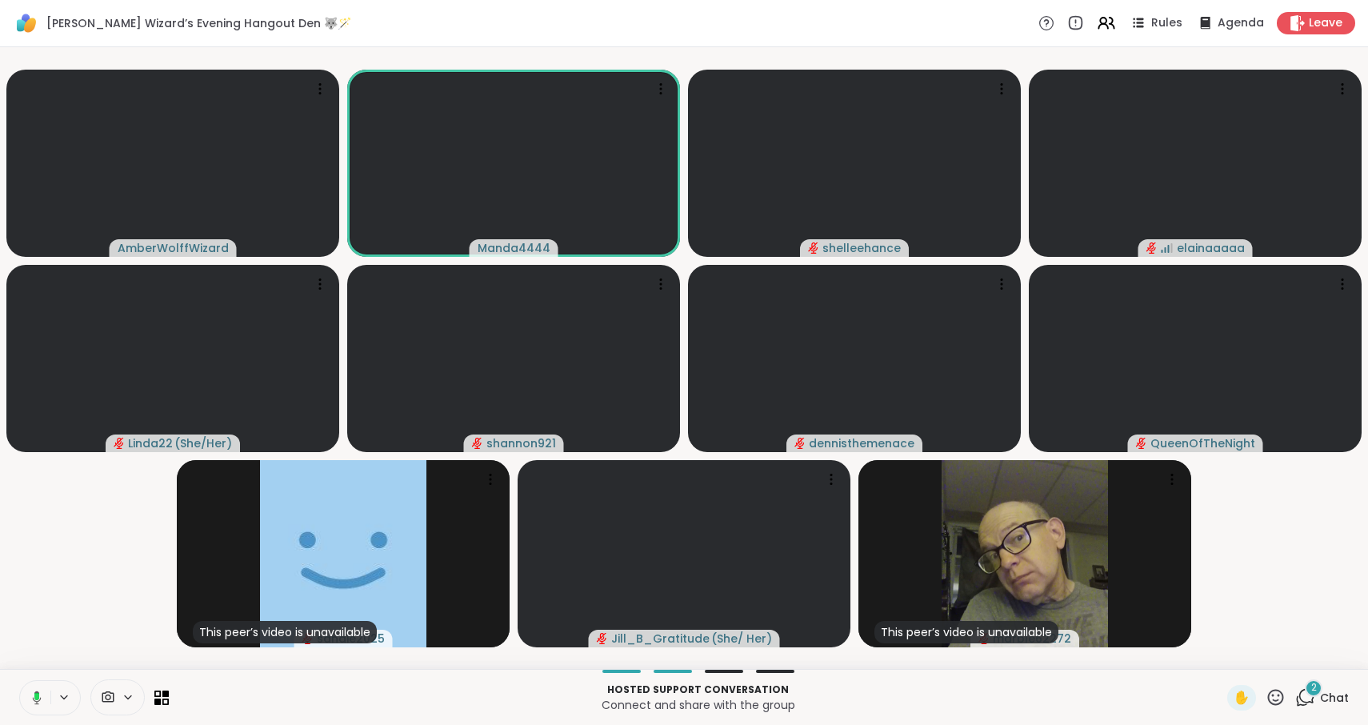
click at [32, 692] on icon at bounding box center [34, 697] width 14 height 14
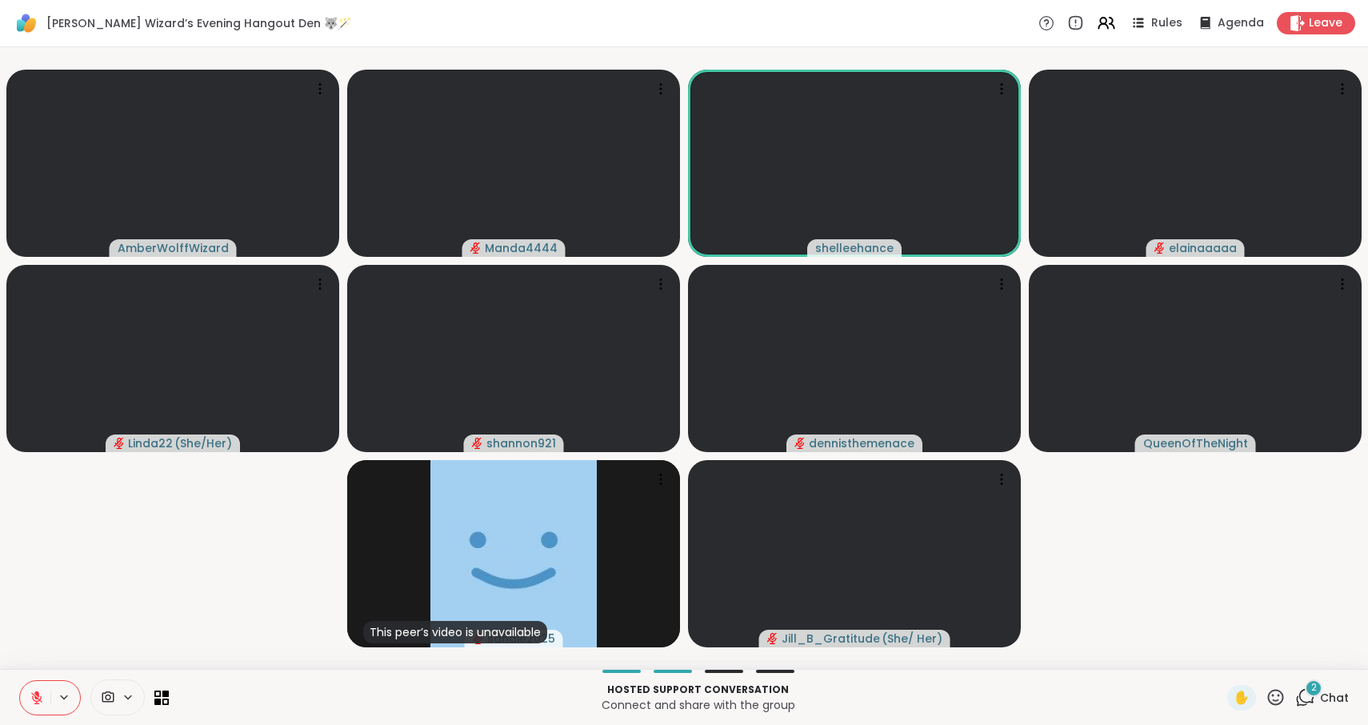
click at [32, 692] on icon at bounding box center [37, 697] width 14 height 14
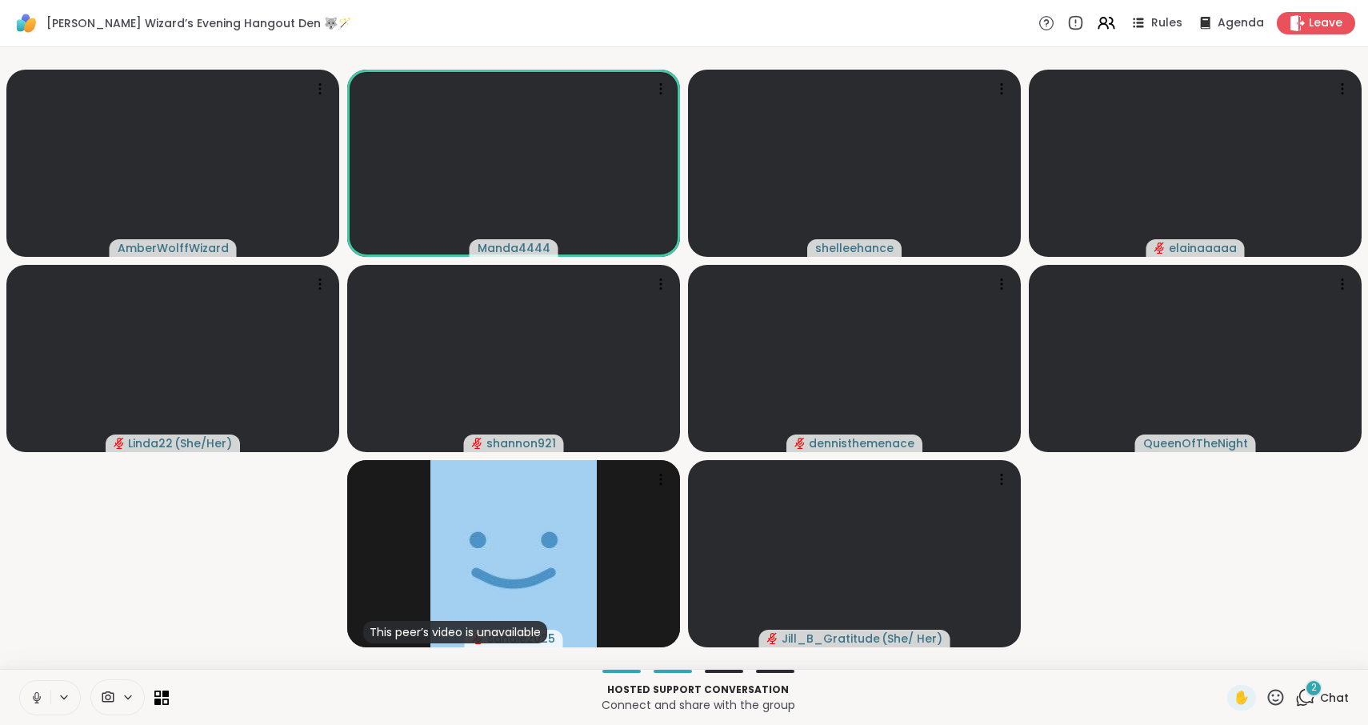
click at [32, 692] on icon at bounding box center [37, 697] width 14 height 14
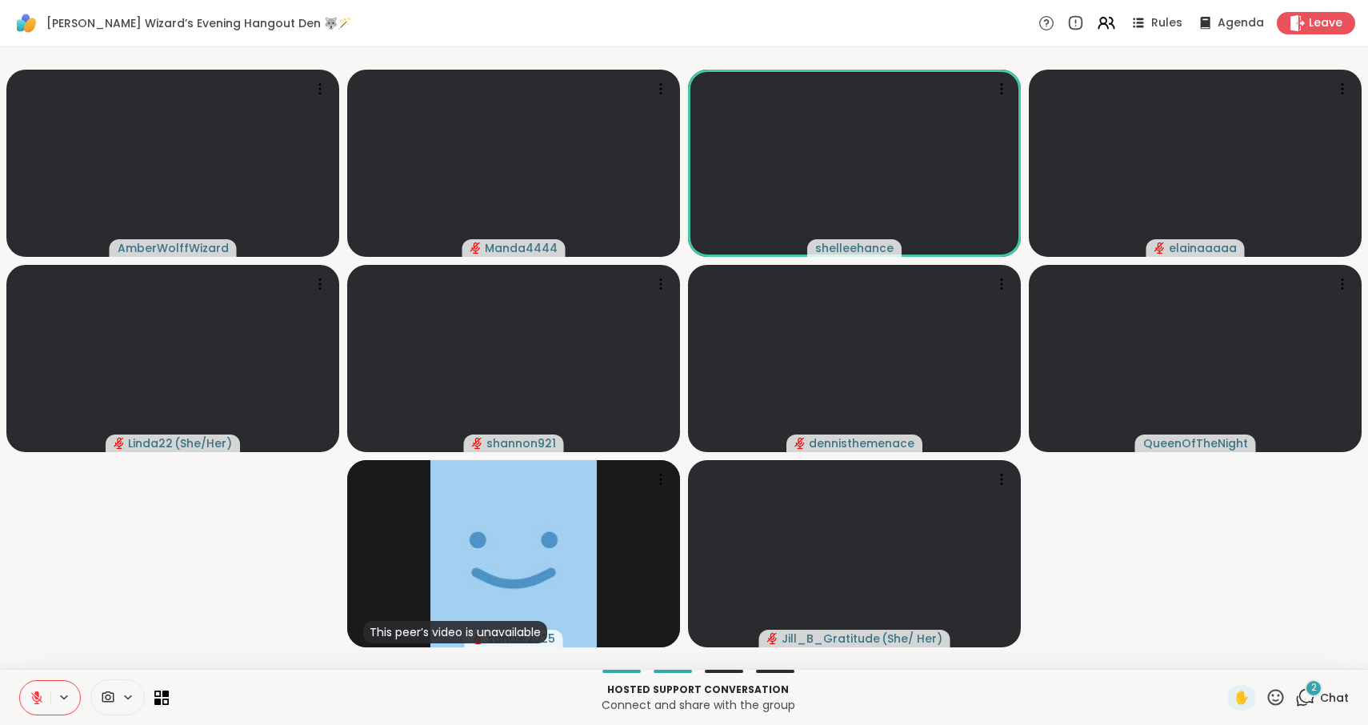
click at [32, 692] on icon at bounding box center [37, 697] width 14 height 14
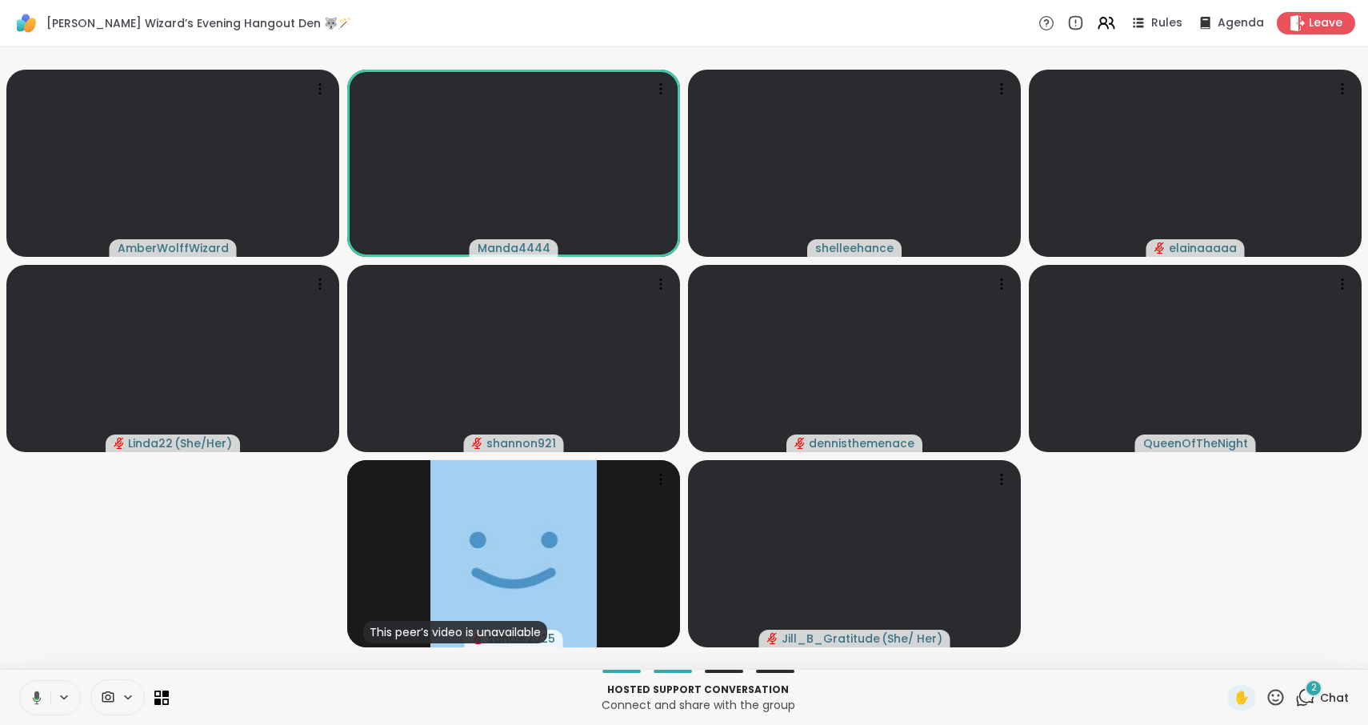
click at [32, 692] on icon at bounding box center [34, 697] width 14 height 14
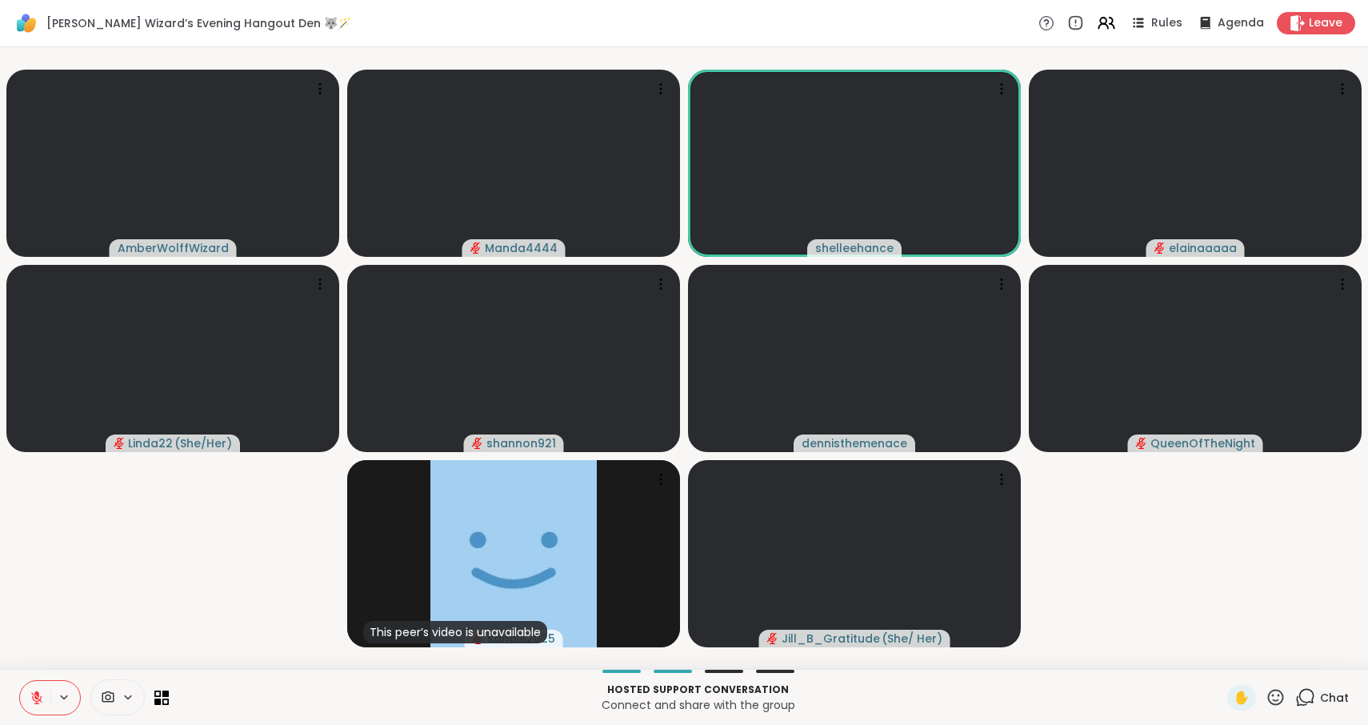
click at [1313, 698] on icon at bounding box center [1305, 697] width 20 height 20
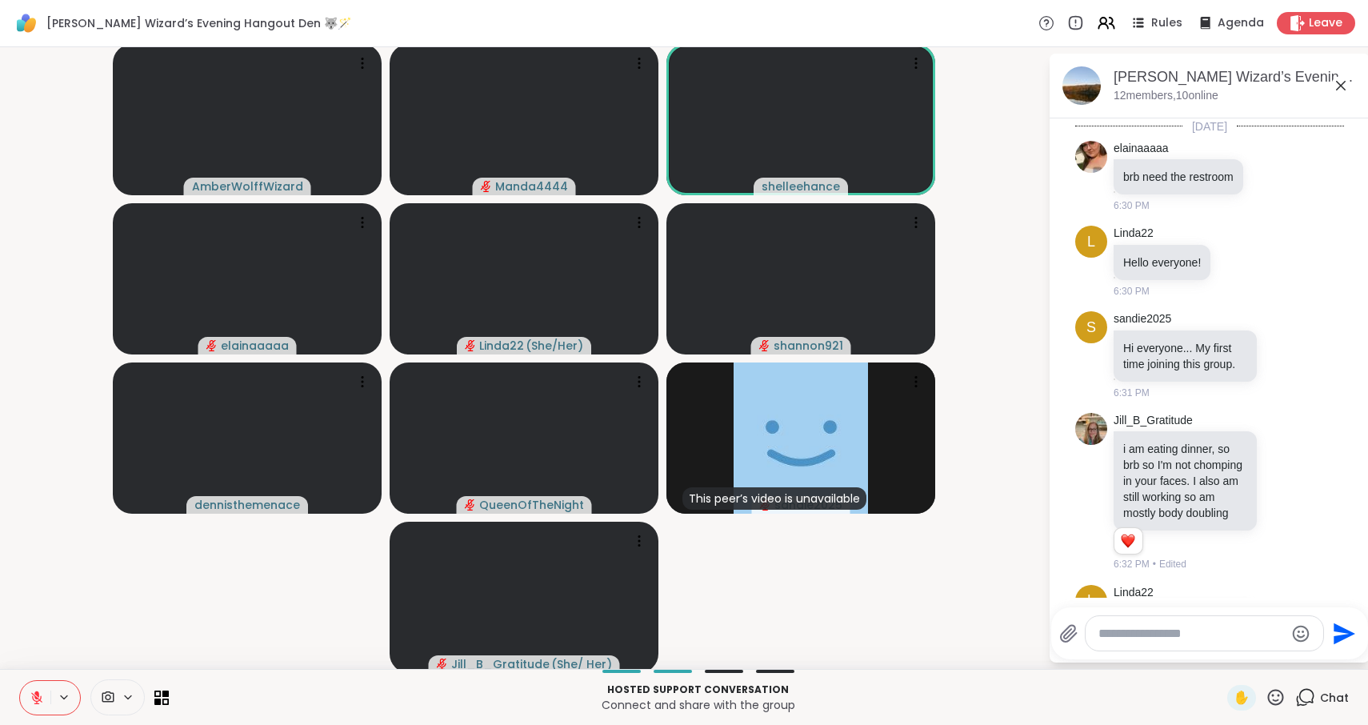
scroll to position [663, 0]
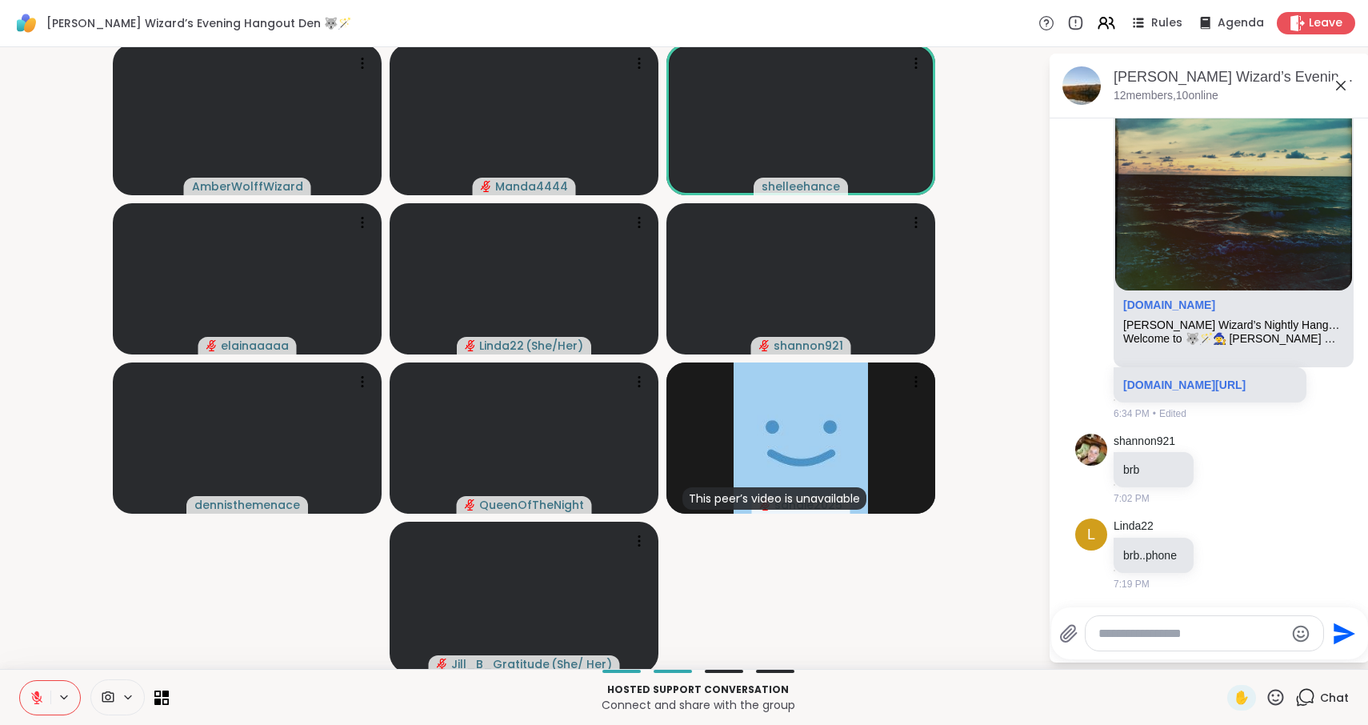
click at [1230, 638] on textarea "Type your message" at bounding box center [1192, 634] width 186 height 16
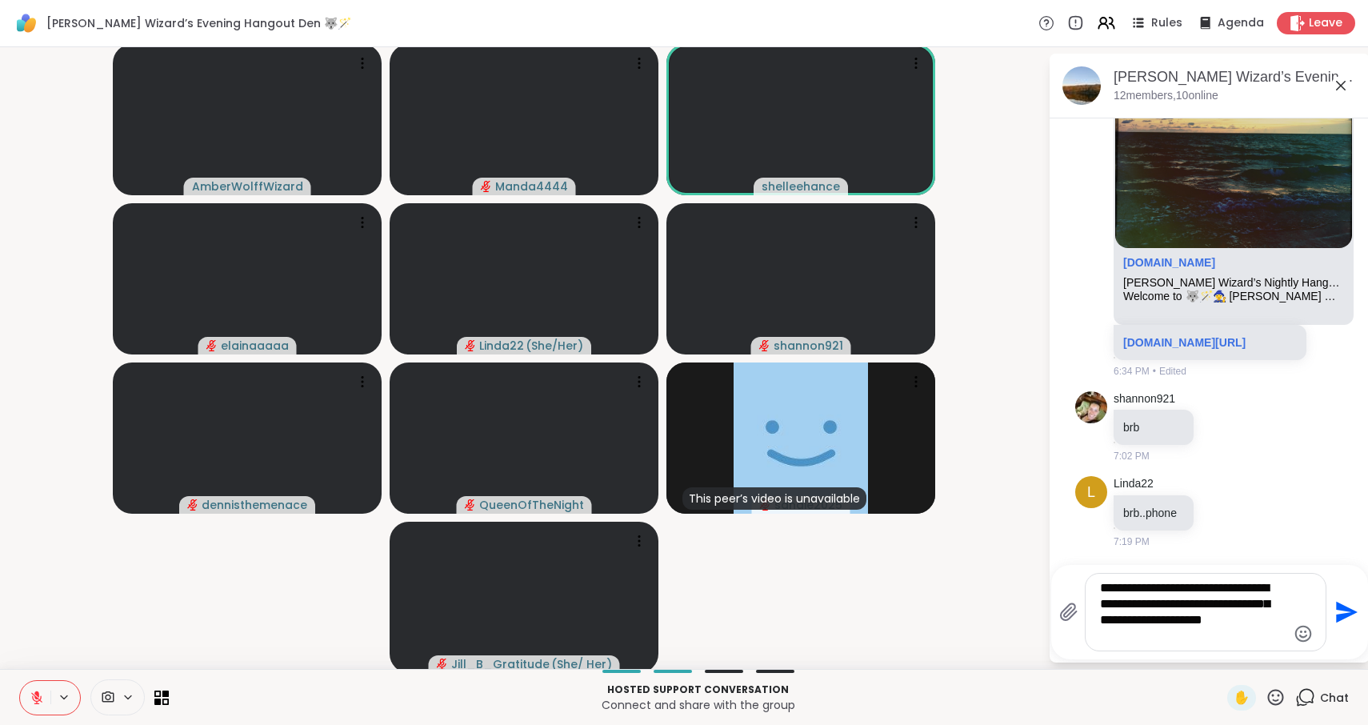
type textarea "**********"
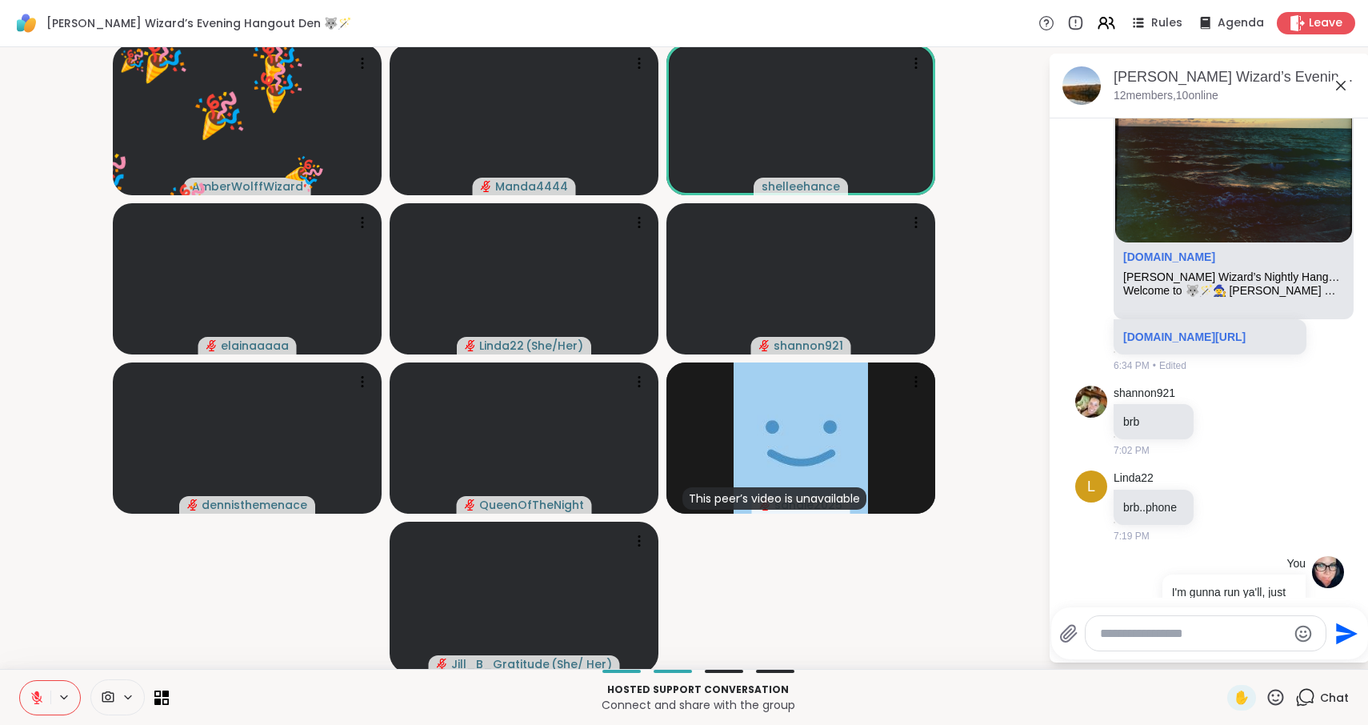
scroll to position [796, 0]
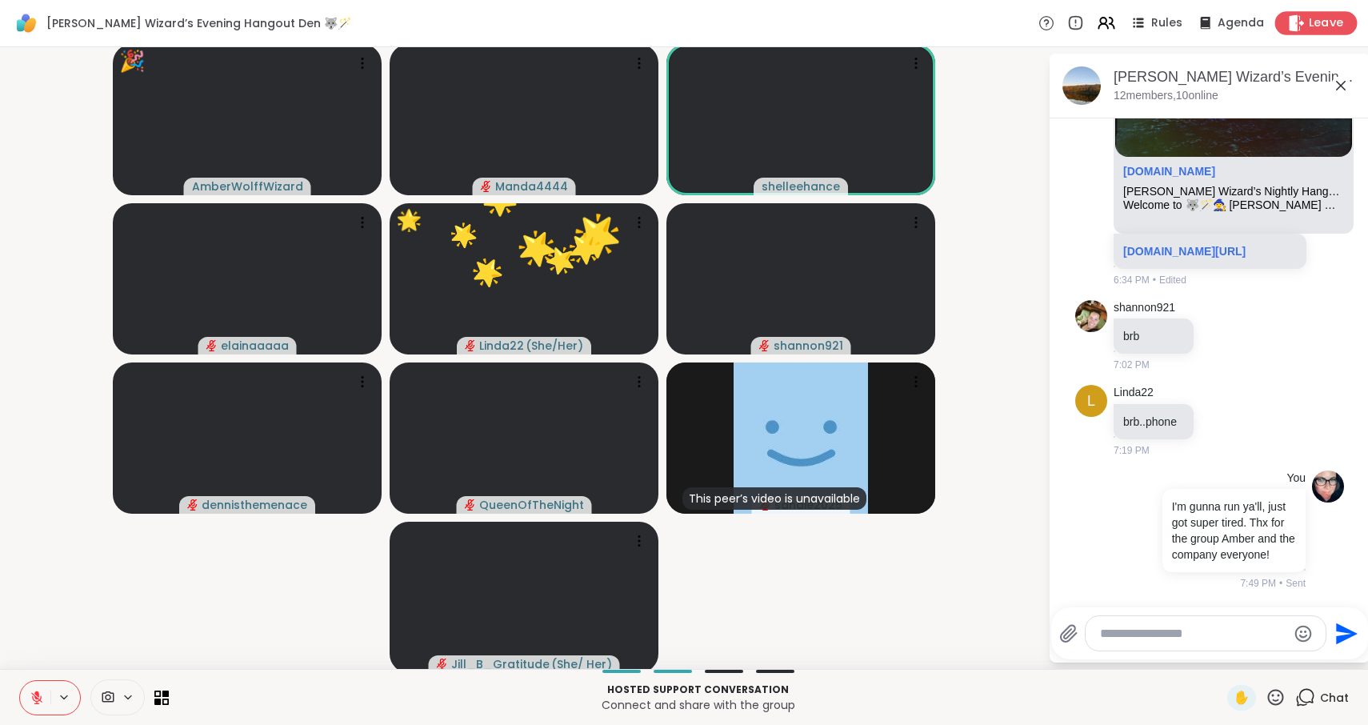
click at [1330, 29] on span "Leave" at bounding box center [1326, 23] width 35 height 17
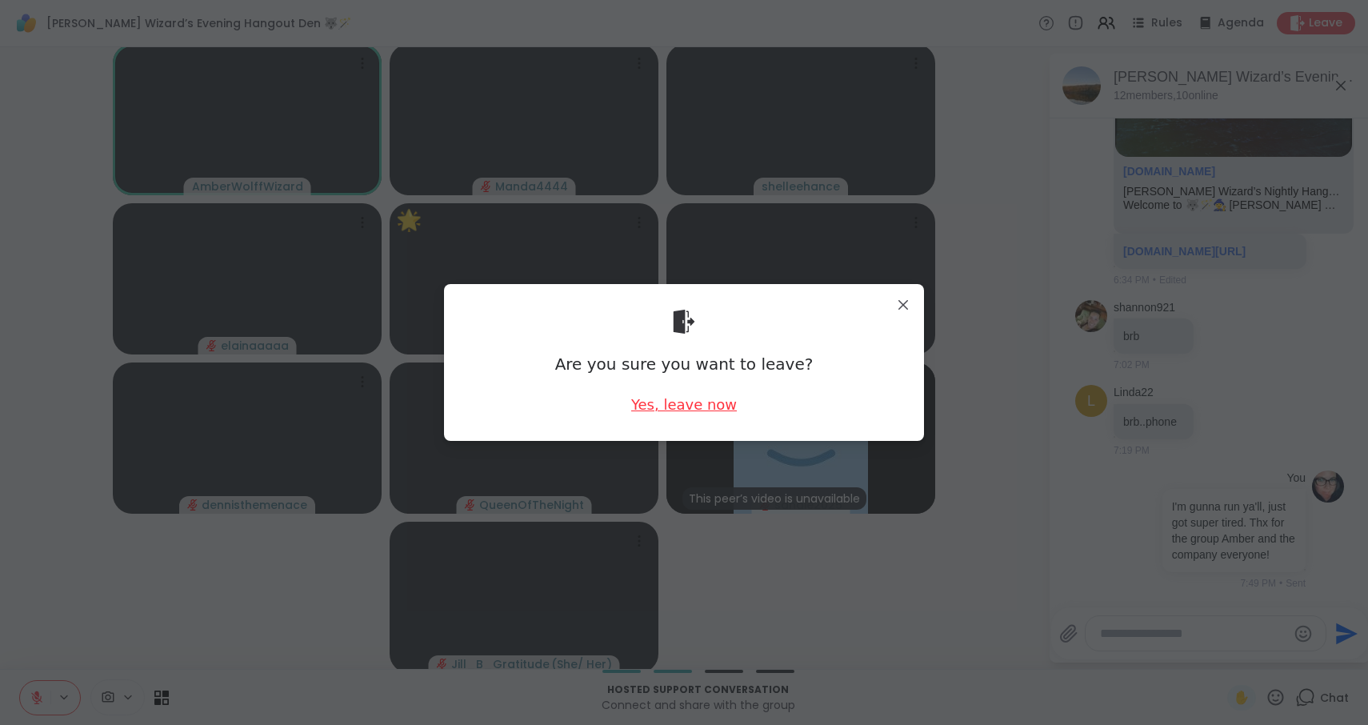
click at [687, 406] on div "Yes, leave now" at bounding box center [684, 404] width 106 height 20
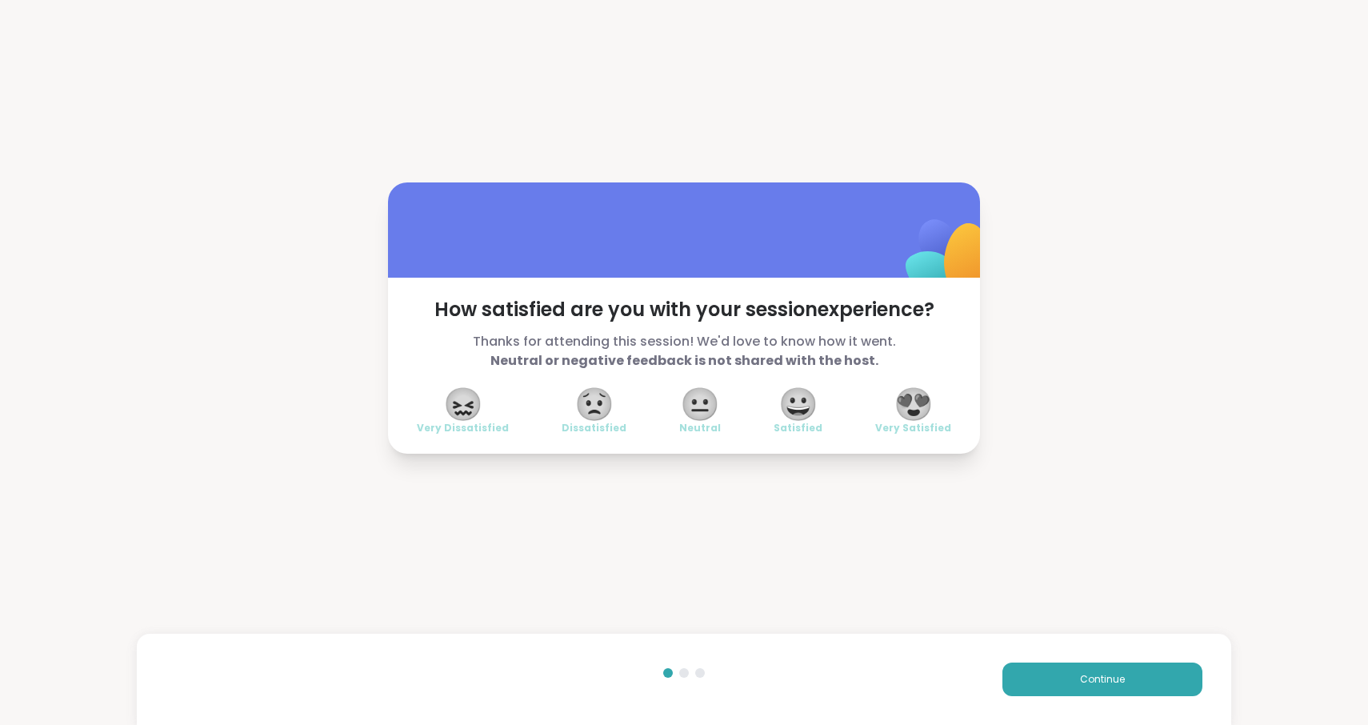
click at [920, 402] on span "😍" at bounding box center [914, 404] width 40 height 29
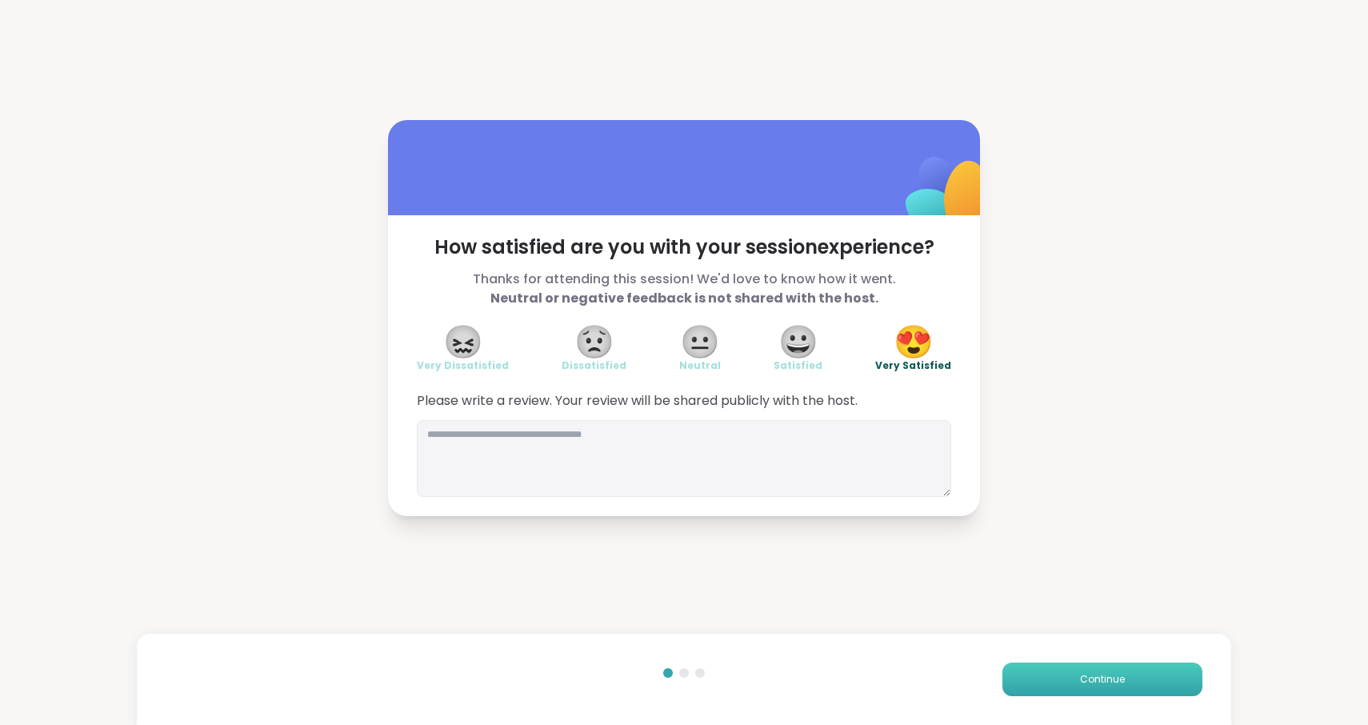
click at [1107, 677] on span "Continue" at bounding box center [1102, 679] width 45 height 14
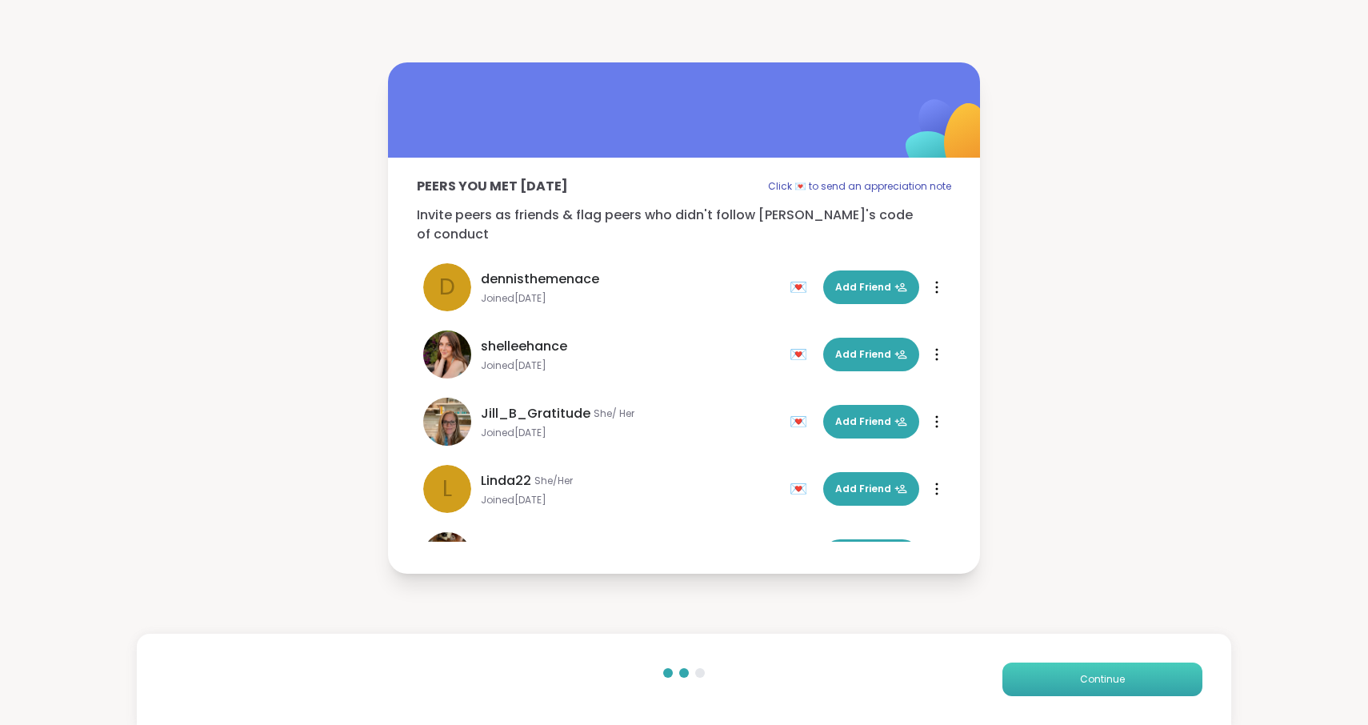
click at [1130, 677] on button "Continue" at bounding box center [1103, 679] width 200 height 34
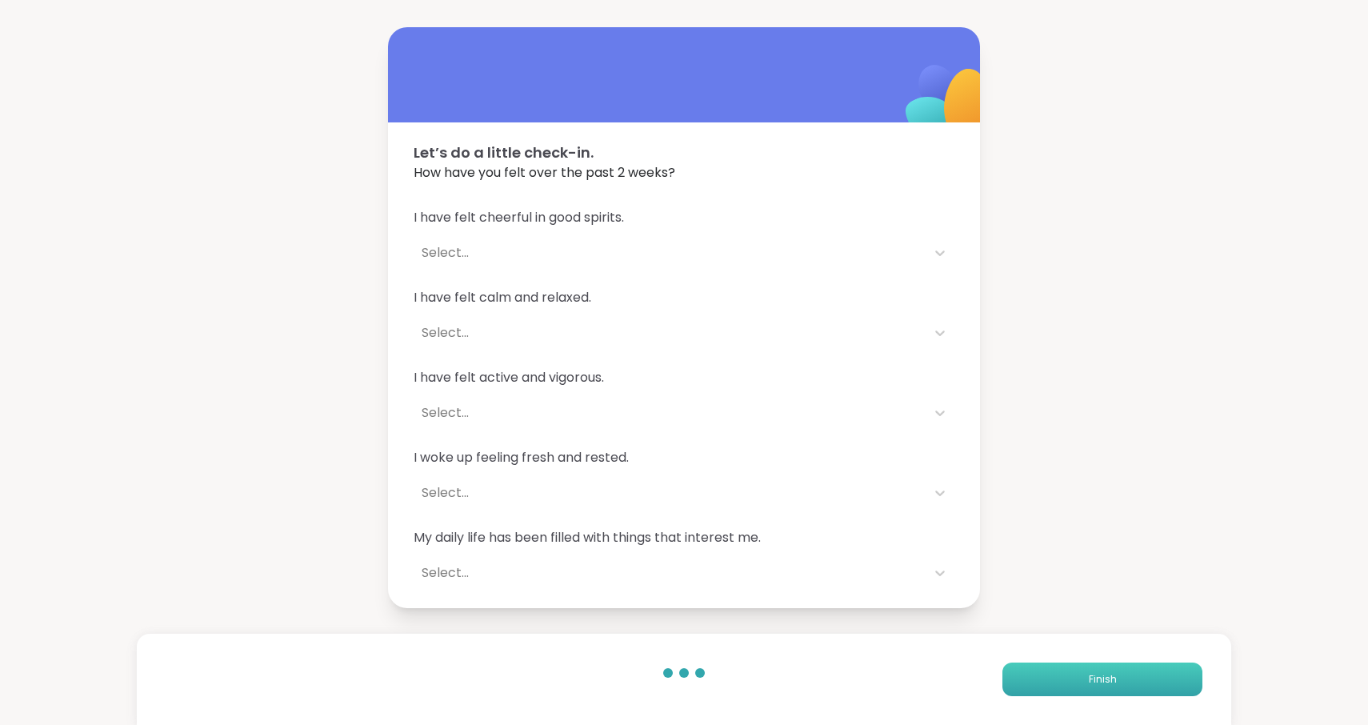
click at [1130, 677] on button "Finish" at bounding box center [1103, 679] width 200 height 34
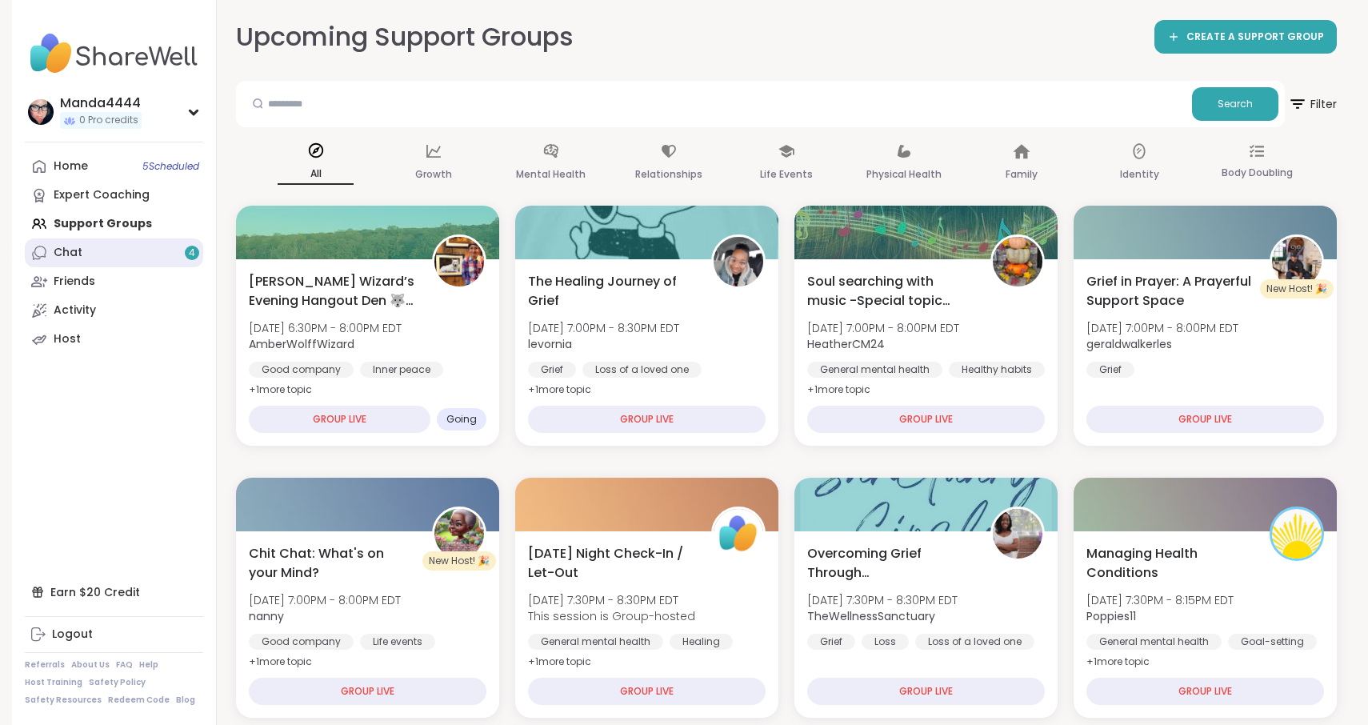
click at [84, 255] on link "Chat 4" at bounding box center [114, 252] width 178 height 29
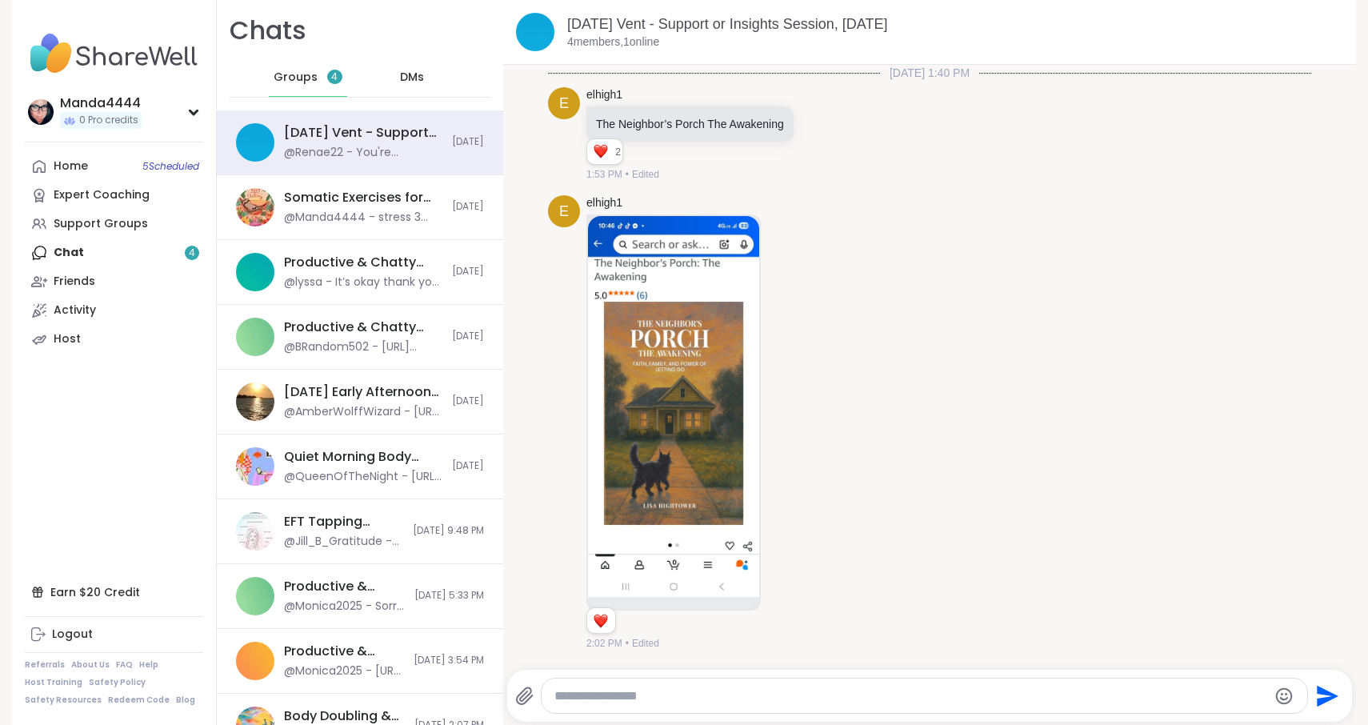
scroll to position [1575, 0]
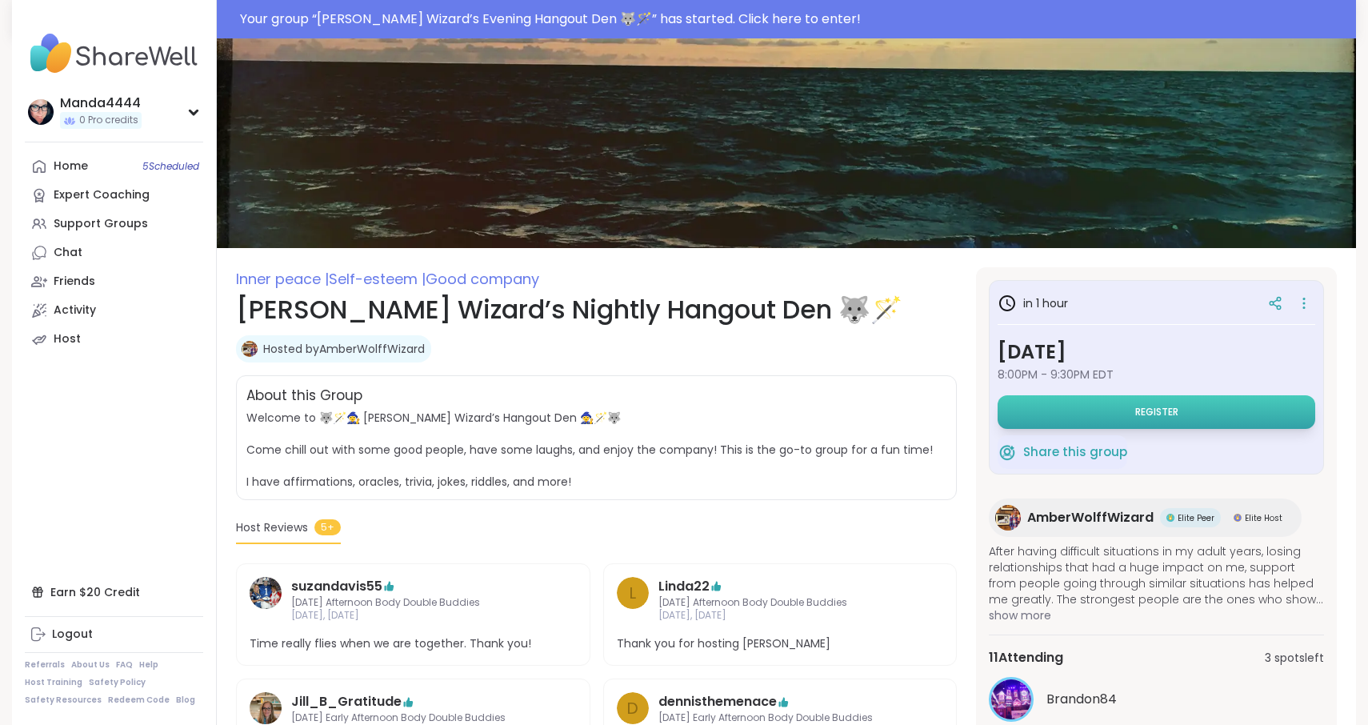
click at [1127, 422] on button "Register" at bounding box center [1157, 412] width 318 height 34
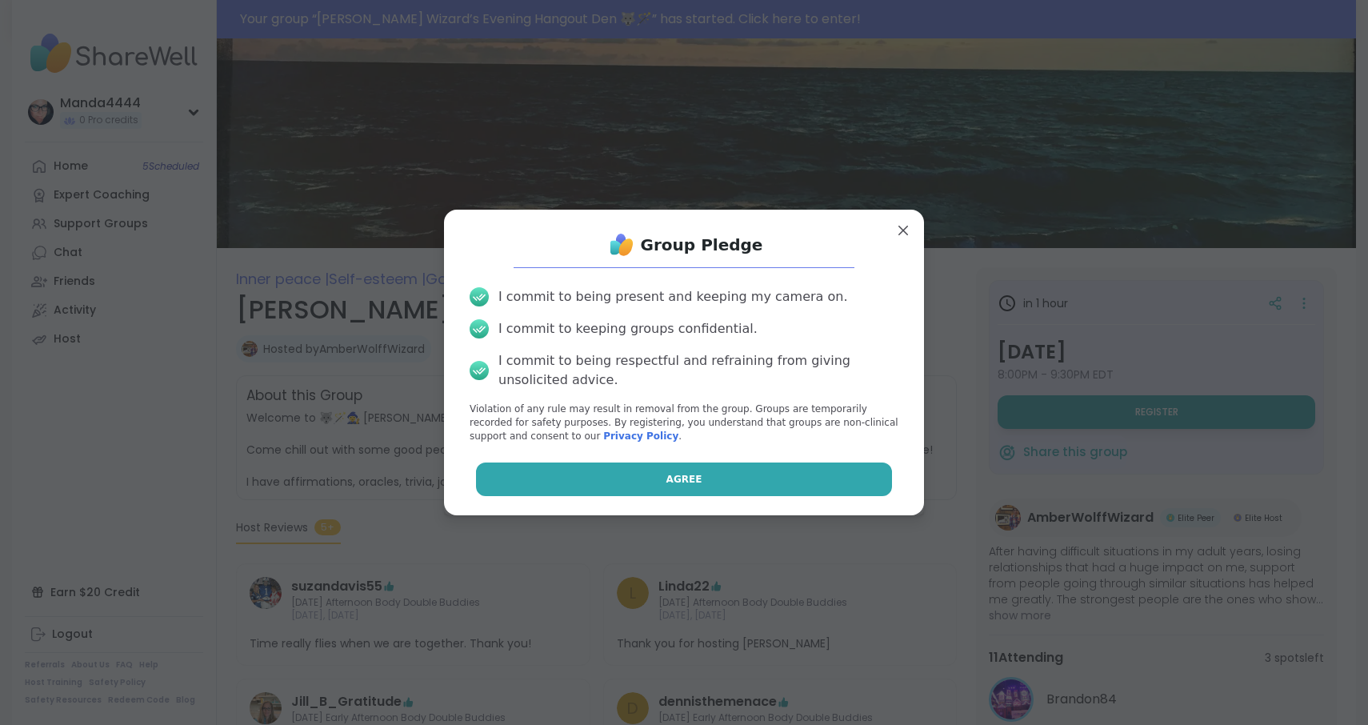
click at [778, 478] on button "Agree" at bounding box center [684, 479] width 417 height 34
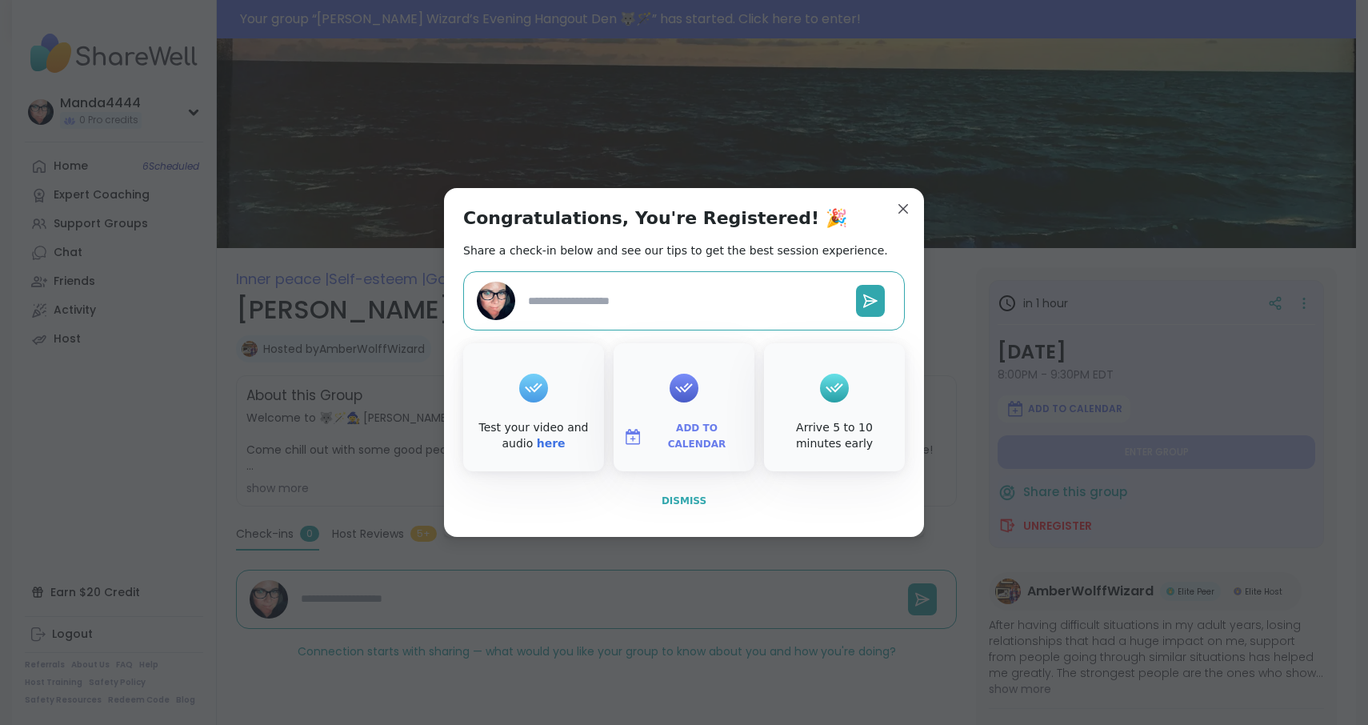
click at [698, 498] on span "Dismiss" at bounding box center [684, 500] width 45 height 11
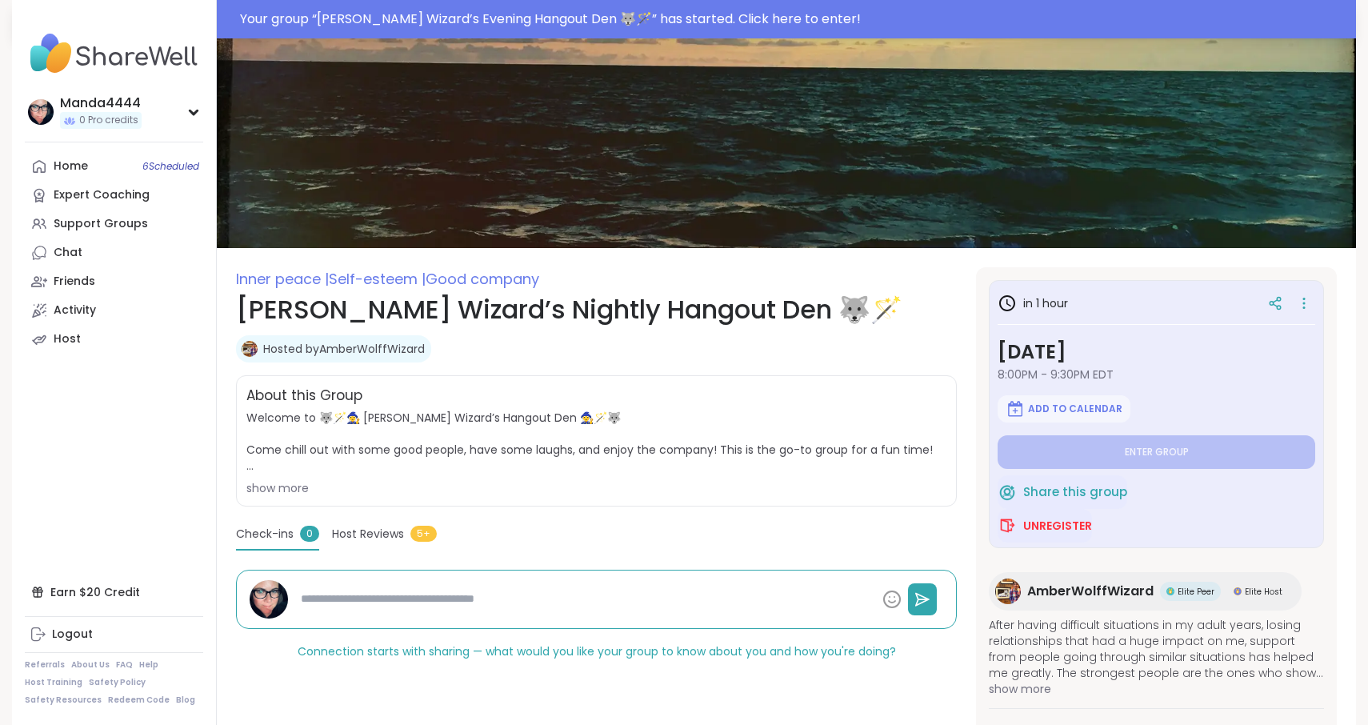
type textarea "*"
